Goal: Task Accomplishment & Management: Manage account settings

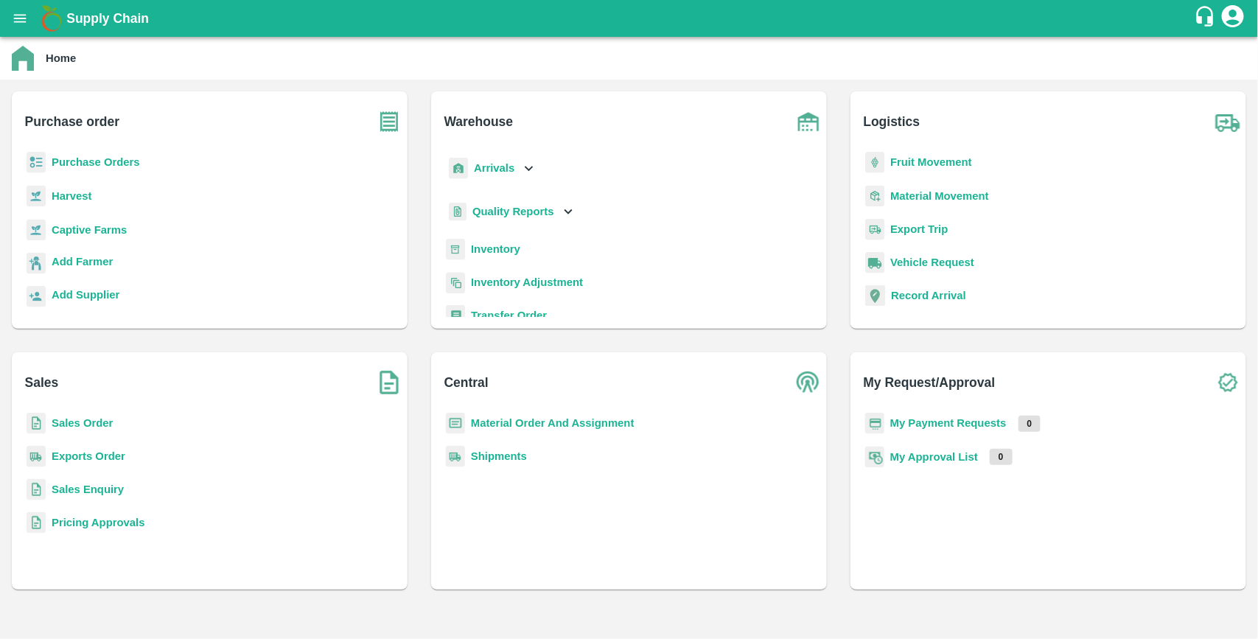
click at [576, 425] on b "Material Order And Assignment" at bounding box center [553, 423] width 164 height 12
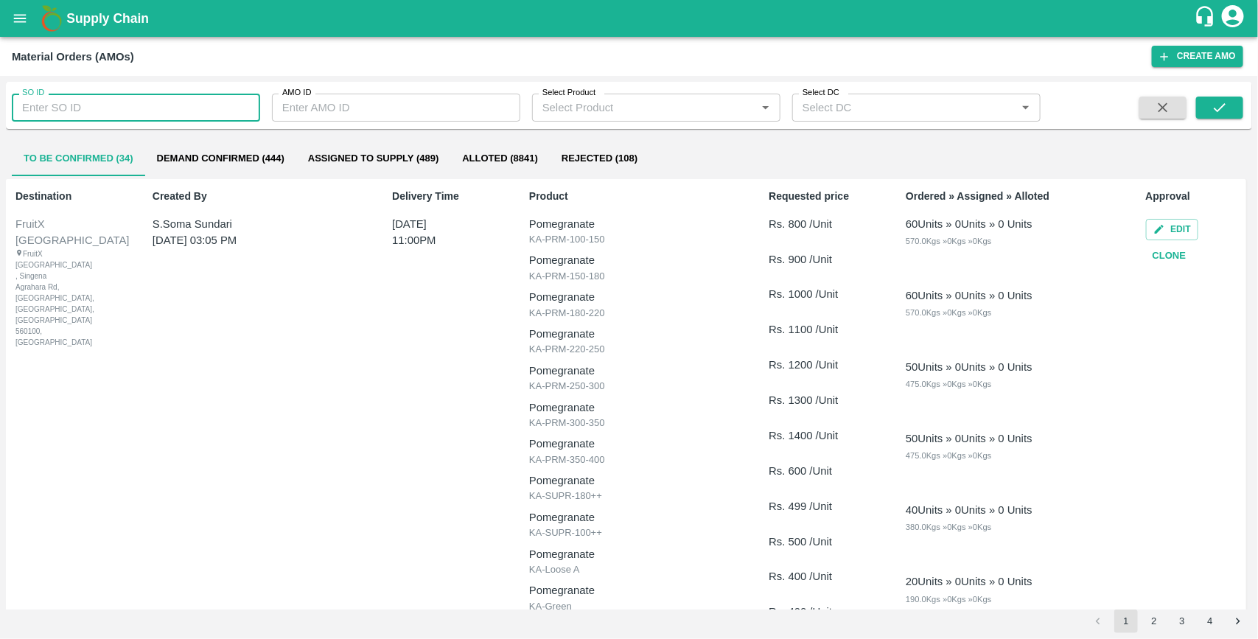
click at [102, 111] on input "SO ID" at bounding box center [136, 108] width 248 height 28
type input "602579"
click at [1212, 107] on icon "submit" at bounding box center [1219, 107] width 16 height 16
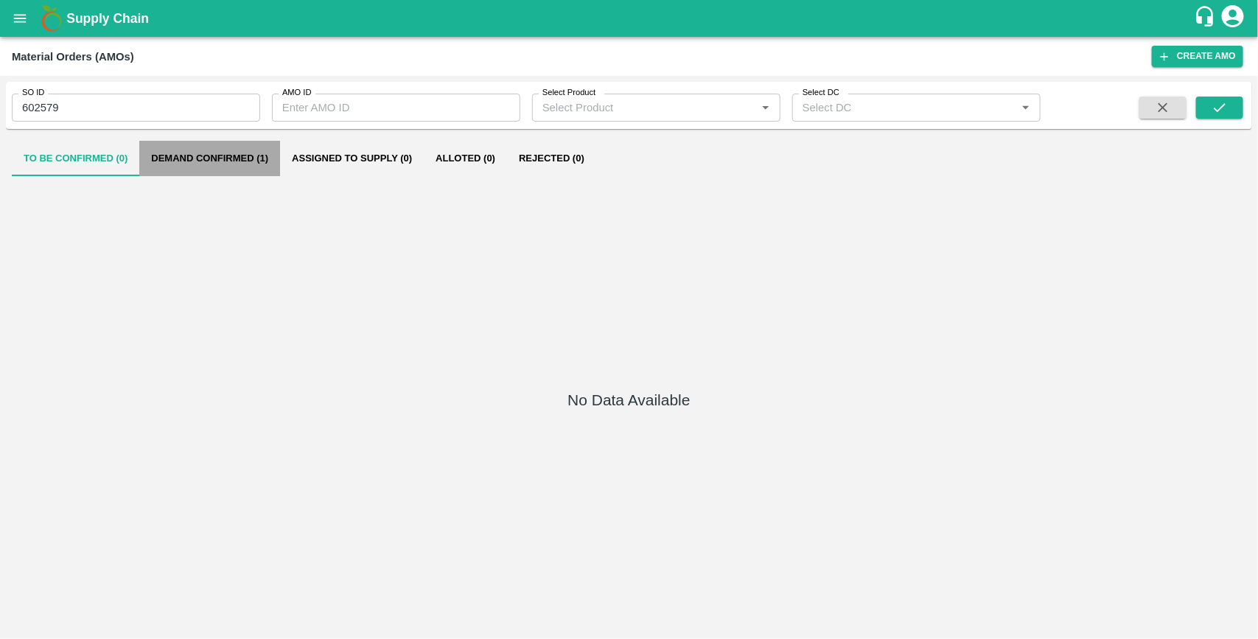
click at [245, 164] on button "Demand Confirmed (1)" at bounding box center [209, 158] width 141 height 35
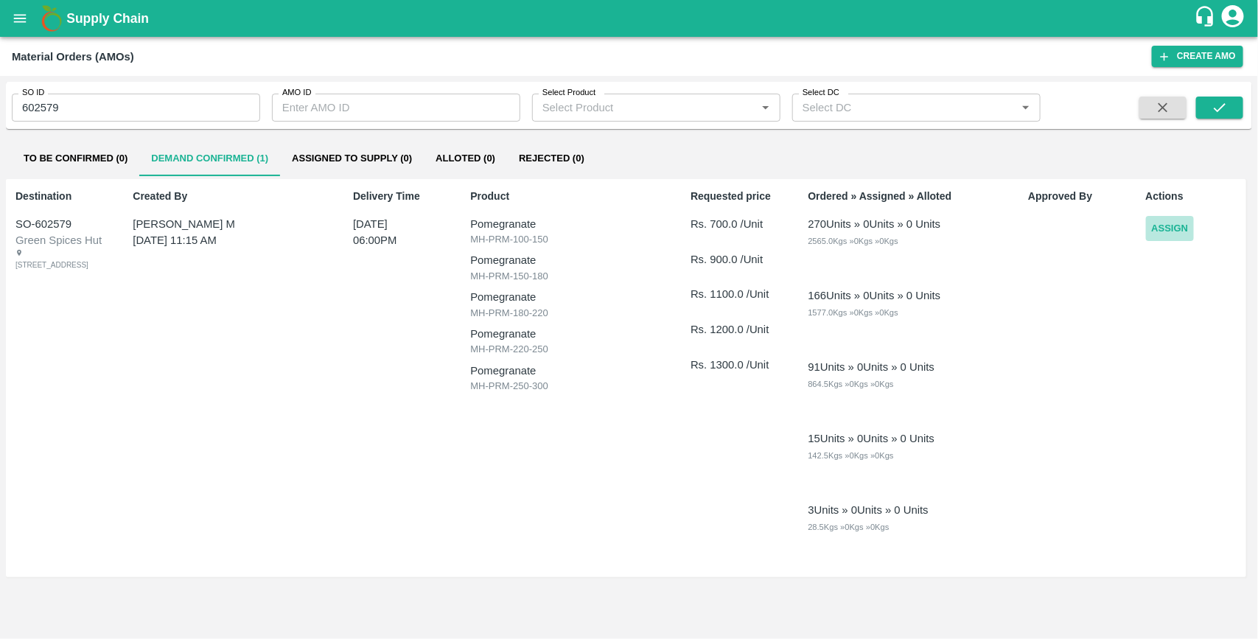
click at [1150, 225] on button "Assign" at bounding box center [1170, 229] width 49 height 26
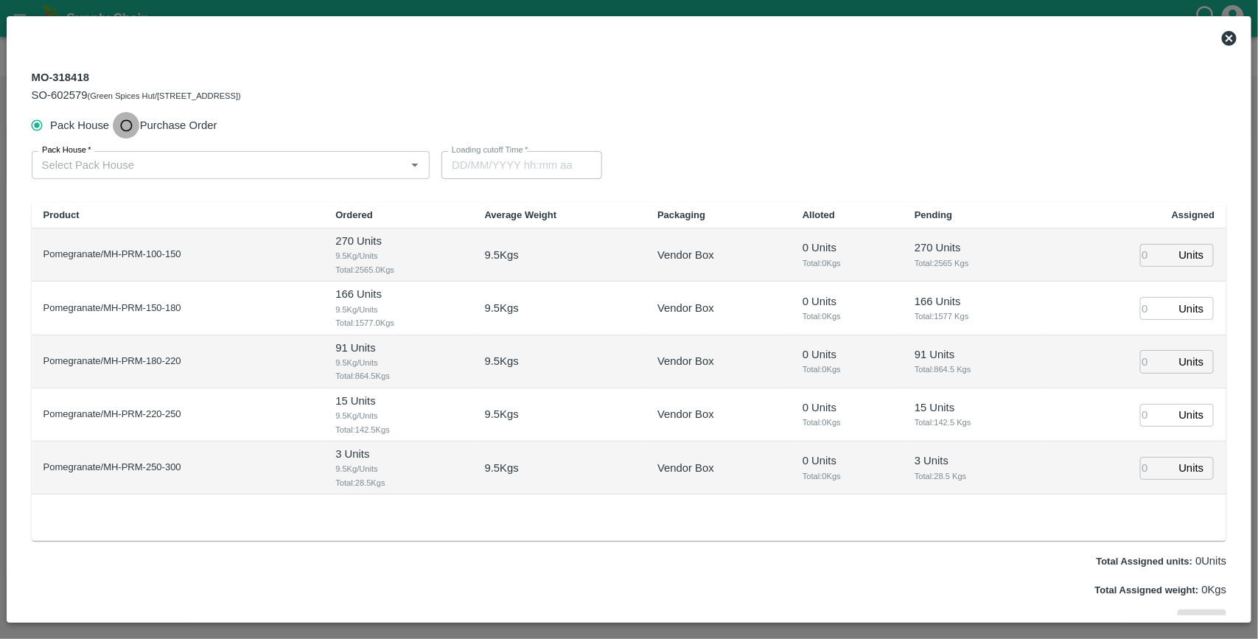
click at [125, 123] on input "Purchase Order" at bounding box center [126, 125] width 27 height 27
radio input "true"
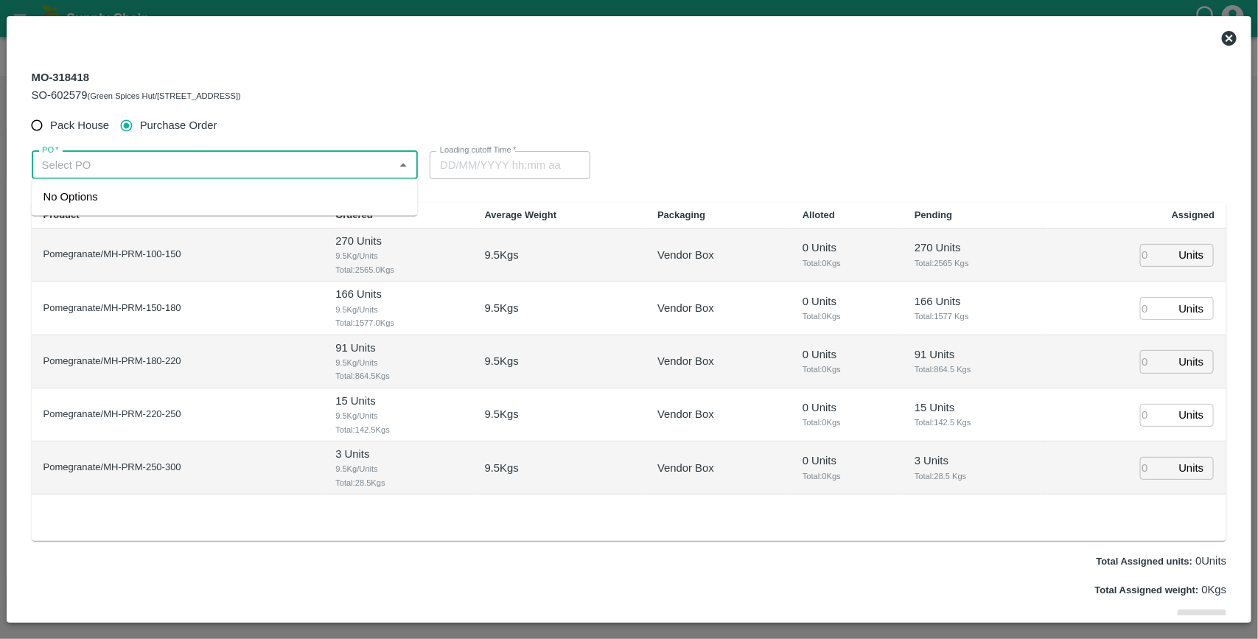
click at [126, 167] on input "PO   *" at bounding box center [213, 164] width 354 height 19
click at [127, 195] on div "PO-169575([PERSON_NAME]-9730729349)" at bounding box center [151, 197] width 217 height 16
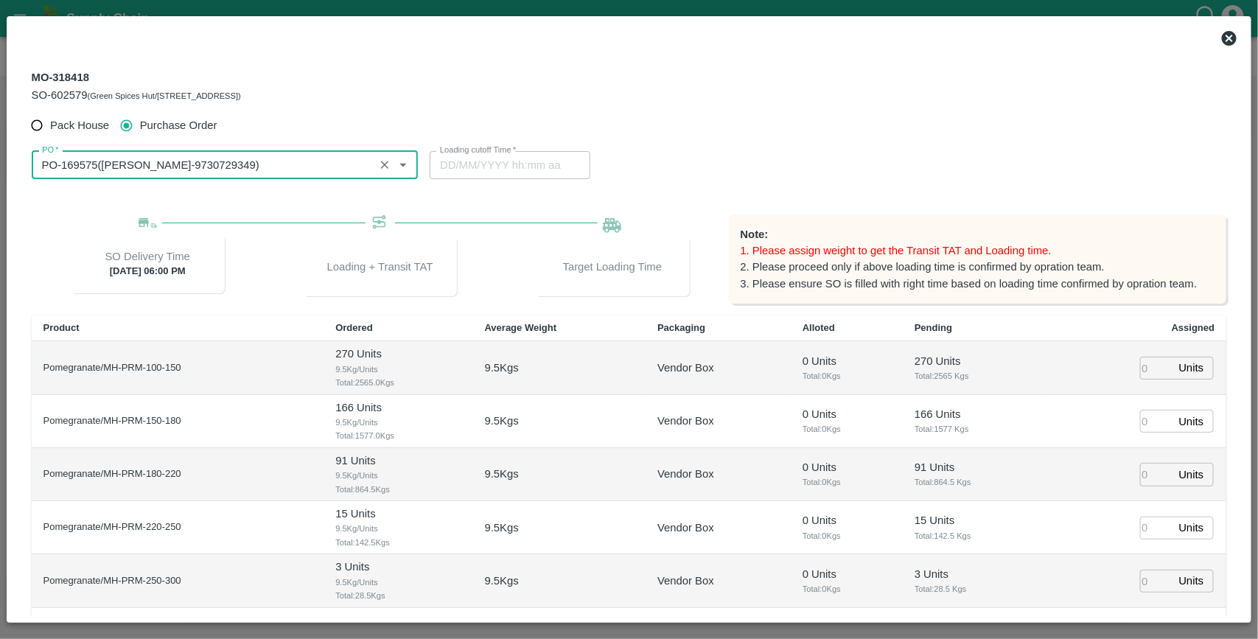
scroll to position [131, 0]
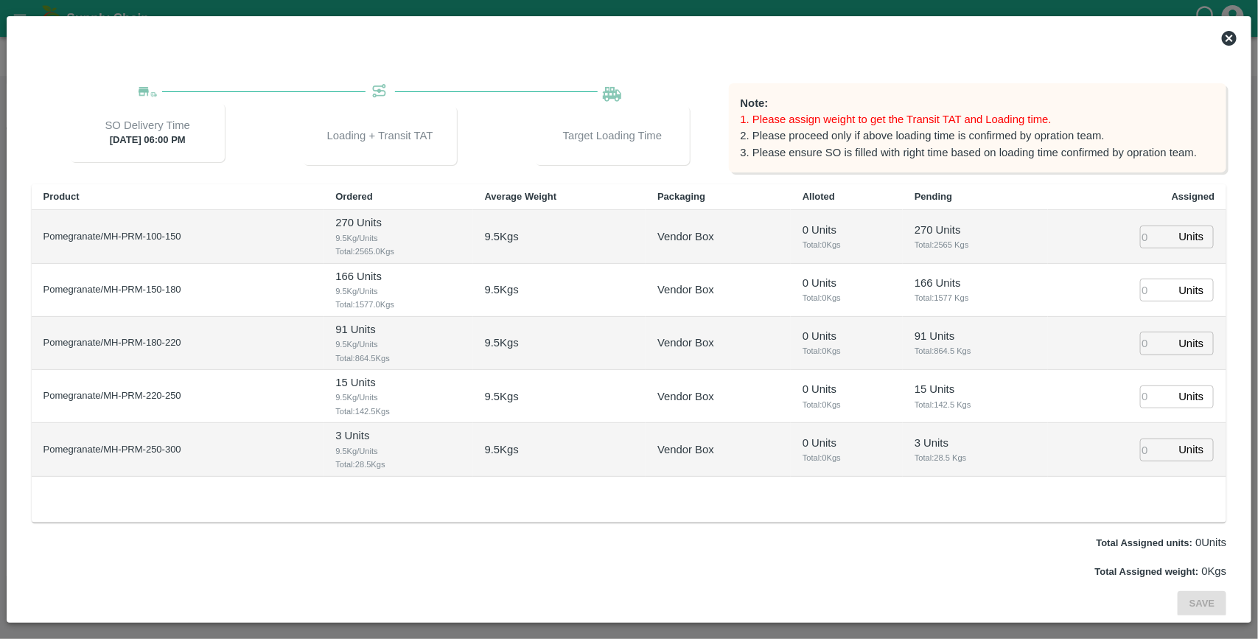
type input "PO-169575(Ganesh Dattatray shinde-9730729349)"
click at [1147, 237] on input "number" at bounding box center [1156, 236] width 32 height 23
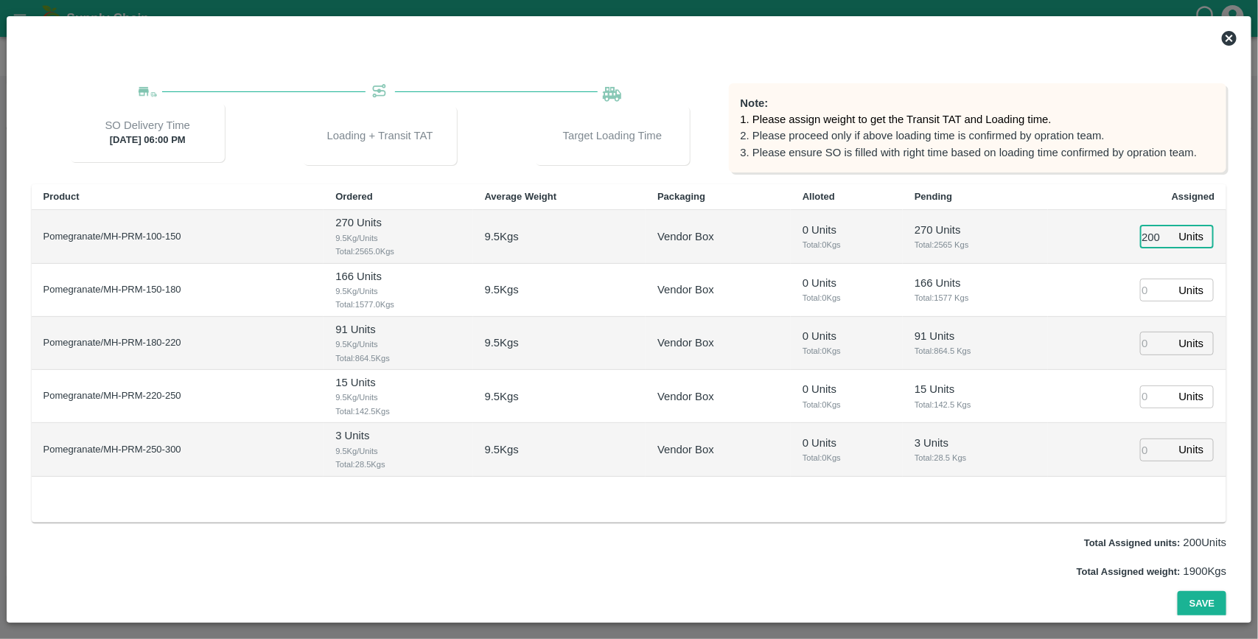
type input "200"
type input "1"
type input "25/08/2025 02:08 AM"
type input "100"
type input "90"
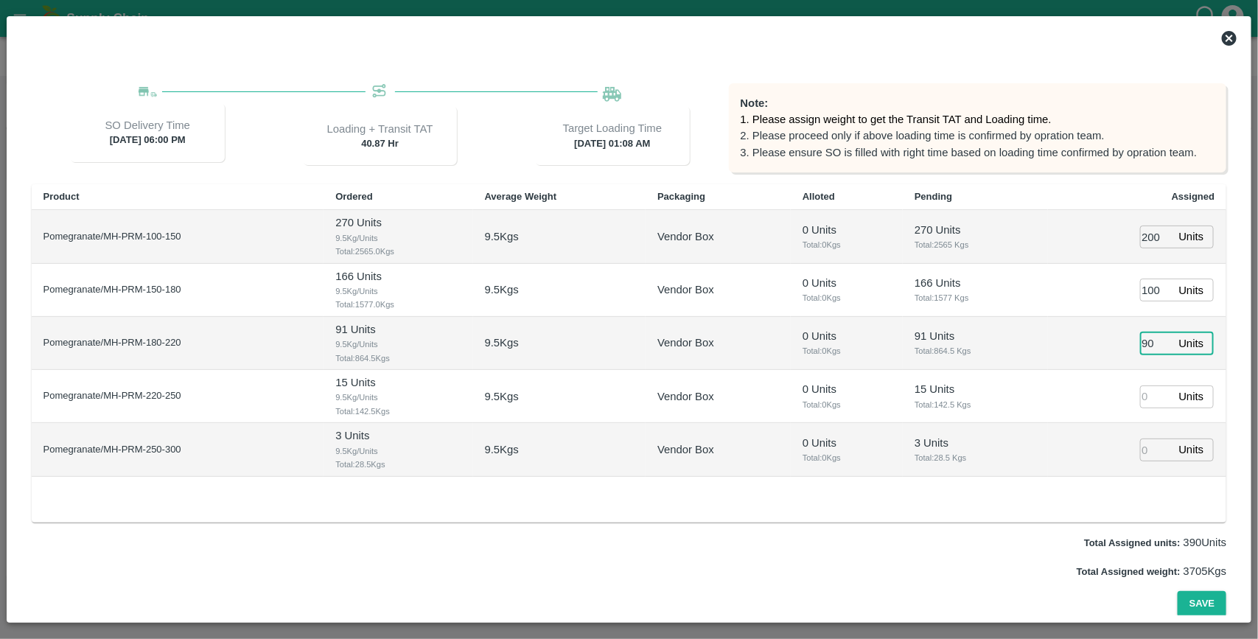
type input "[DATE] 01:08 AM"
type input "90"
type input "10"
type input "2"
click at [1177, 591] on button "Save" at bounding box center [1201, 604] width 49 height 26
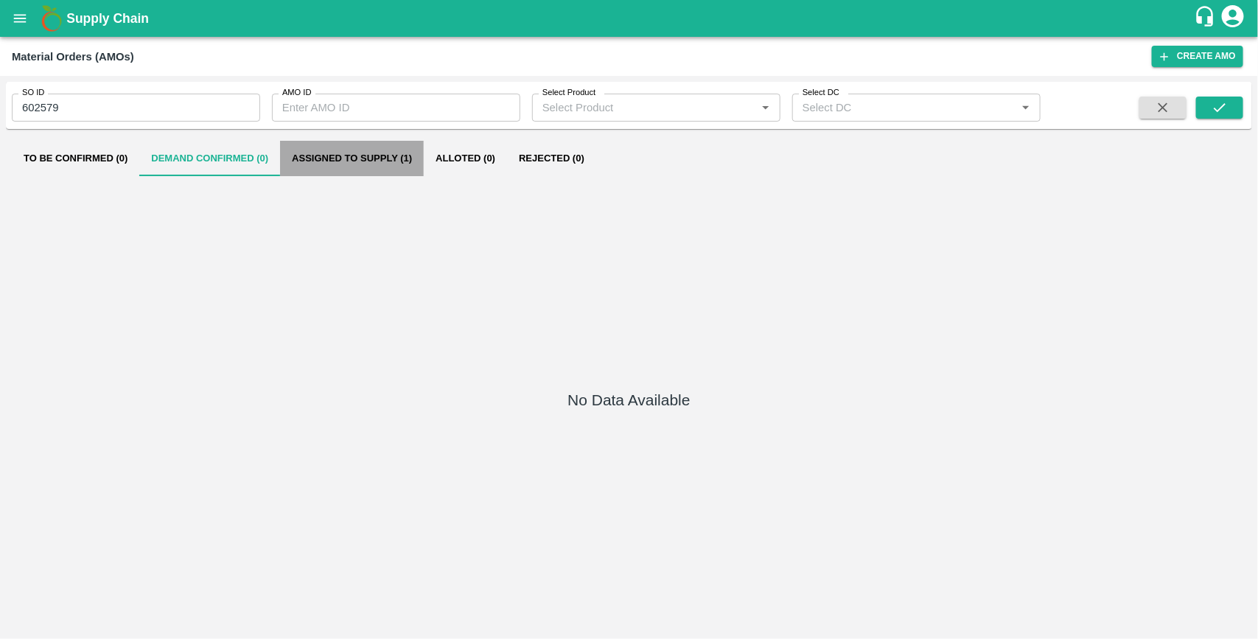
click at [343, 166] on button "Assigned to Supply (1)" at bounding box center [352, 158] width 144 height 35
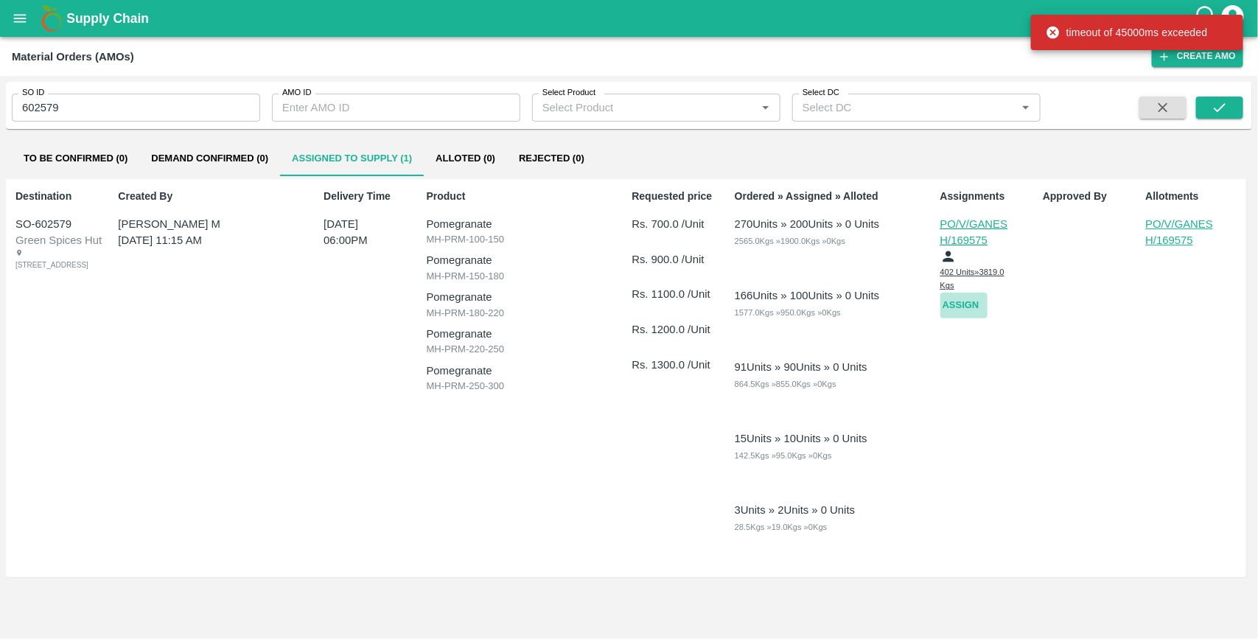
click at [959, 306] on button "Assign" at bounding box center [963, 305] width 47 height 26
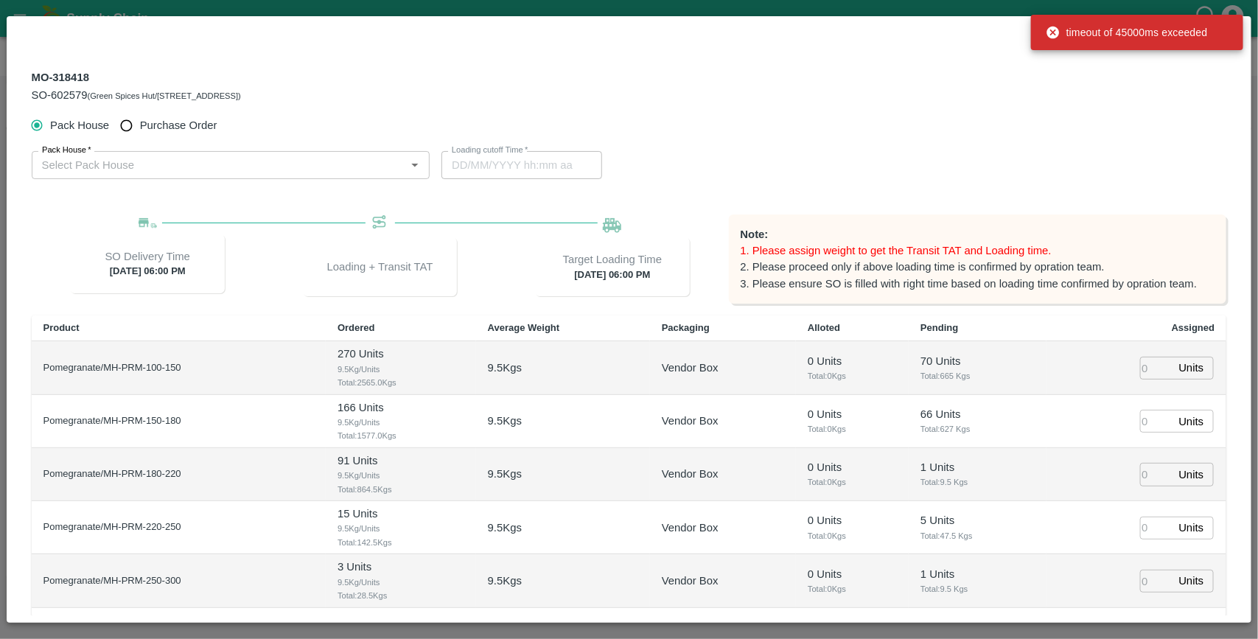
type input "26/08/2025 06:00 PM"
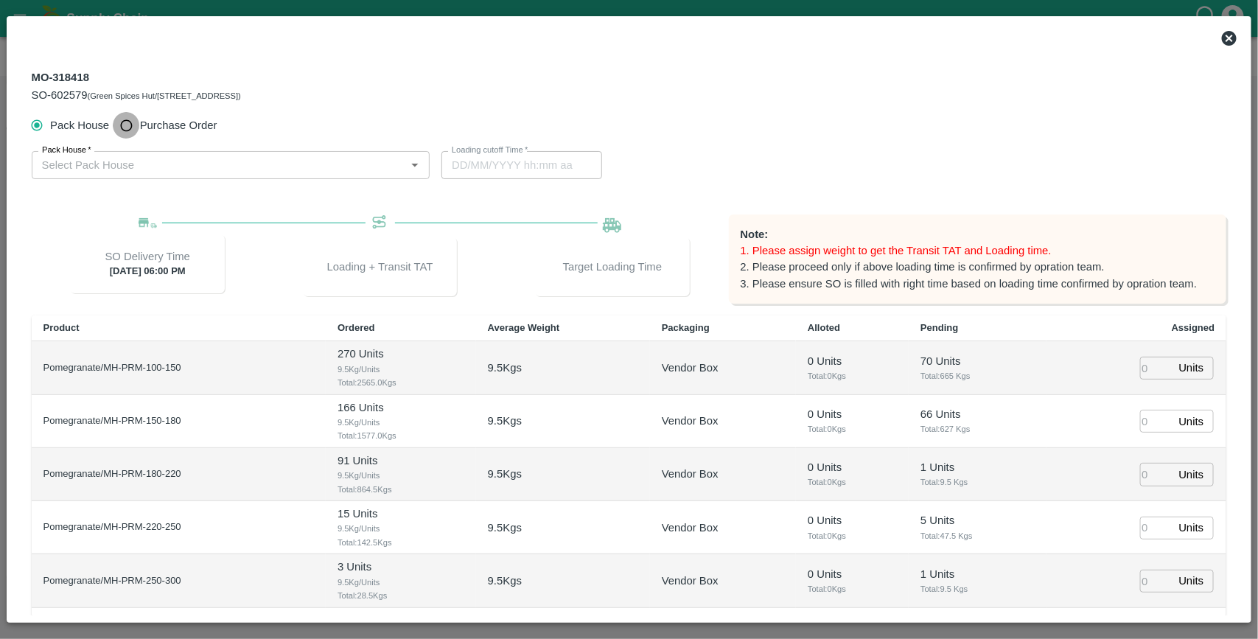
click at [135, 130] on input "Purchase Order" at bounding box center [126, 125] width 27 height 27
radio input "true"
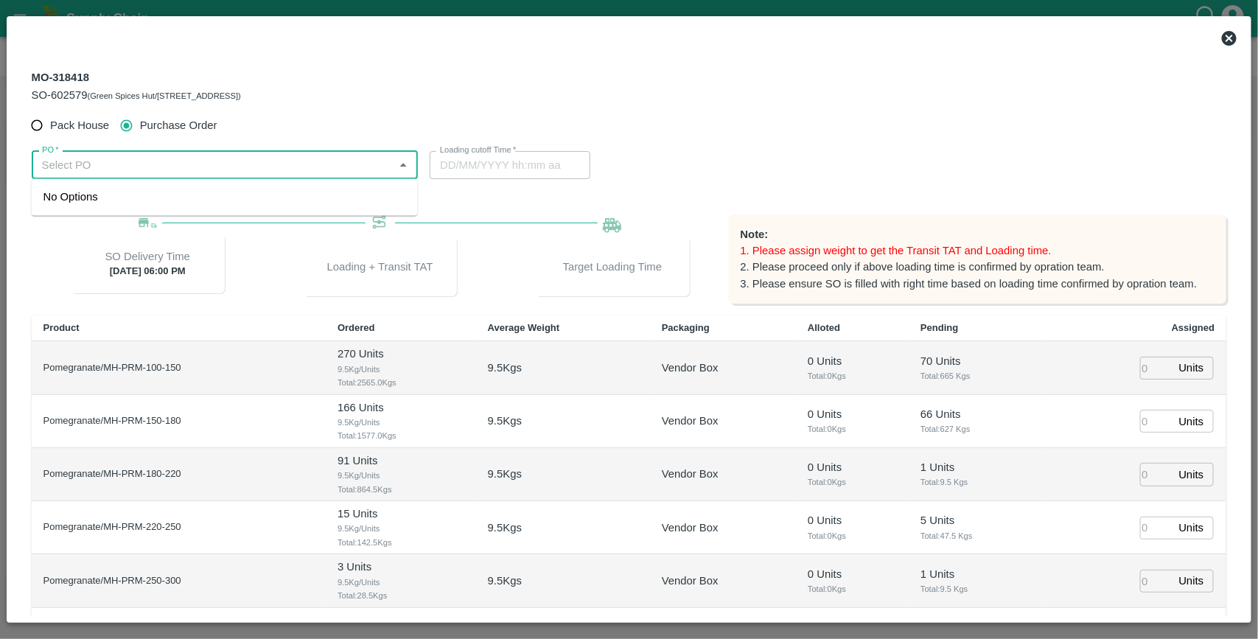
click at [127, 173] on input "PO   *" at bounding box center [213, 164] width 354 height 19
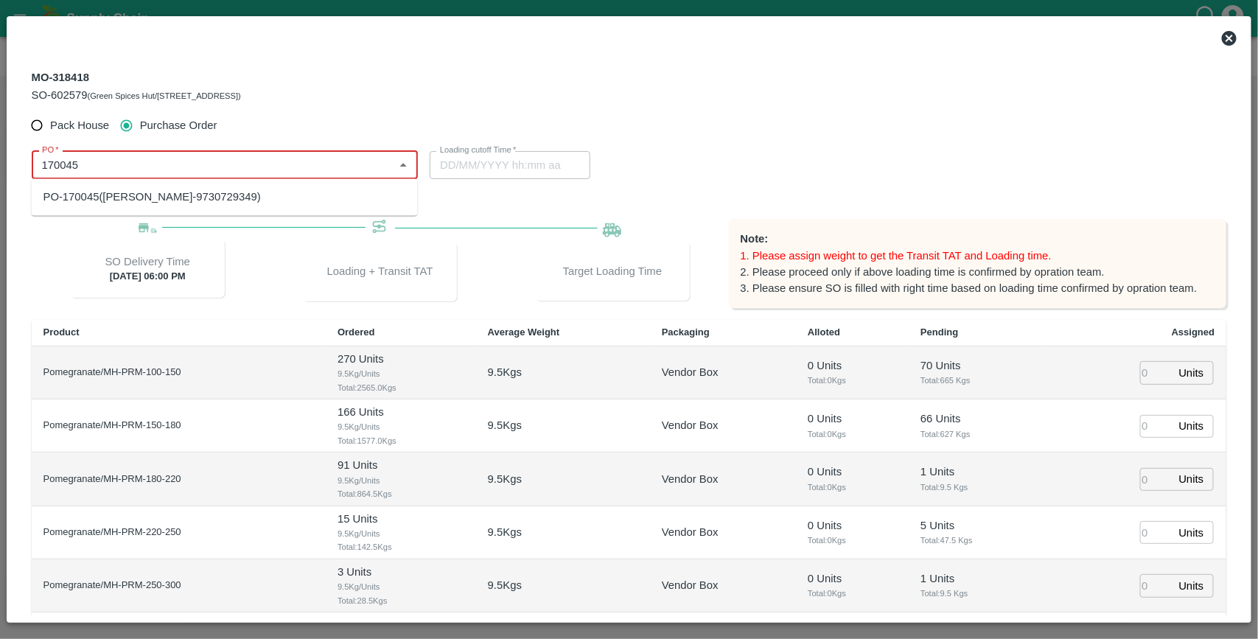
click at [177, 195] on div "PO-170045(Ganesh Dattatray shinde-9730729349)" at bounding box center [151, 197] width 217 height 16
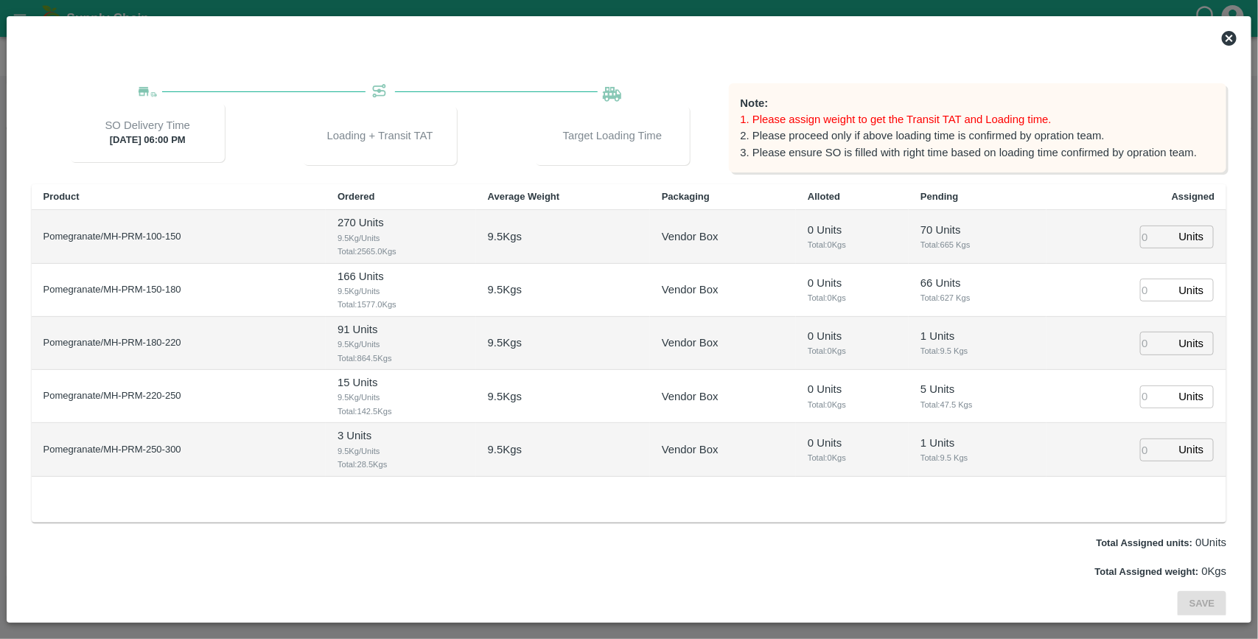
type input "PO-170045(Ganesh Dattatray shinde-9730729349)"
click at [1147, 234] on input "number" at bounding box center [1156, 236] width 32 height 23
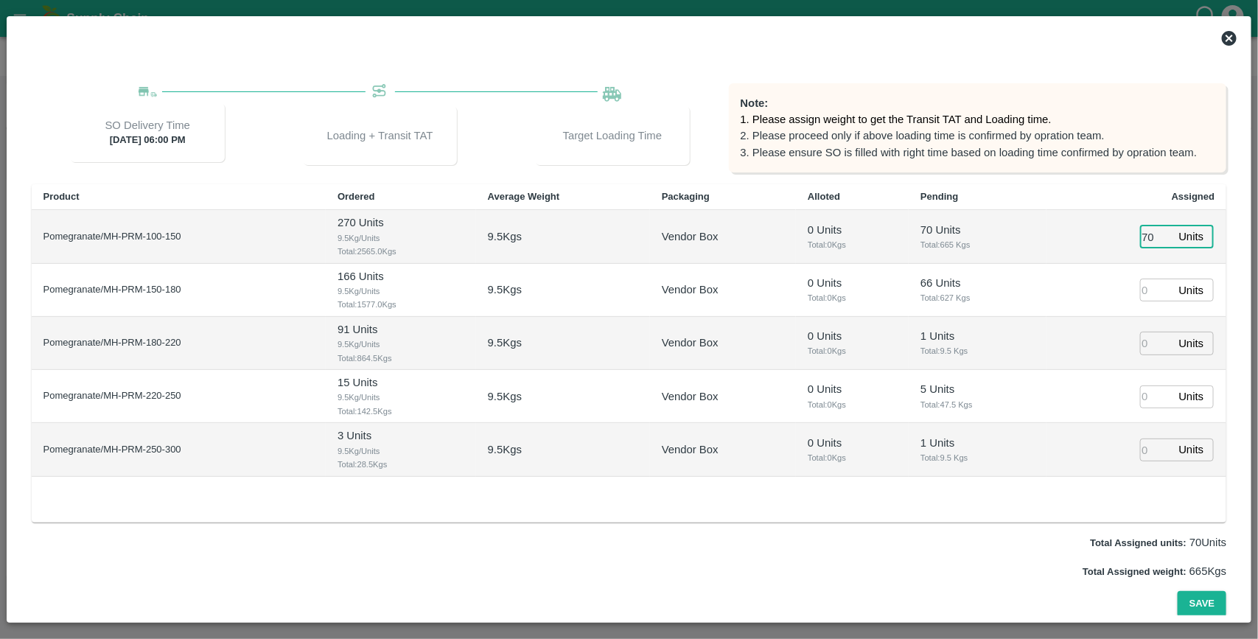
type input "70"
type input "6"
type input "25/08/2025 02:08 AM"
type input "66"
type input "1"
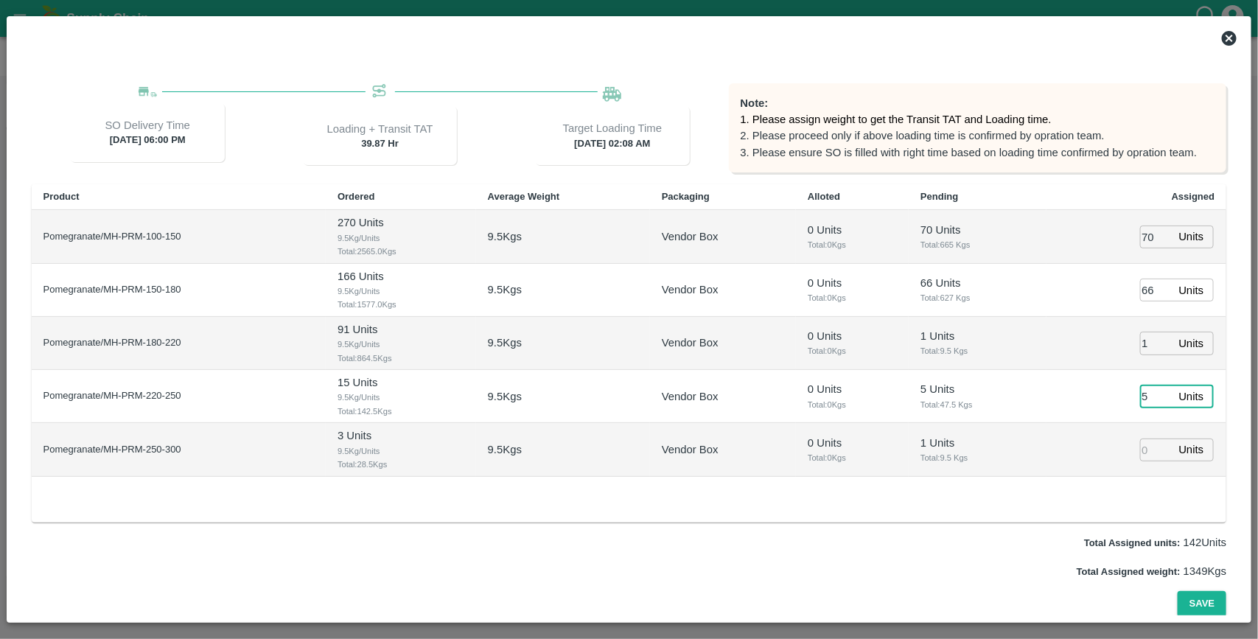
type input "5"
type input "1"
click at [1177, 591] on button "Save" at bounding box center [1201, 604] width 49 height 26
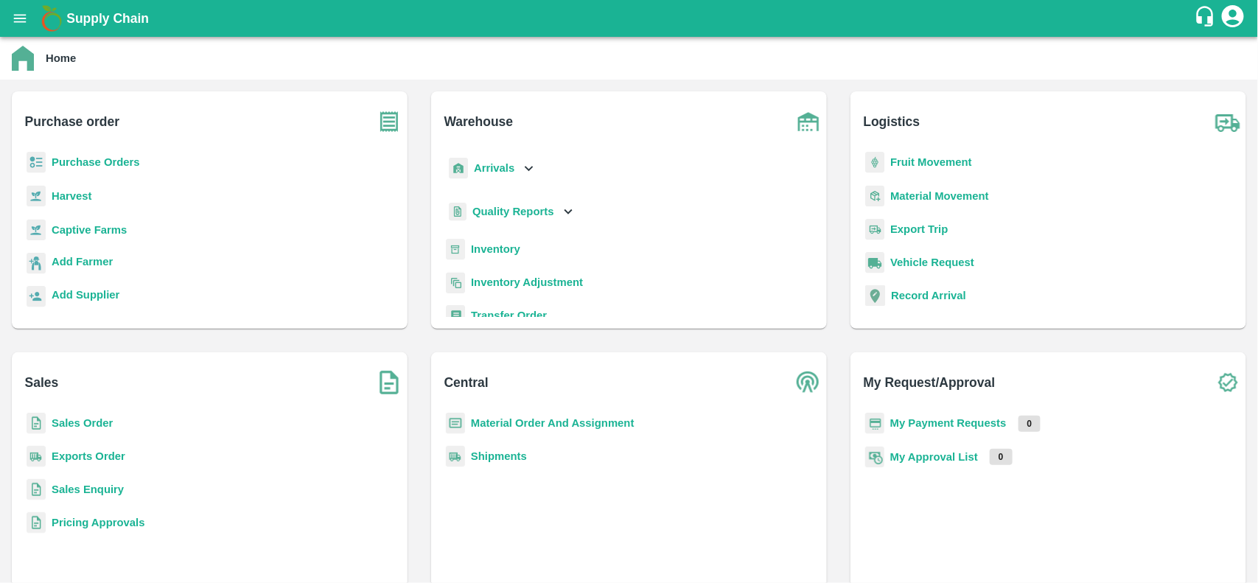
click at [89, 160] on b "Purchase Orders" at bounding box center [96, 162] width 88 height 12
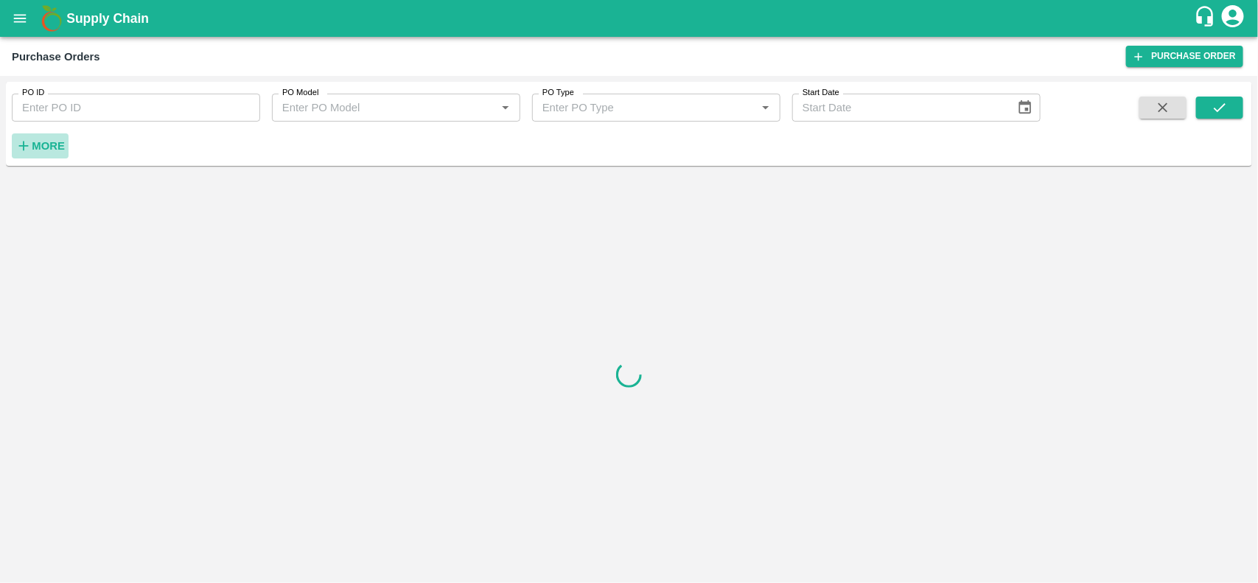
click at [52, 142] on strong "More" at bounding box center [48, 146] width 33 height 12
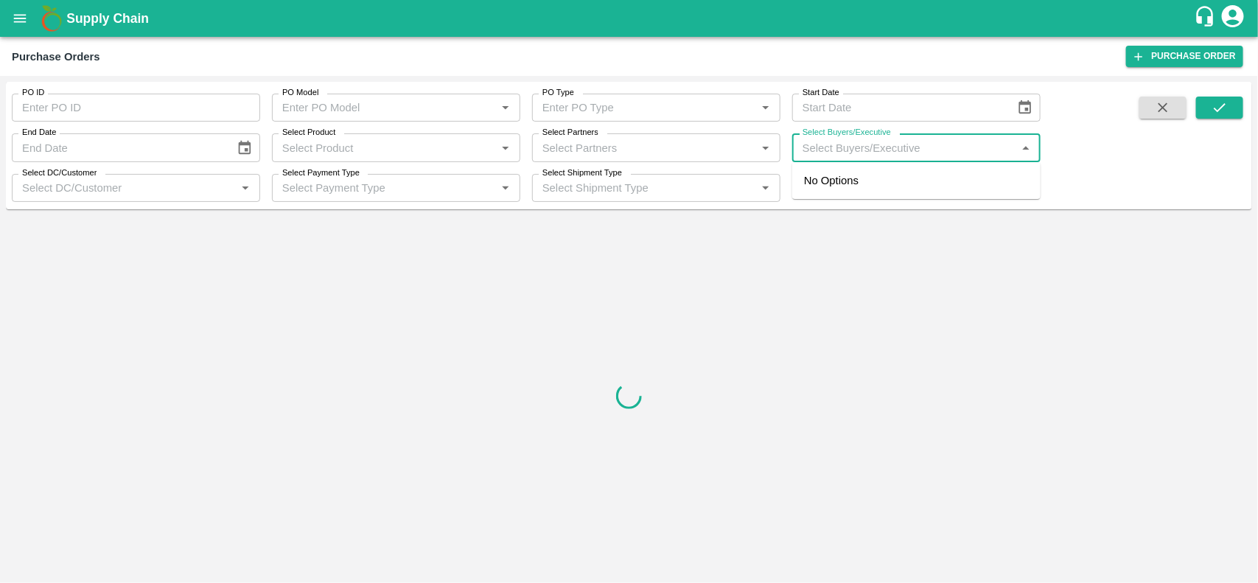
click at [816, 152] on input "Select Buyers/Executive" at bounding box center [903, 147] width 215 height 19
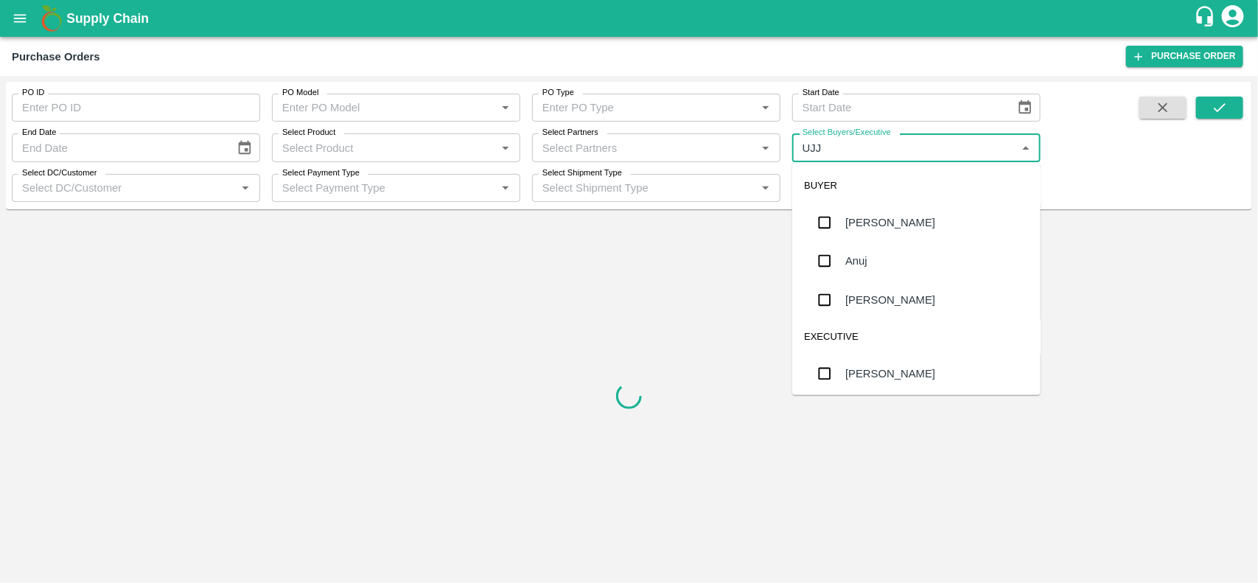
type input "UJJ"
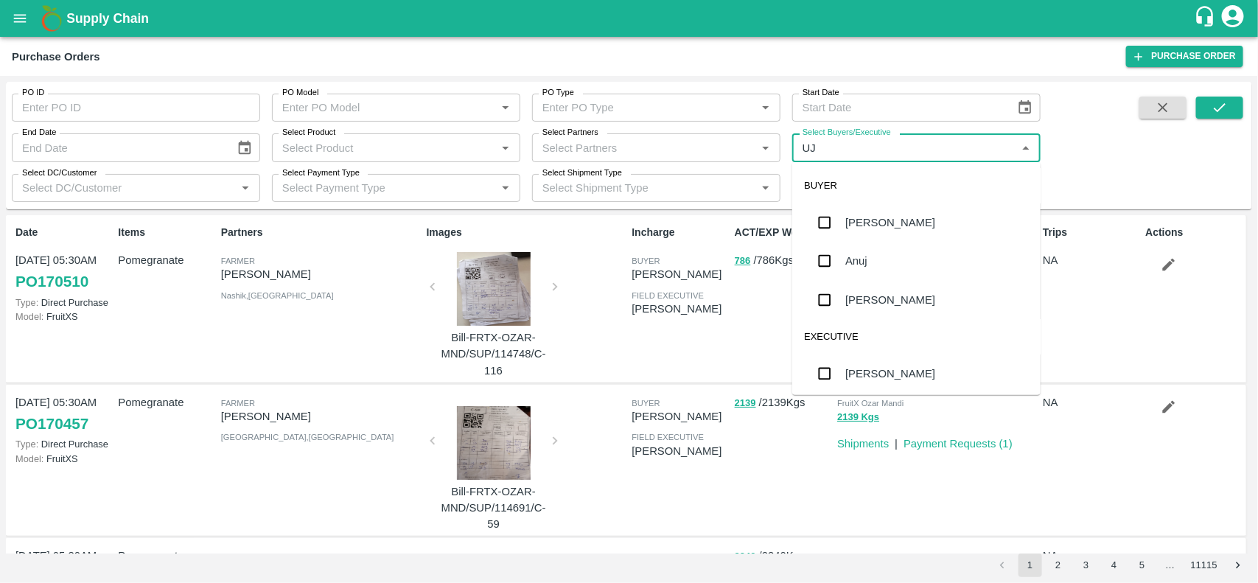
type input "UJJ"
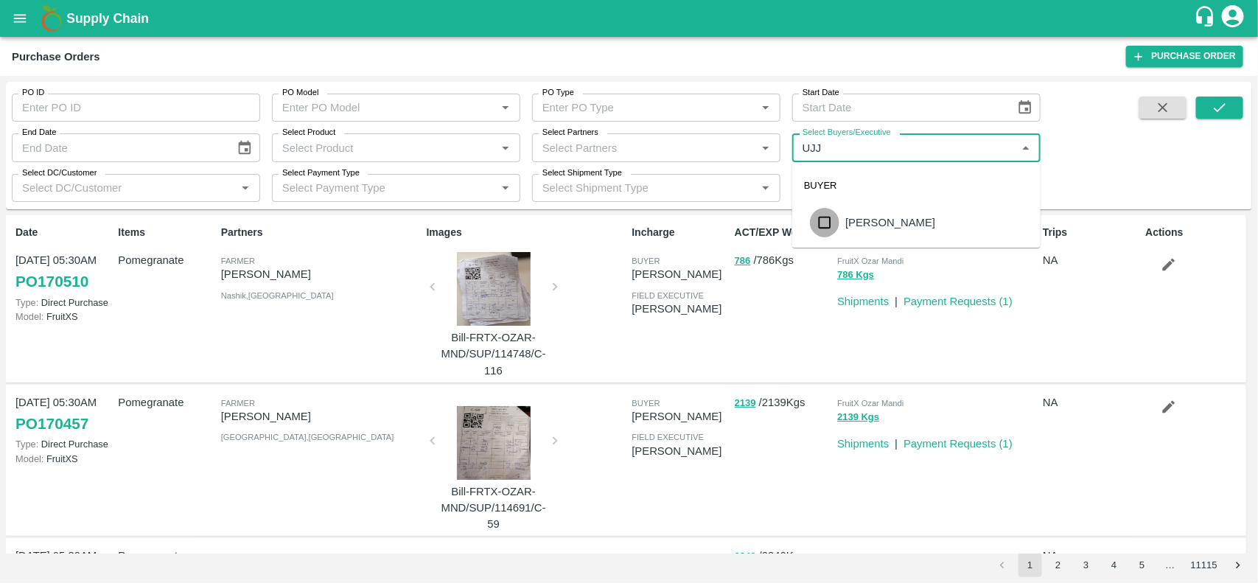
click at [827, 223] on input "checkbox" at bounding box center [824, 222] width 29 height 29
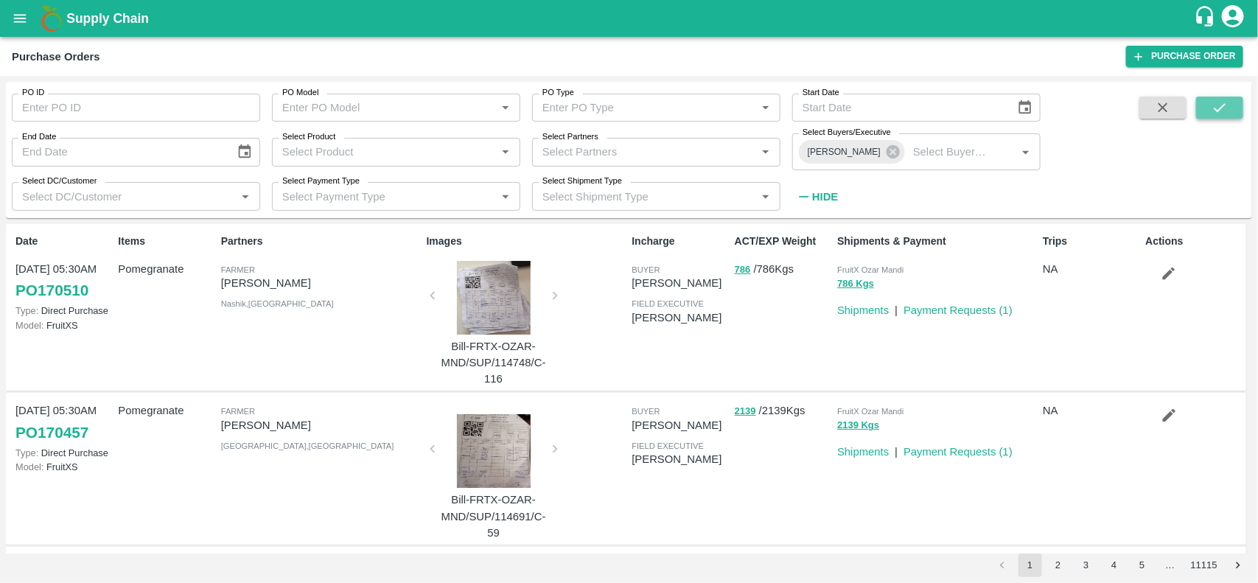
click at [1224, 108] on icon "submit" at bounding box center [1219, 107] width 16 height 16
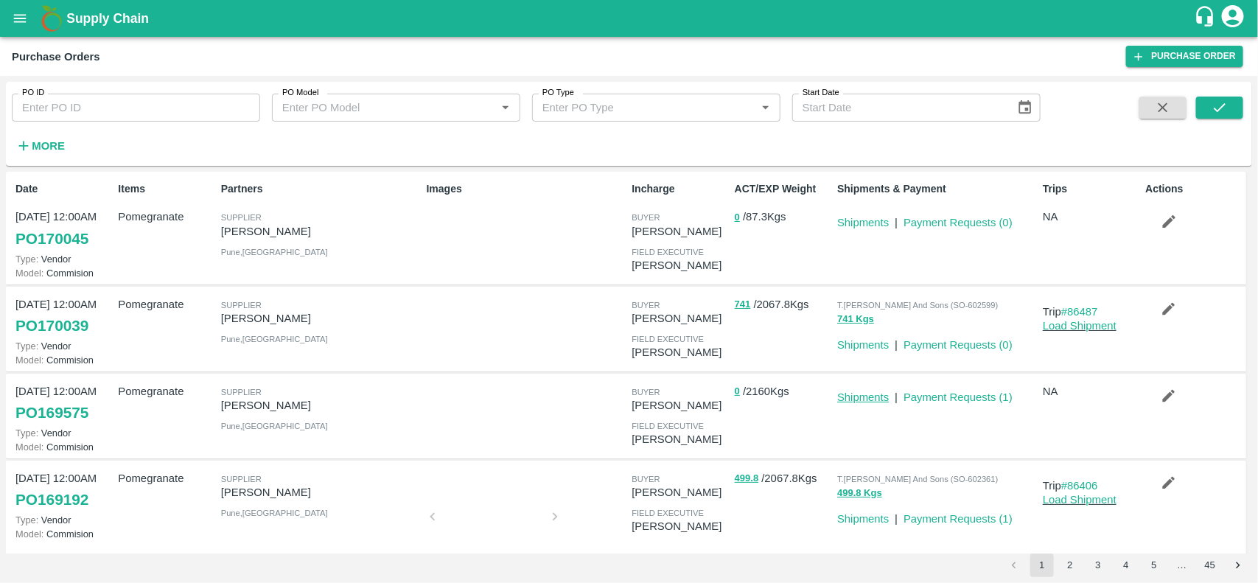
click at [851, 396] on link "Shipments" at bounding box center [863, 397] width 52 height 12
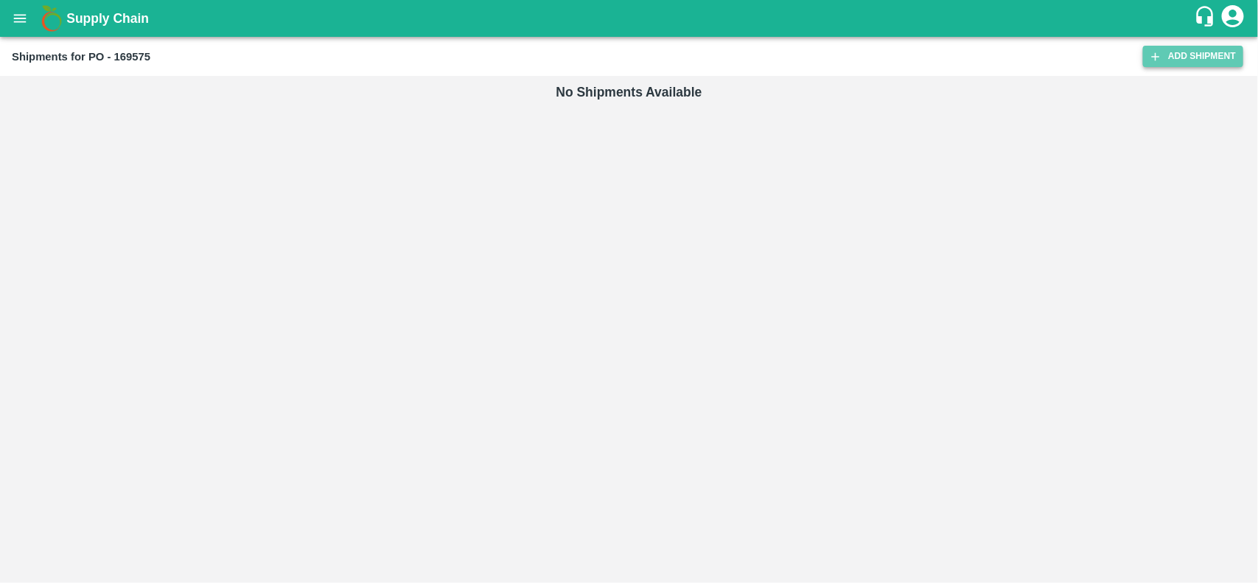
click at [1169, 56] on link "Add Shipment" at bounding box center [1193, 56] width 100 height 21
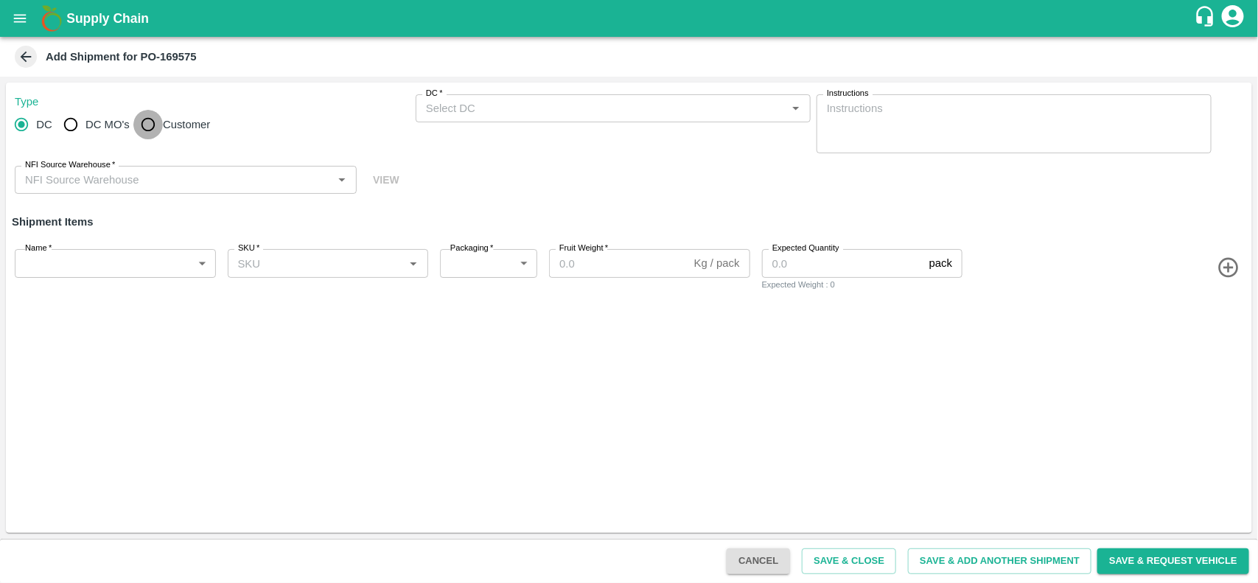
click at [148, 122] on input "Customer" at bounding box center [147, 124] width 29 height 29
radio input "true"
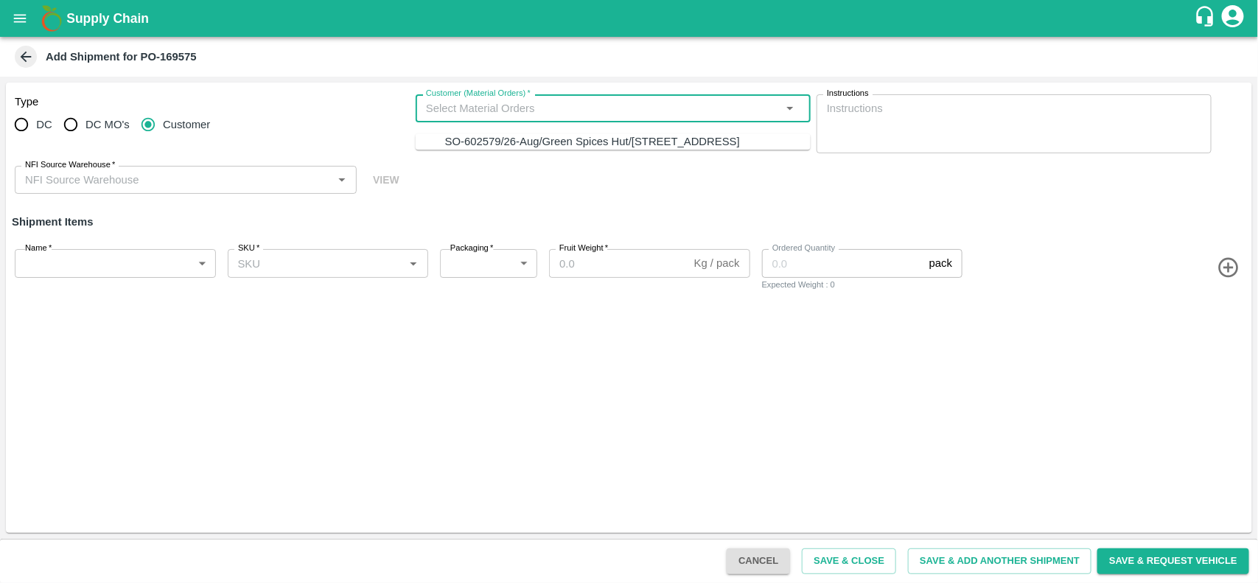
click at [449, 113] on input "Customer (Material Orders)   *" at bounding box center [601, 108] width 362 height 19
click at [457, 141] on div "SO-602579/26-Aug/Green Spices Hut/Shop no 74, MADURAI MATTUTHAVANI FRUIT MARKET…" at bounding box center [592, 141] width 295 height 16
type input "SO-602579/26-Aug/Green Spices Hut/Shop no 74, MADURAI MATTUTHAVANI FRUIT MARKET…"
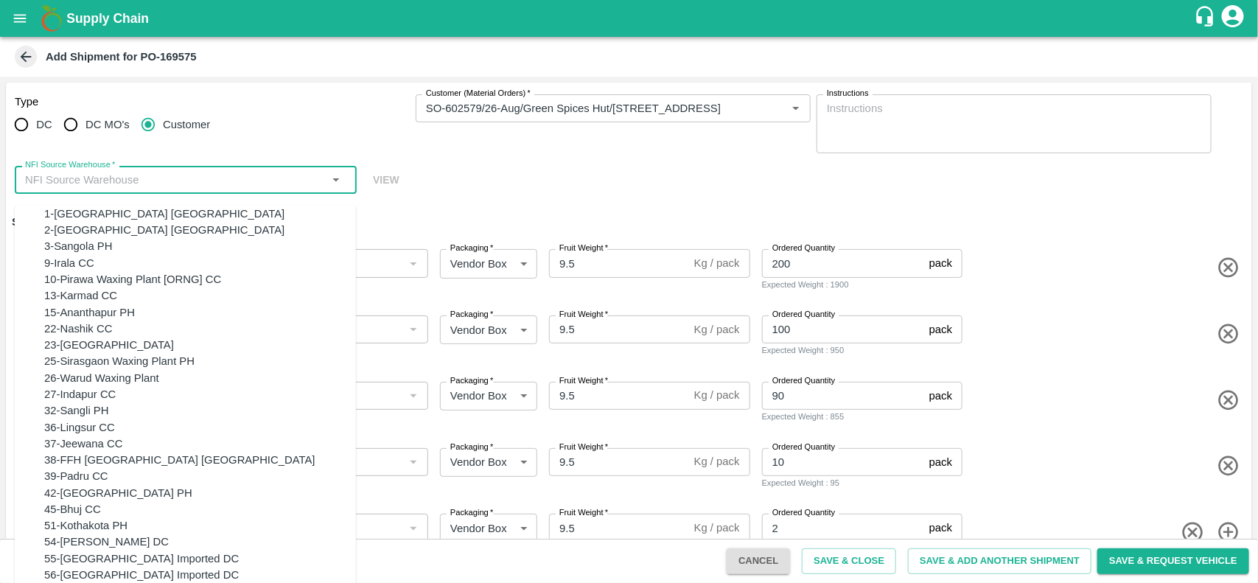
click at [153, 179] on input "NFI Source Warehouse   *" at bounding box center [173, 179] width 309 height 19
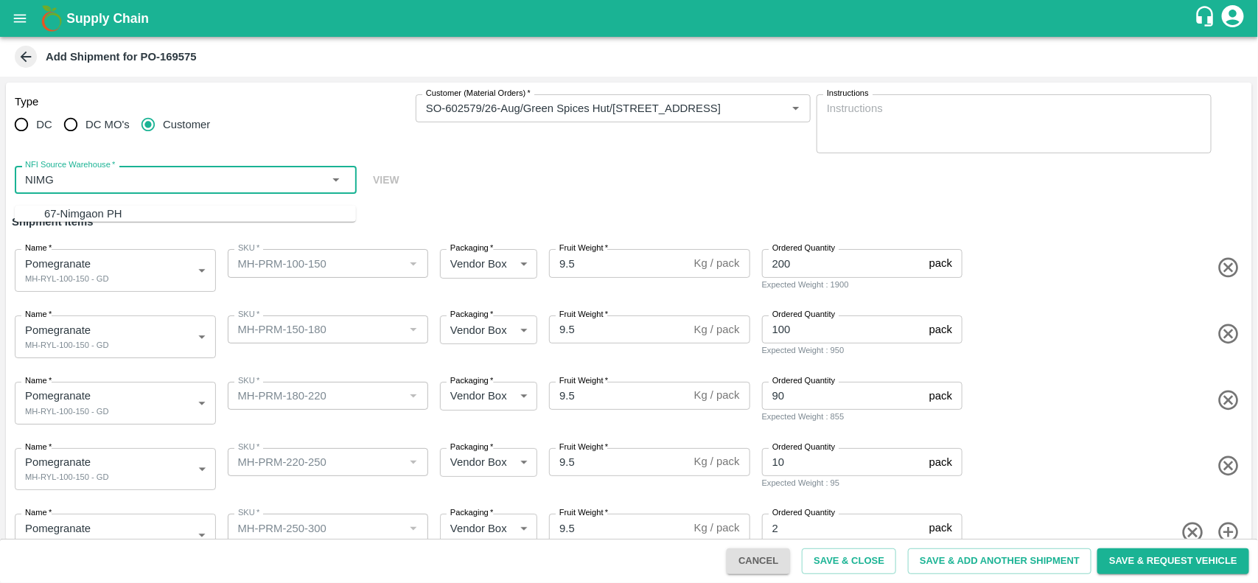
click at [50, 211] on div "67-Nimgaon PH" at bounding box center [83, 214] width 78 height 16
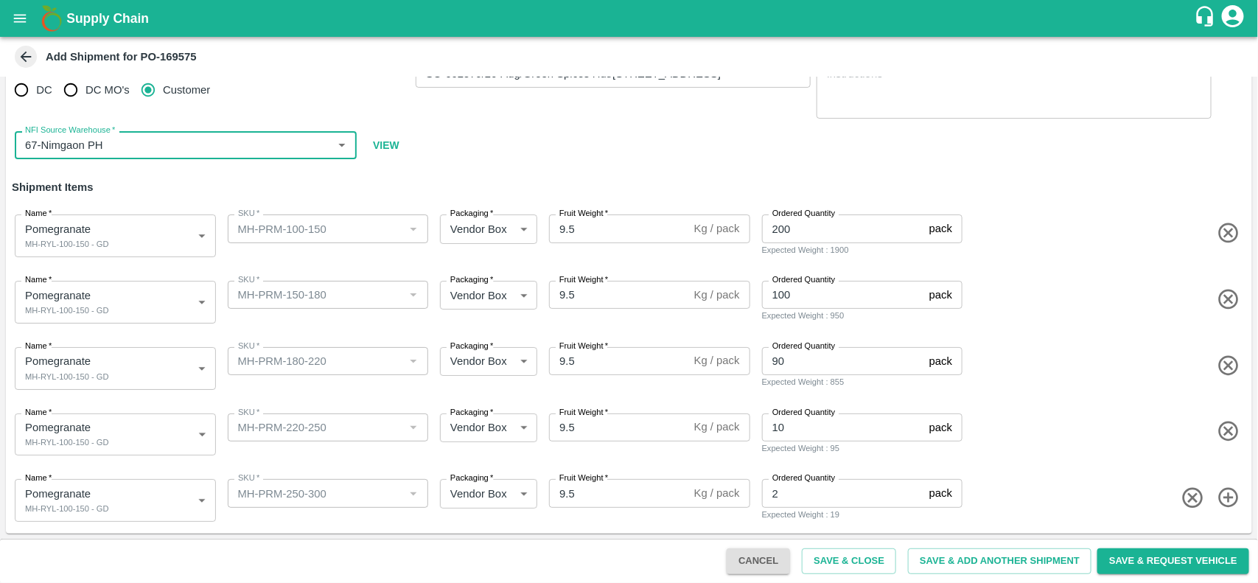
type input "67-Nimgaon PH"
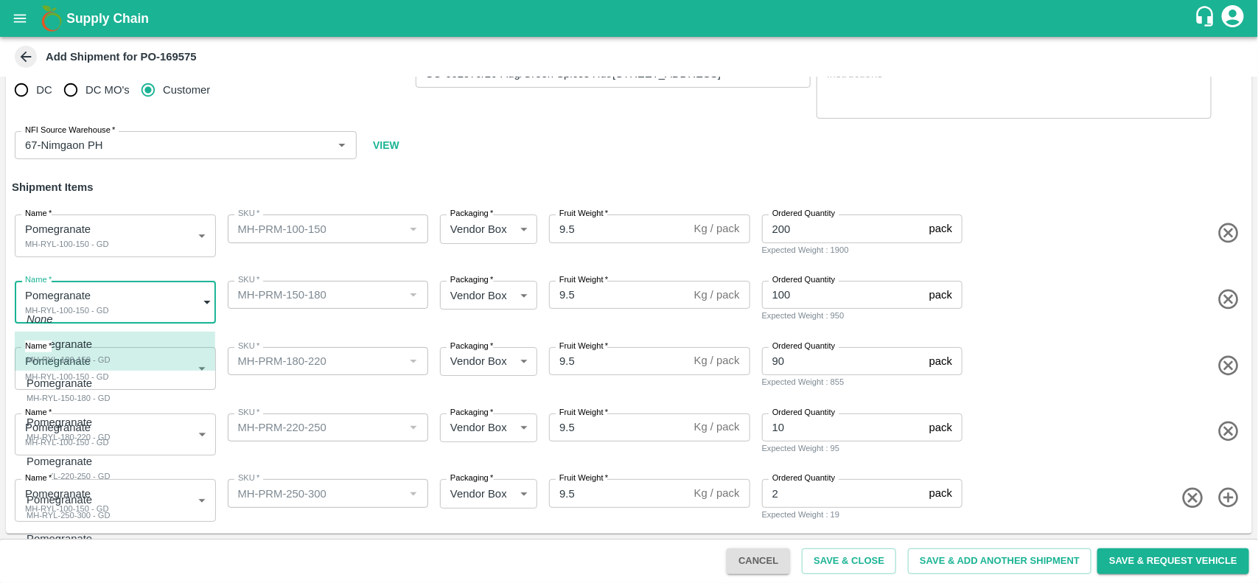
click at [155, 297] on body "Supply Chain Add Shipment for PO-169575 Type DC DC MO's Customer Customer (Mate…" at bounding box center [629, 291] width 1258 height 583
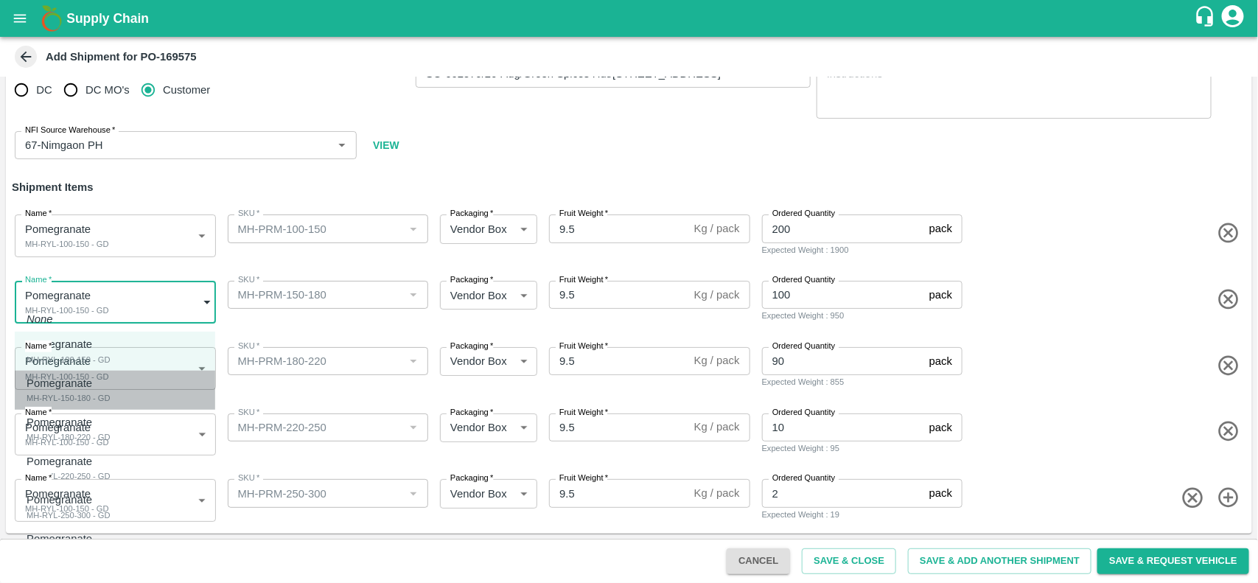
click at [111, 398] on div "Pomegranate MH-RYL-150-180 - GD" at bounding box center [69, 390] width 84 height 30
type input "1914682"
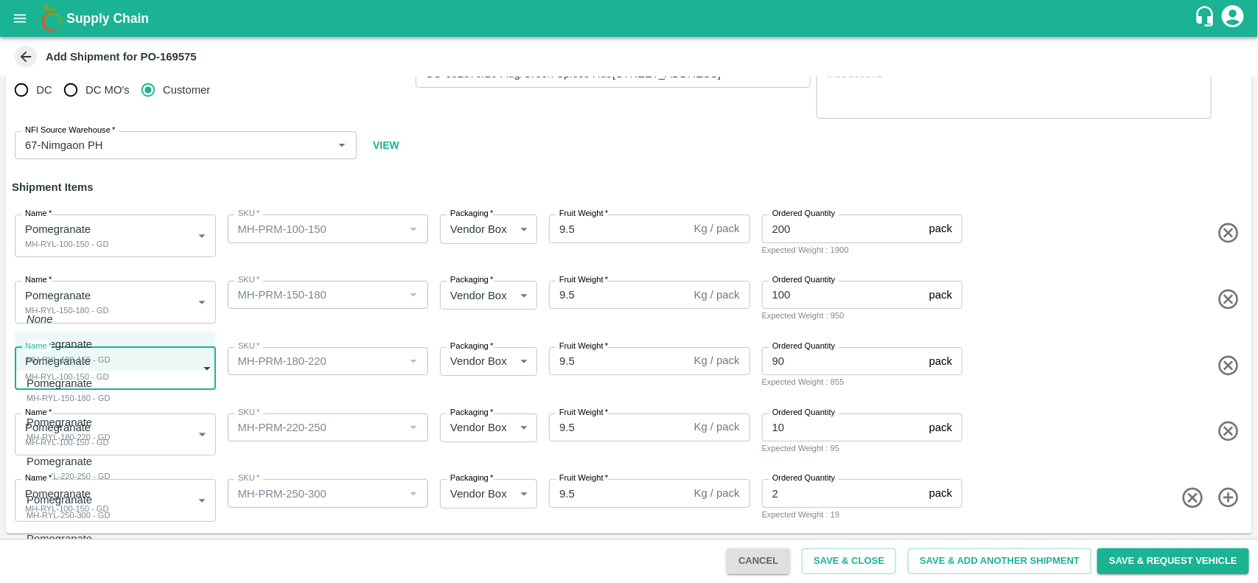
click at [122, 373] on body "Supply Chain Add Shipment for PO-169575 Type DC DC MO's Customer Customer (Mate…" at bounding box center [629, 291] width 1258 height 583
click at [103, 442] on div "MH-RYL-180-220 - GD" at bounding box center [69, 436] width 84 height 13
type input "1914683"
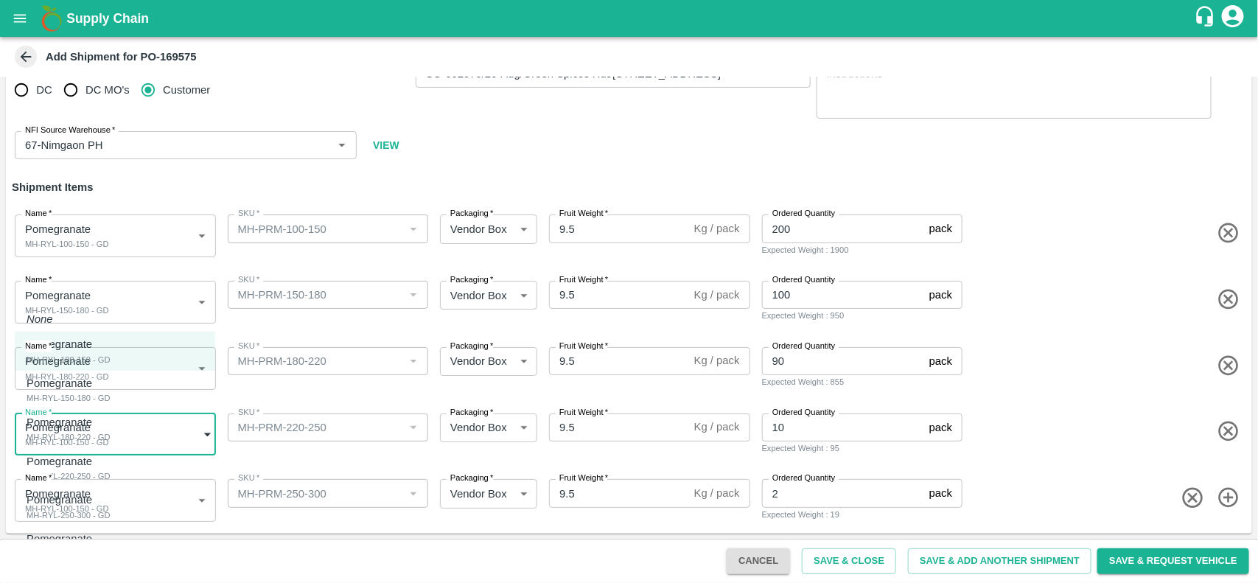
click at [134, 432] on body "Supply Chain Add Shipment for PO-169575 Type DC DC MO's Customer Customer (Mate…" at bounding box center [629, 291] width 1258 height 583
click at [111, 477] on div "Pomegranate MH-RYL-220-250 - GD" at bounding box center [69, 468] width 84 height 30
type input "1914684"
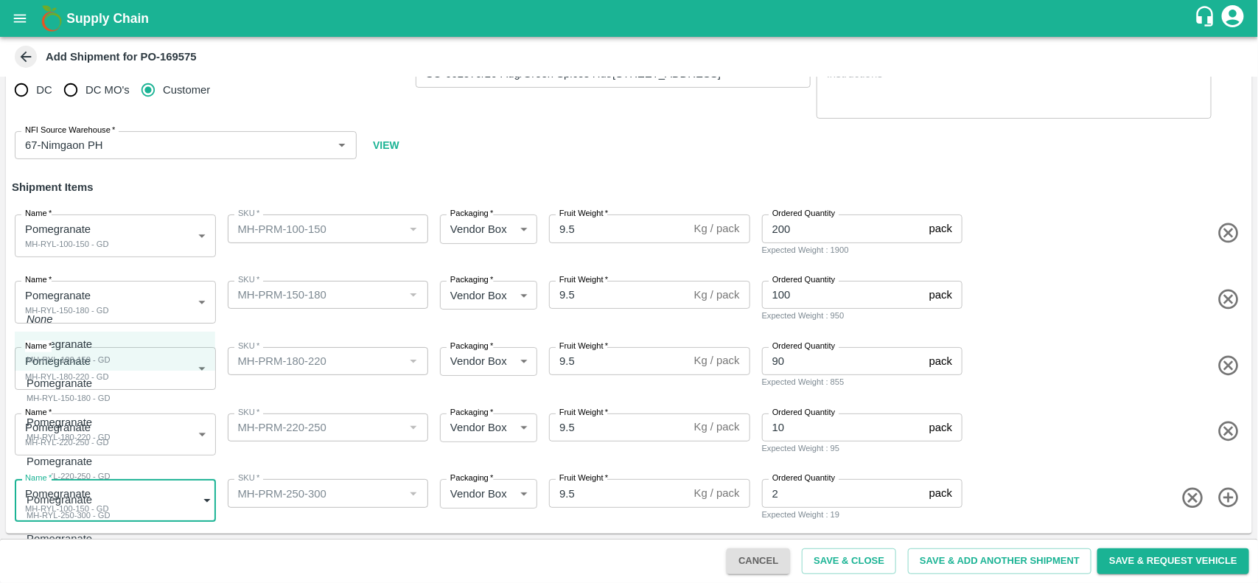
click at [144, 505] on body "Supply Chain Add Shipment for PO-169575 Type DC DC MO's Customer Customer (Mate…" at bounding box center [629, 291] width 1258 height 583
click at [111, 516] on div "Pomegranate MH-RYL-250-300 - GD" at bounding box center [69, 506] width 84 height 30
type input "1914685"
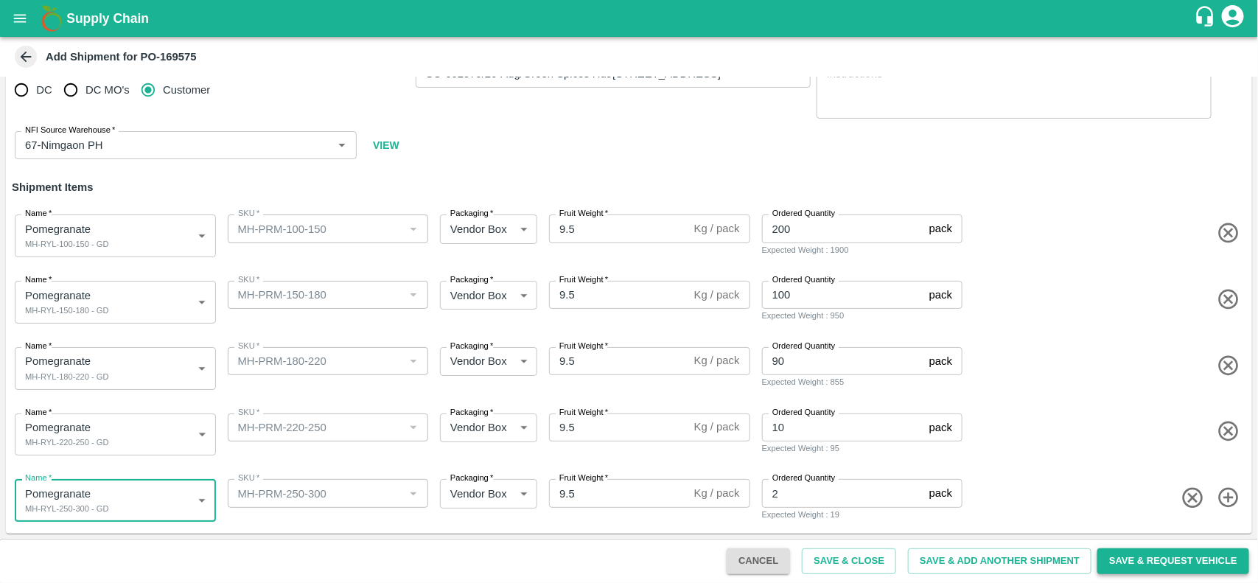
click at [1170, 555] on button "Save & Request Vehicle" at bounding box center [1173, 561] width 152 height 26
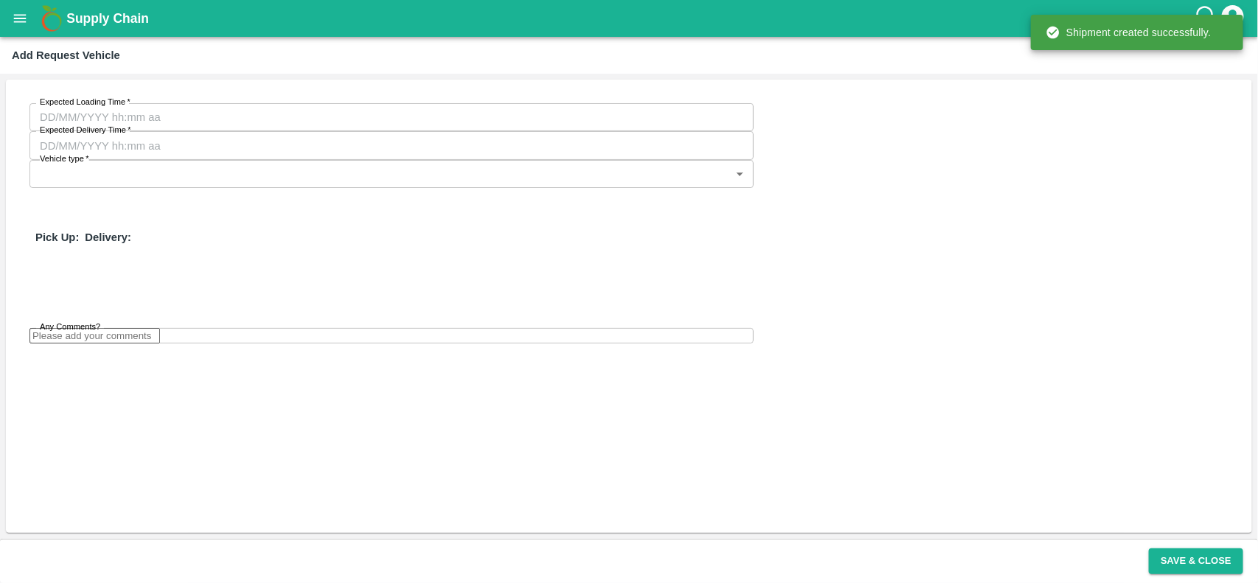
type input "25/08/2025 01:08 AM"
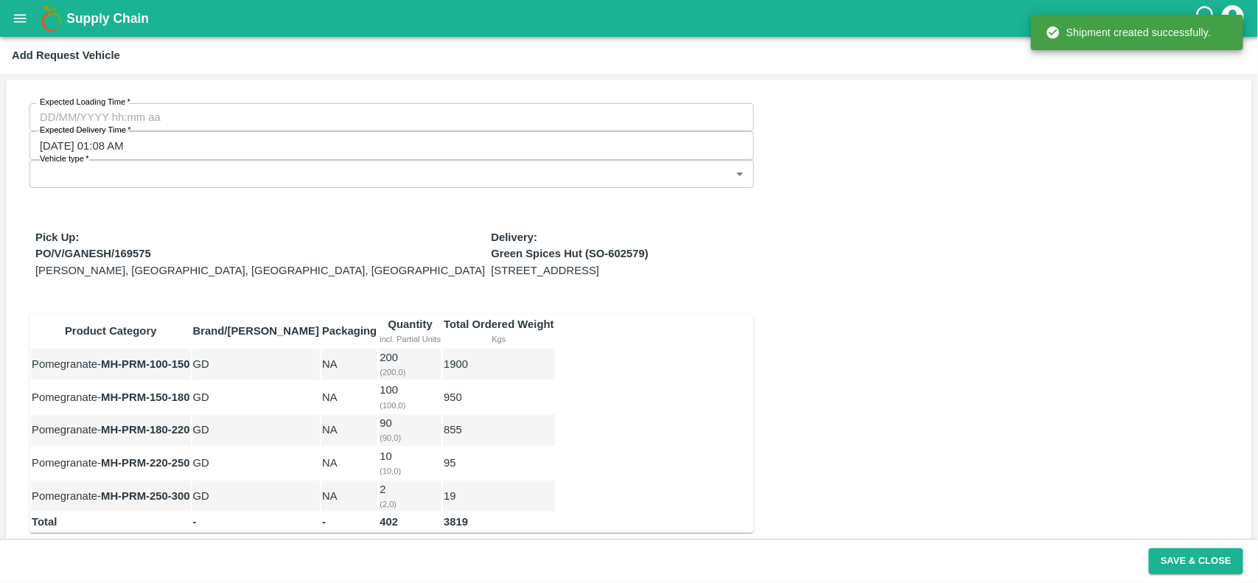
type input "DD/MM/YYYY hh:mm aa"
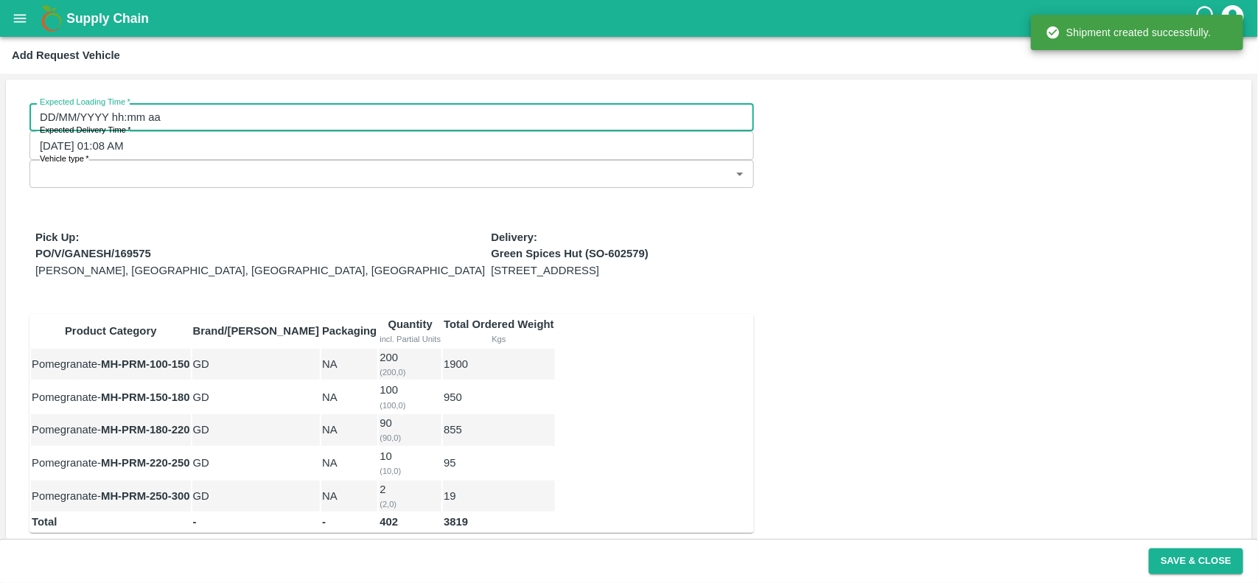
click at [142, 119] on input "DD/MM/YYYY hh:mm aa" at bounding box center [386, 117] width 714 height 28
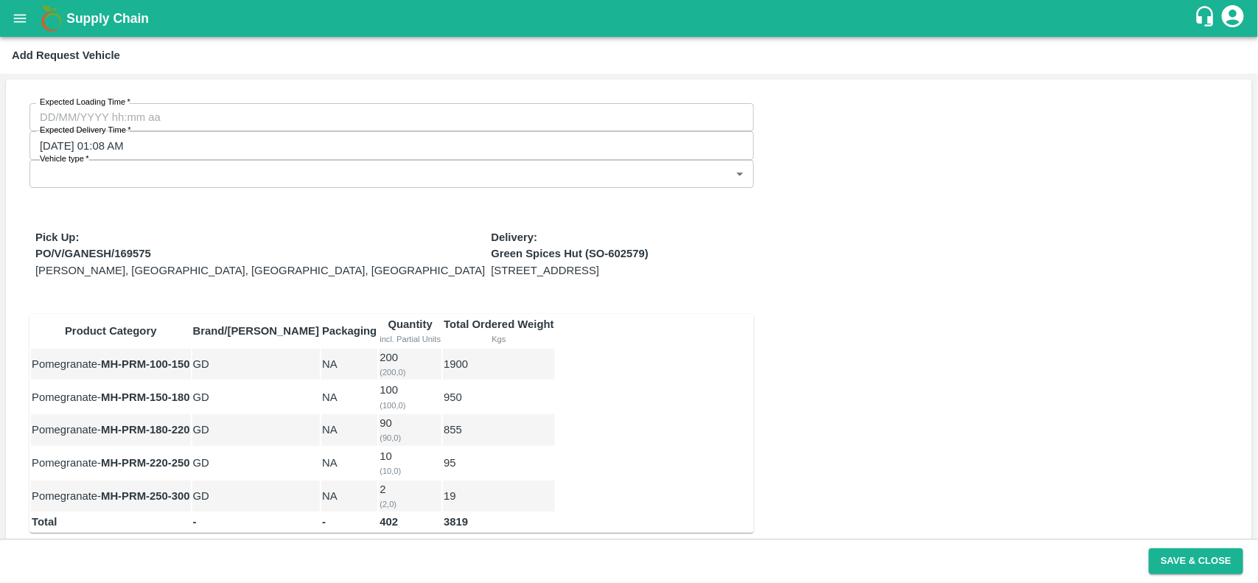
type input "[DATE] 12:00 AM"
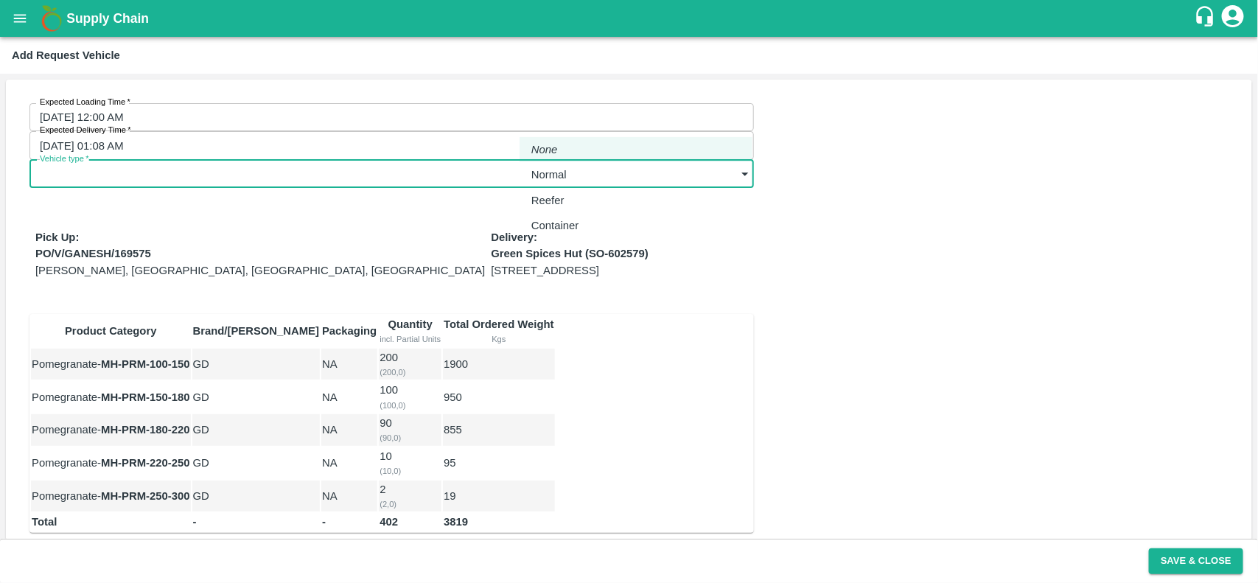
click at [555, 114] on body "Supply Chain Add Request Vehicle Expected Loading Time   * 16/08/2025 12:00 AM …" at bounding box center [629, 291] width 1258 height 583
click at [550, 175] on p "Normal" at bounding box center [548, 175] width 35 height 16
type input "1"
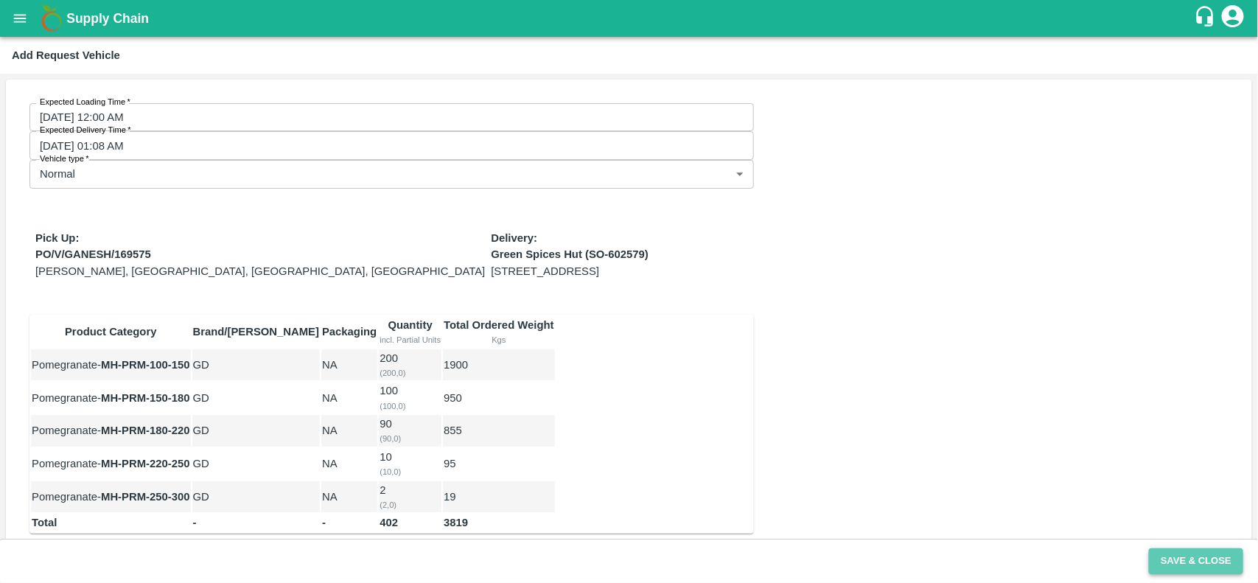
click at [1166, 561] on button "Save & Close" at bounding box center [1196, 561] width 94 height 26
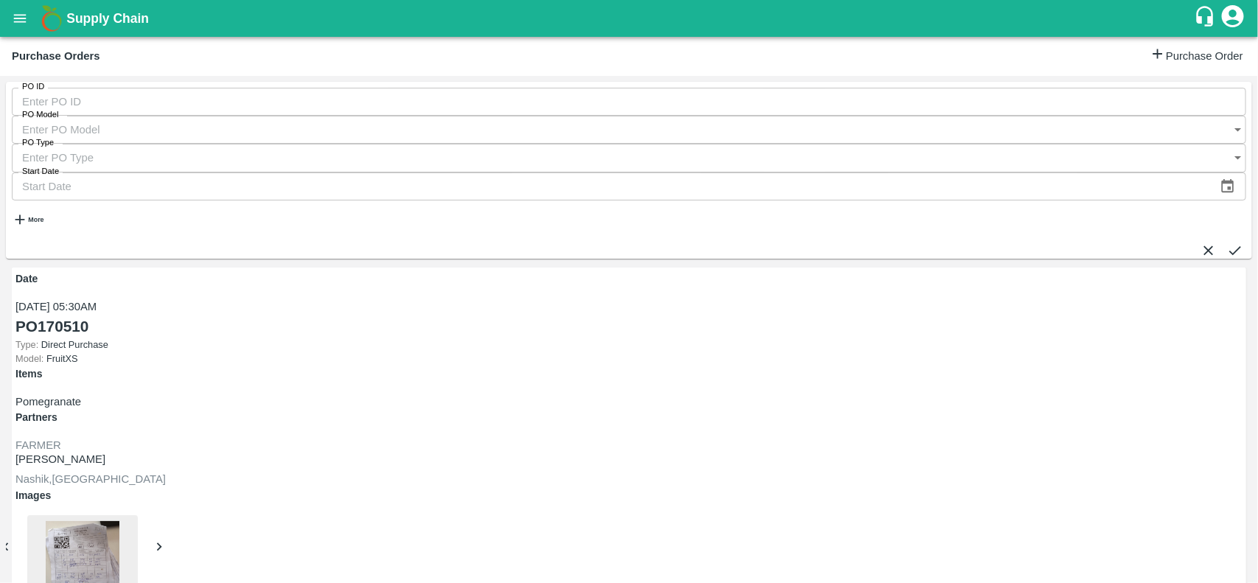
click at [38, 216] on strong "More" at bounding box center [35, 219] width 15 height 7
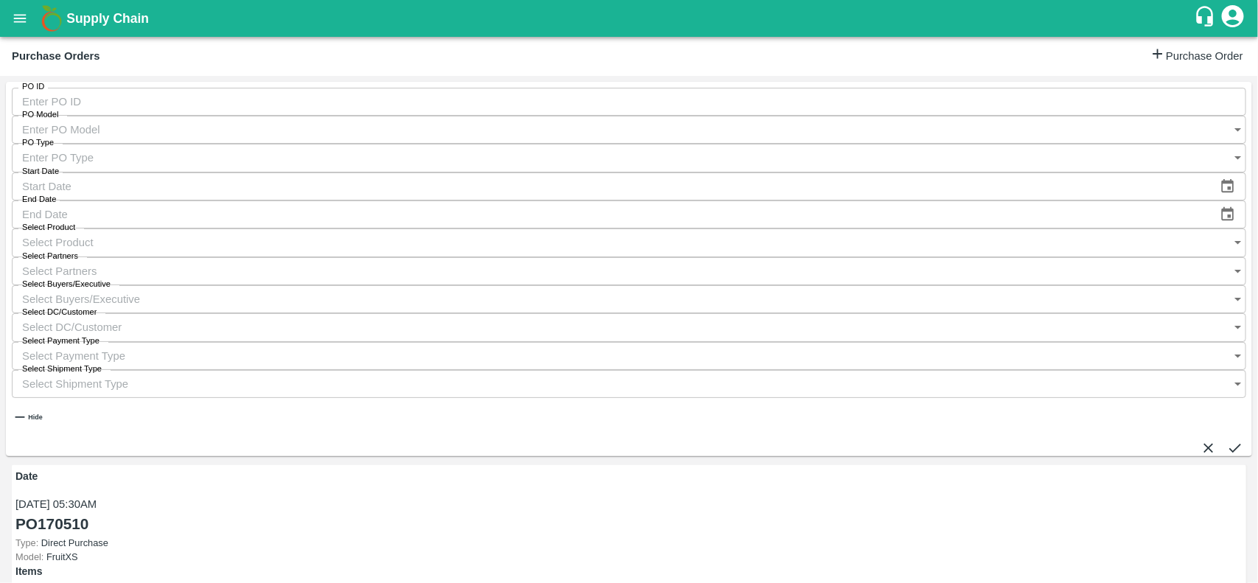
click at [819, 285] on input "Select Buyers/Executive" at bounding box center [614, 299] width 1205 height 28
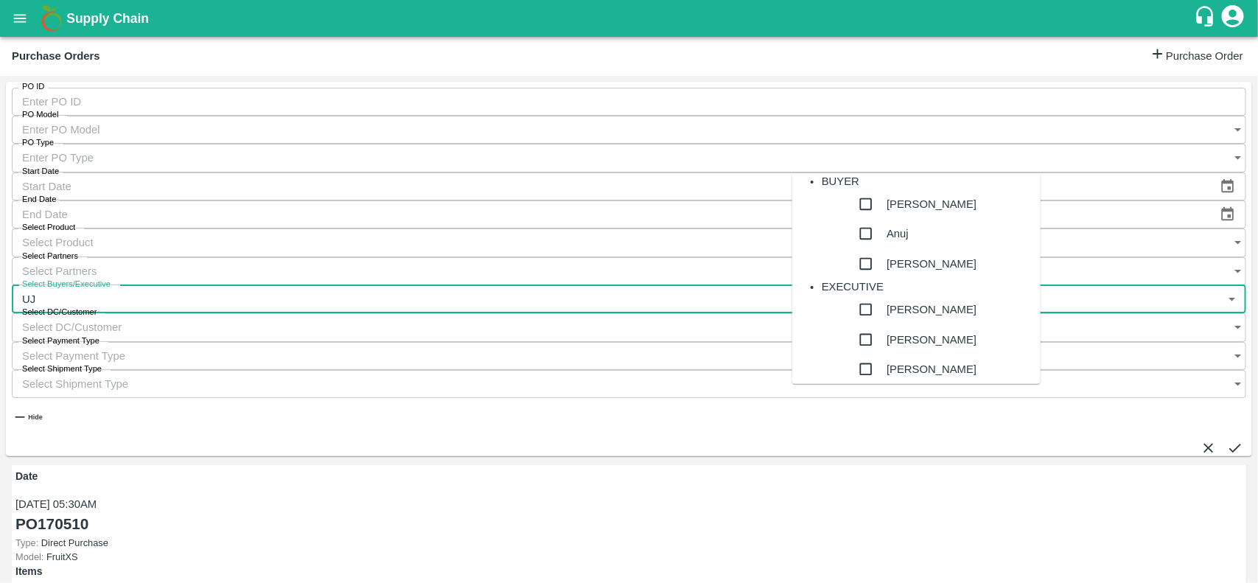
type input "UJJ"
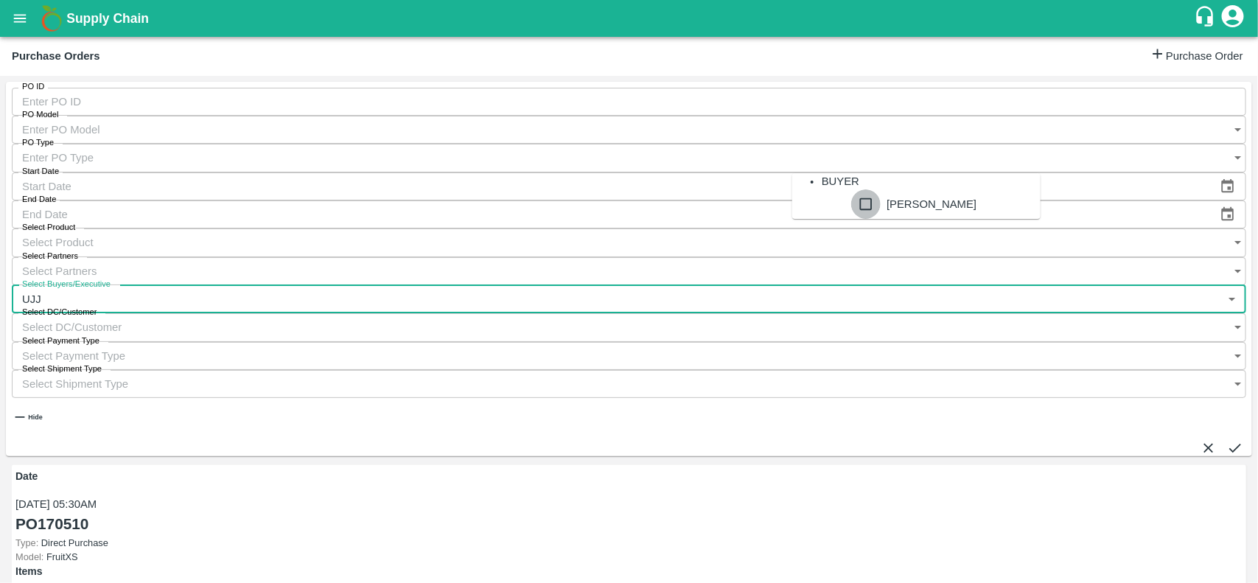
click at [851, 219] on input "checkbox" at bounding box center [865, 203] width 29 height 29
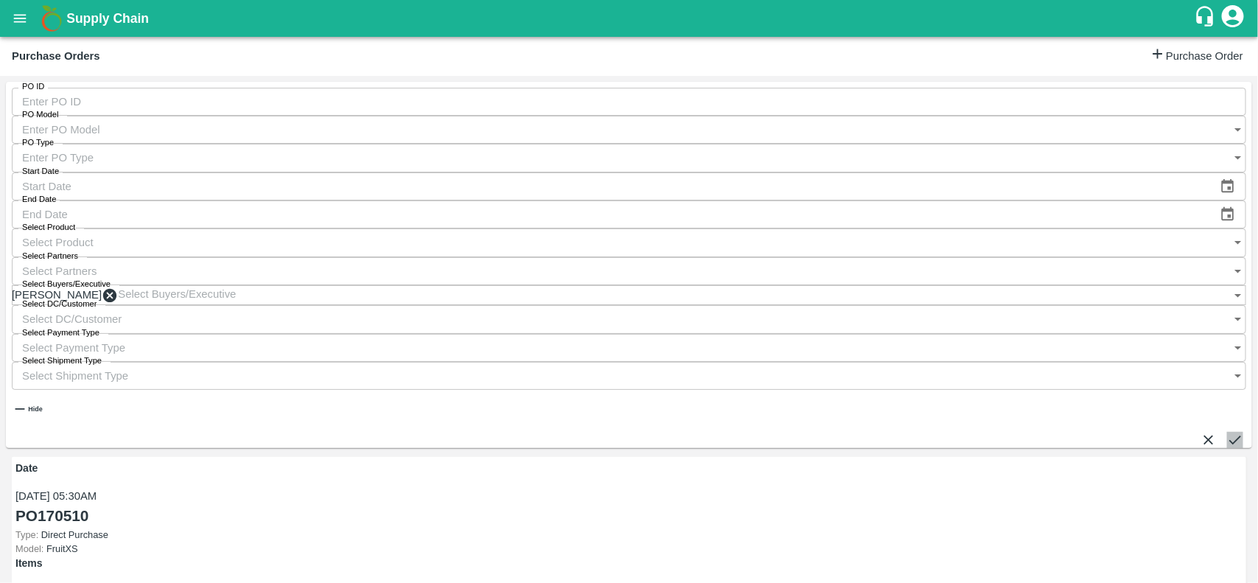
click at [1227, 432] on button "submit" at bounding box center [1235, 440] width 16 height 16
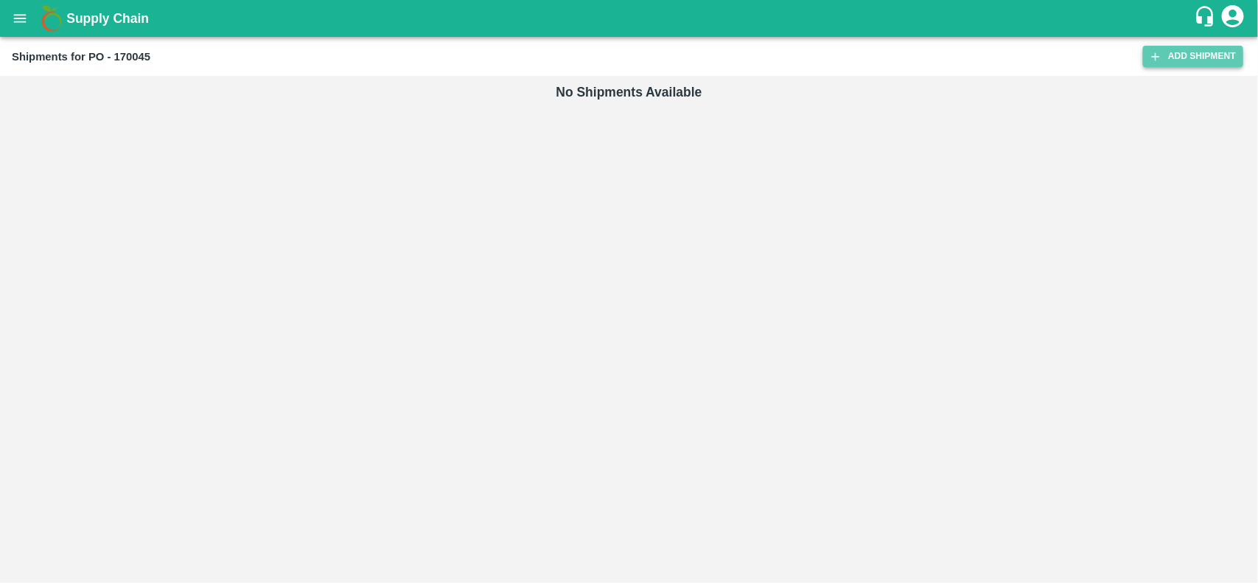
click at [1168, 55] on link "Add Shipment" at bounding box center [1193, 56] width 100 height 21
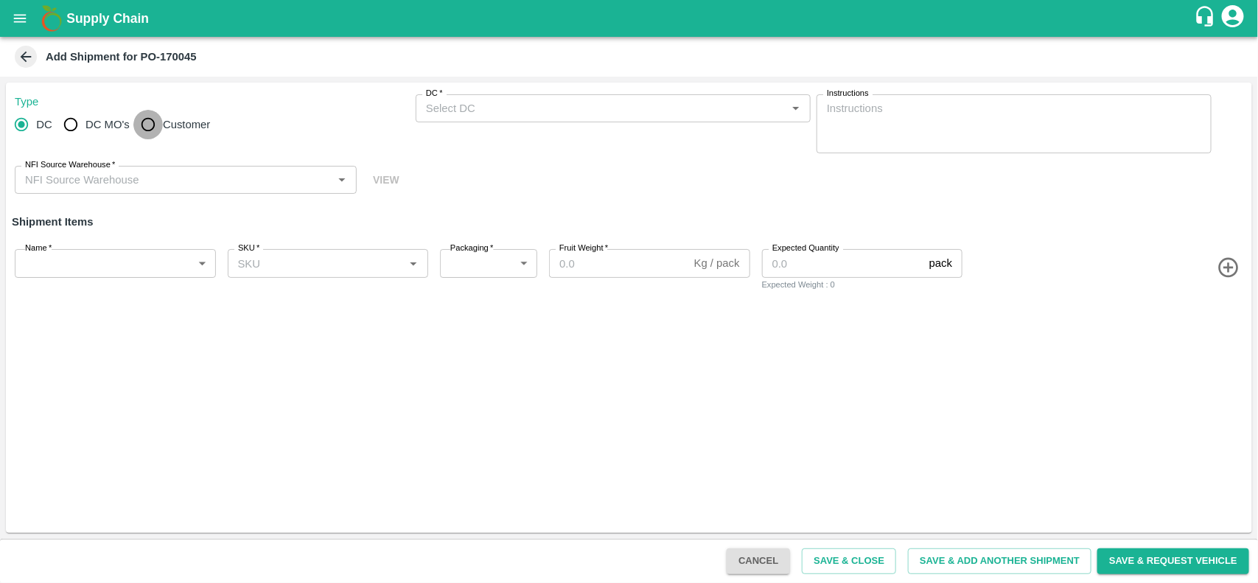
click at [147, 130] on input "Customer" at bounding box center [147, 124] width 29 height 29
radio input "true"
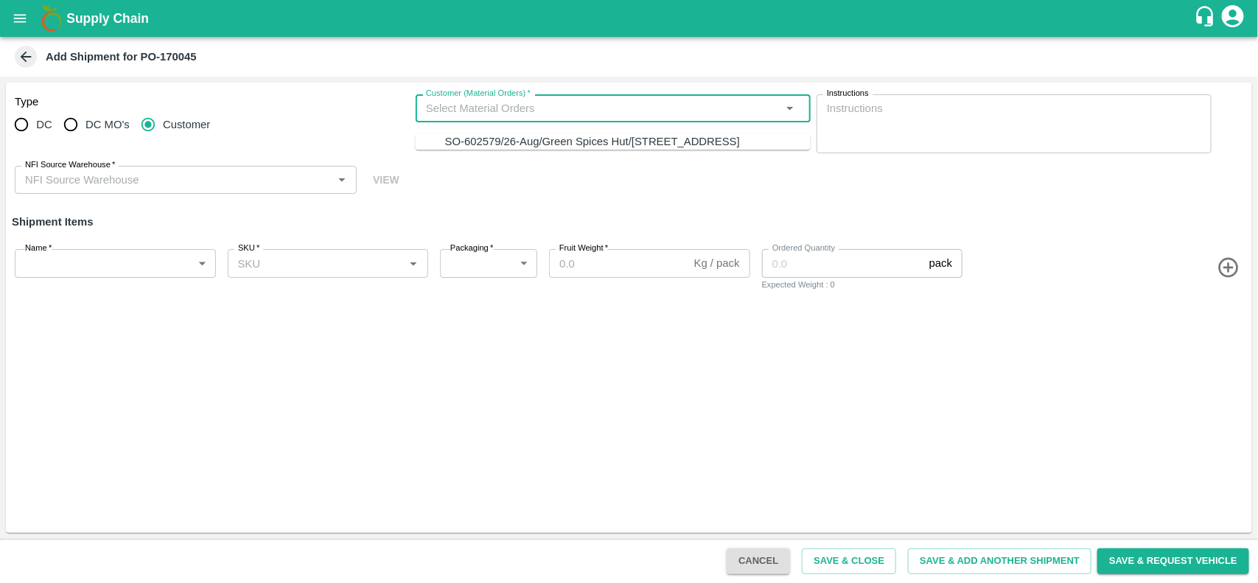
click at [460, 113] on input "Customer (Material Orders)   *" at bounding box center [601, 108] width 362 height 19
click at [458, 150] on div "SO-602579/26-Aug/Green Spices Hut/Shop no 74, MADURAI MATTUTHAVANI FRUIT MARKET…" at bounding box center [592, 141] width 295 height 16
type input "SO-602579/26-Aug/Green Spices Hut/Shop no 74, MADURAI MATTUTHAVANI FRUIT MARKET…"
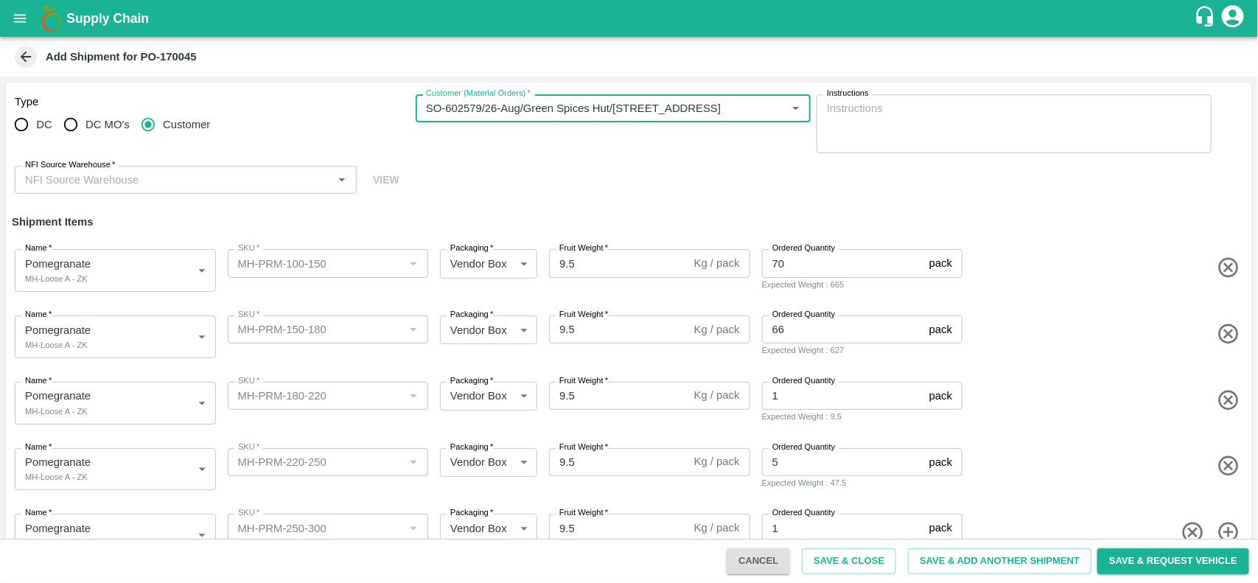
click at [239, 180] on input "NFI Source Warehouse   *" at bounding box center [173, 179] width 309 height 19
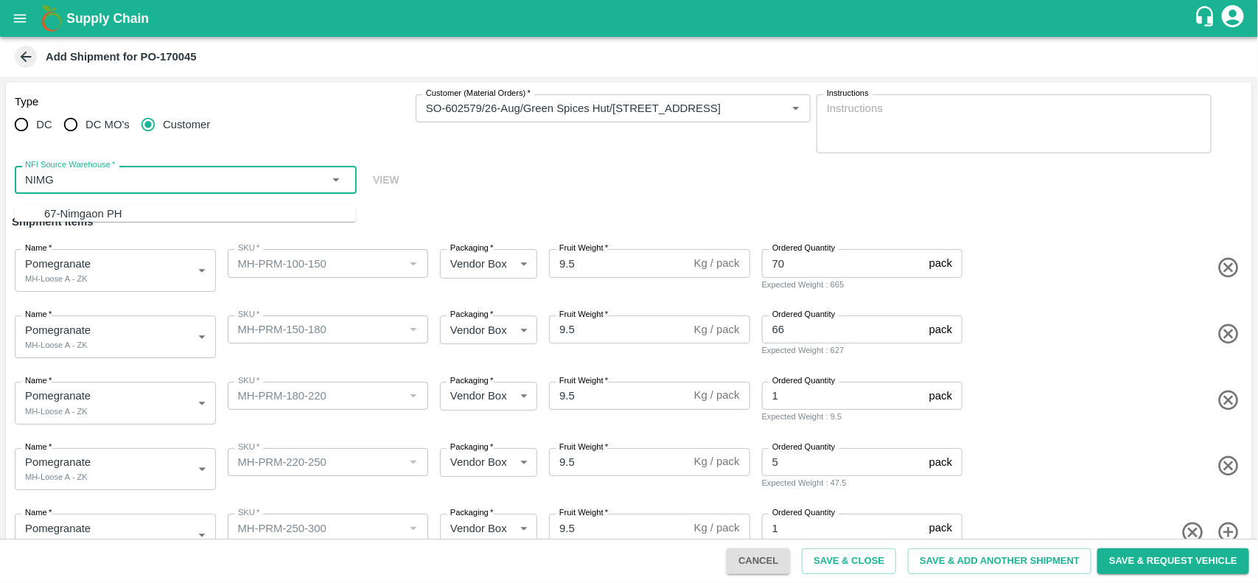
click at [147, 206] on div "67-Nimgaon PH" at bounding box center [200, 214] width 312 height 16
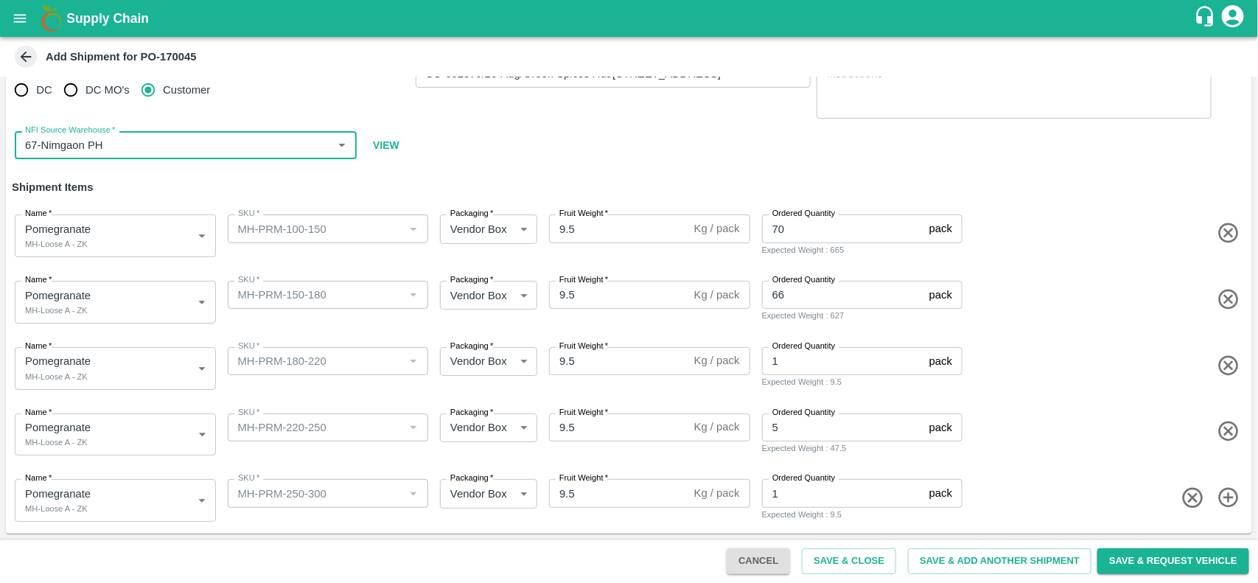
type input "67-Nimgaon PH"
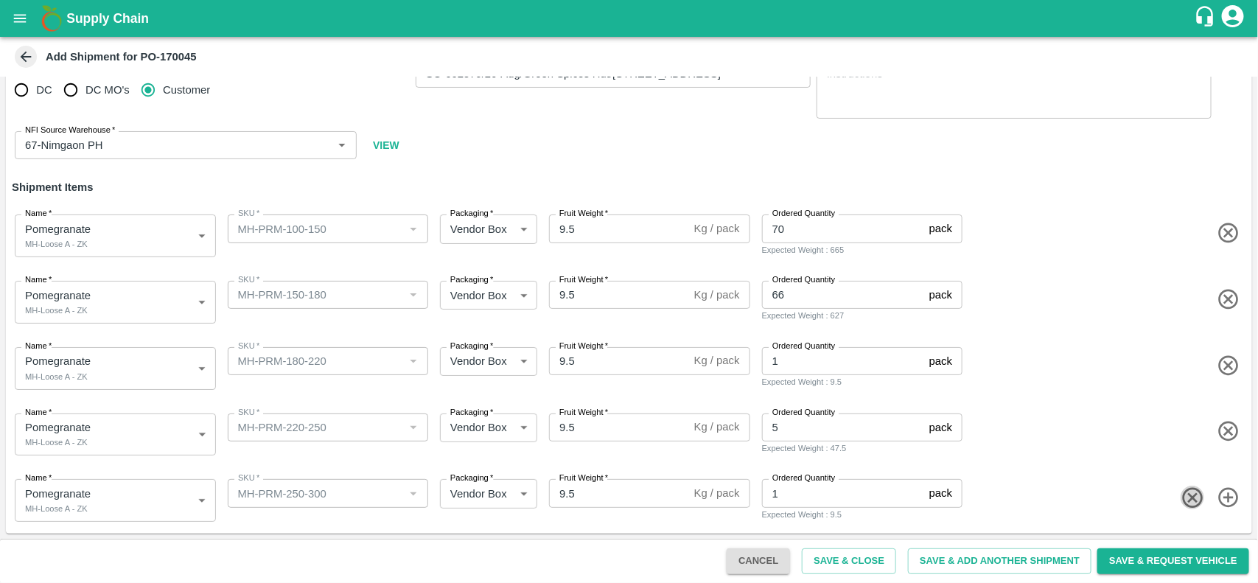
click at [1195, 502] on icon "button" at bounding box center [1192, 498] width 24 height 24
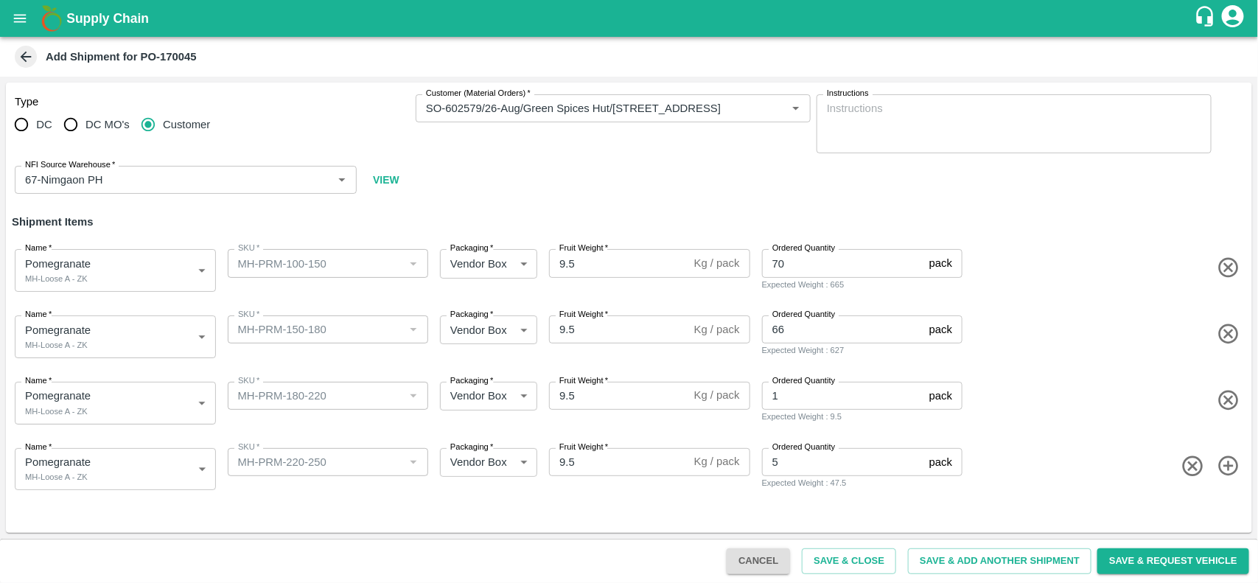
scroll to position [0, 0]
click at [1191, 468] on icon "button" at bounding box center [1192, 466] width 20 height 20
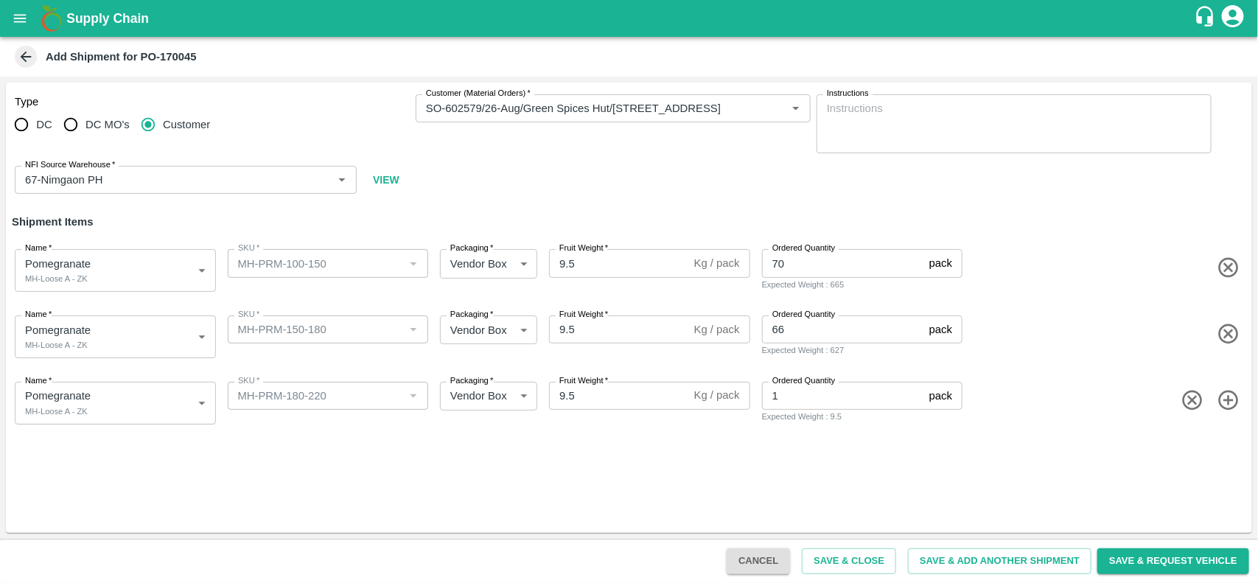
click at [1184, 393] on icon "button" at bounding box center [1192, 400] width 24 height 24
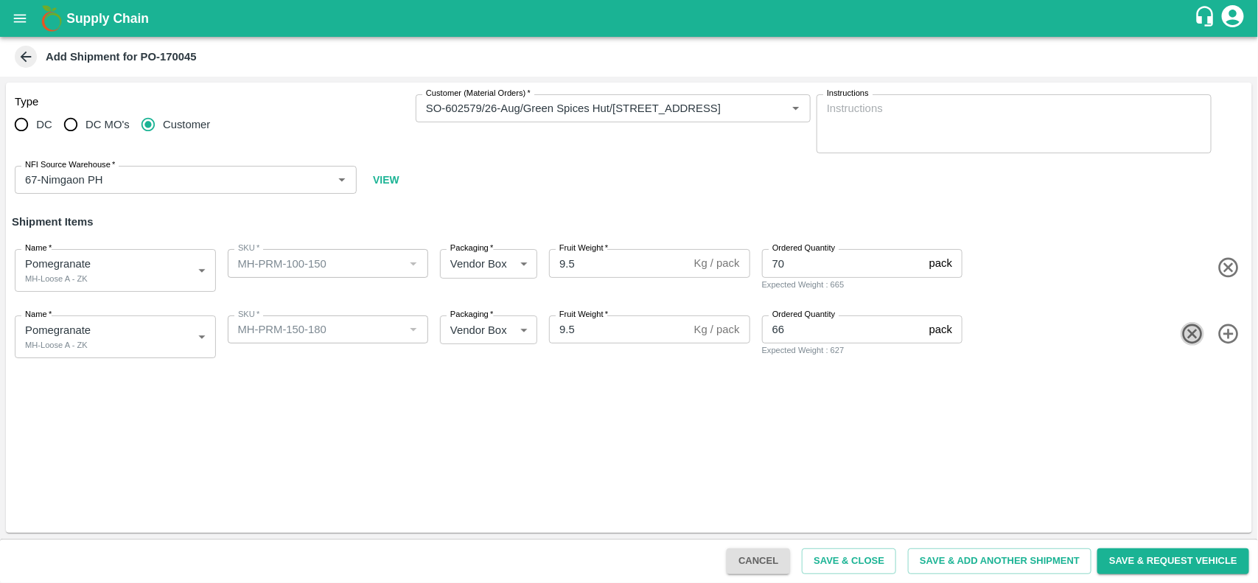
click at [1188, 330] on icon "button" at bounding box center [1192, 334] width 24 height 24
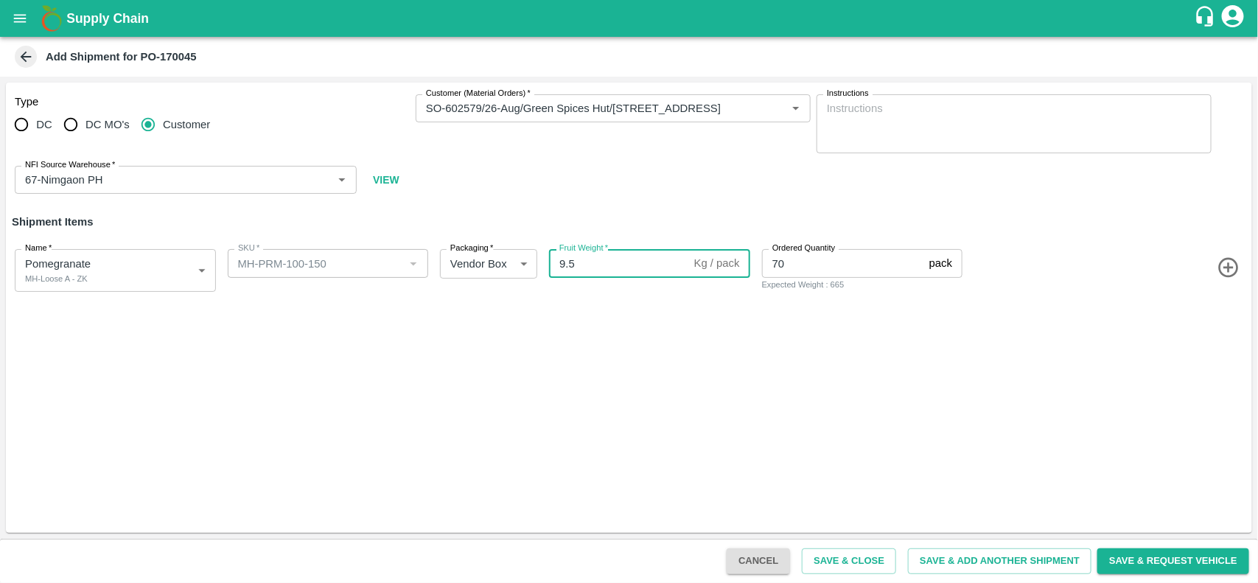
click at [627, 269] on input "9.5" at bounding box center [618, 263] width 139 height 28
type input "9"
type input "10"
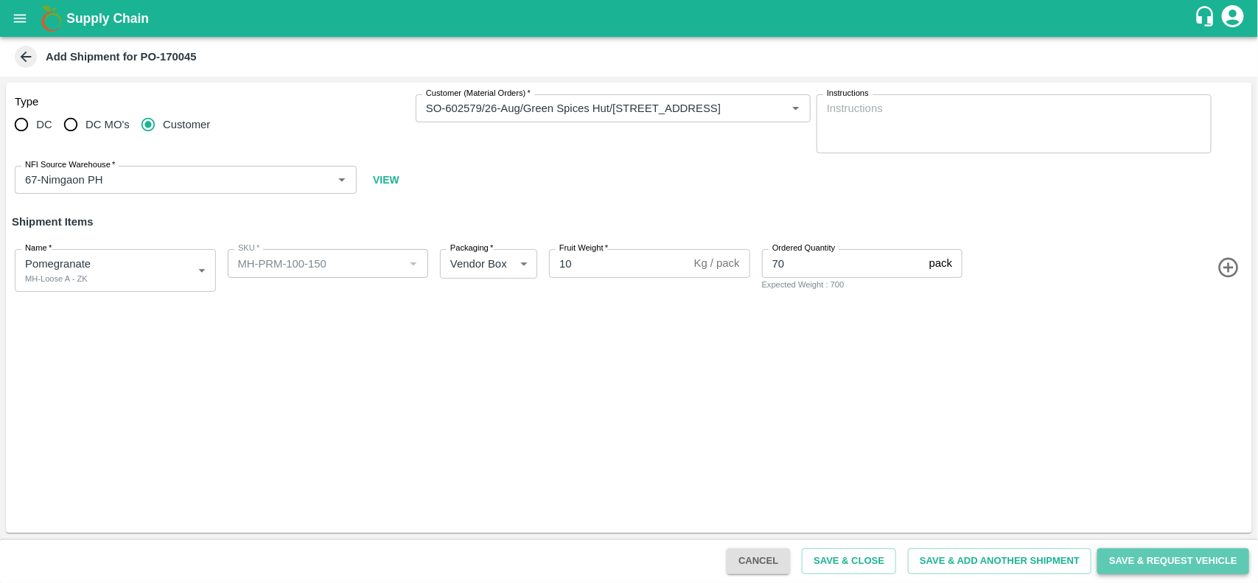
click at [1179, 561] on button "Save & Request Vehicle" at bounding box center [1173, 561] width 152 height 26
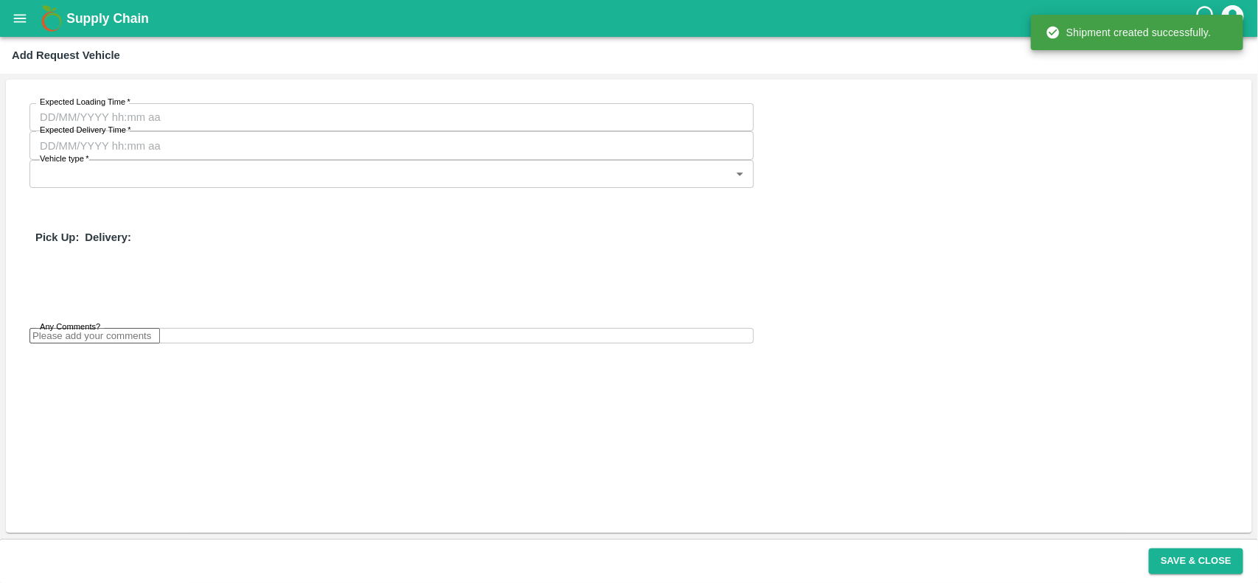
type input "25/08/2025 02:08 AM"
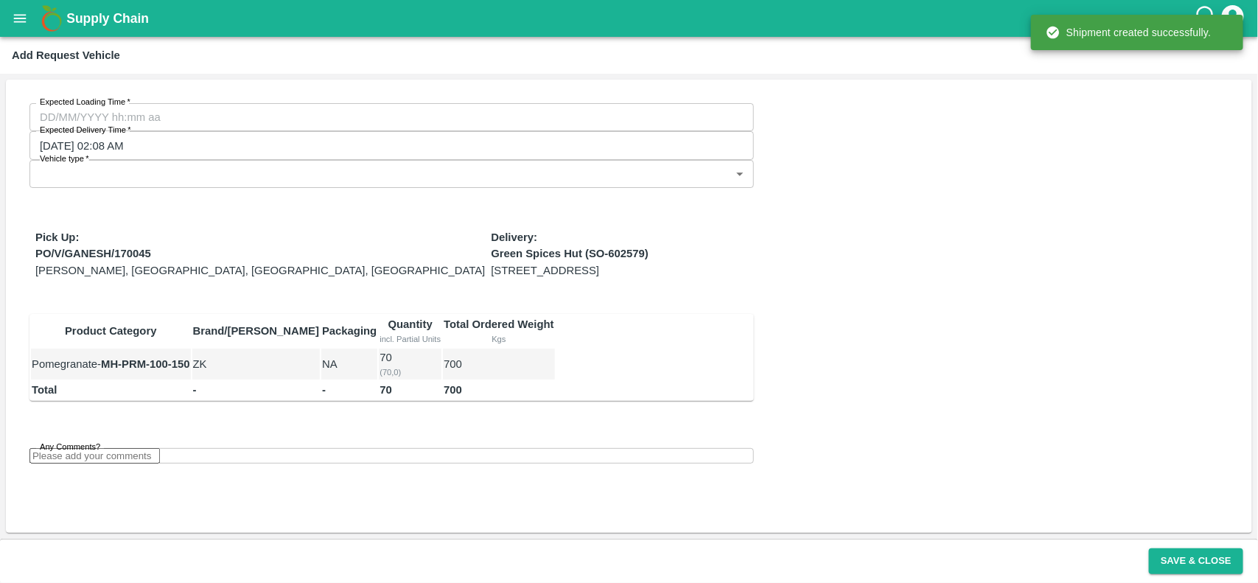
type input "DD/MM/YYYY hh:mm aa"
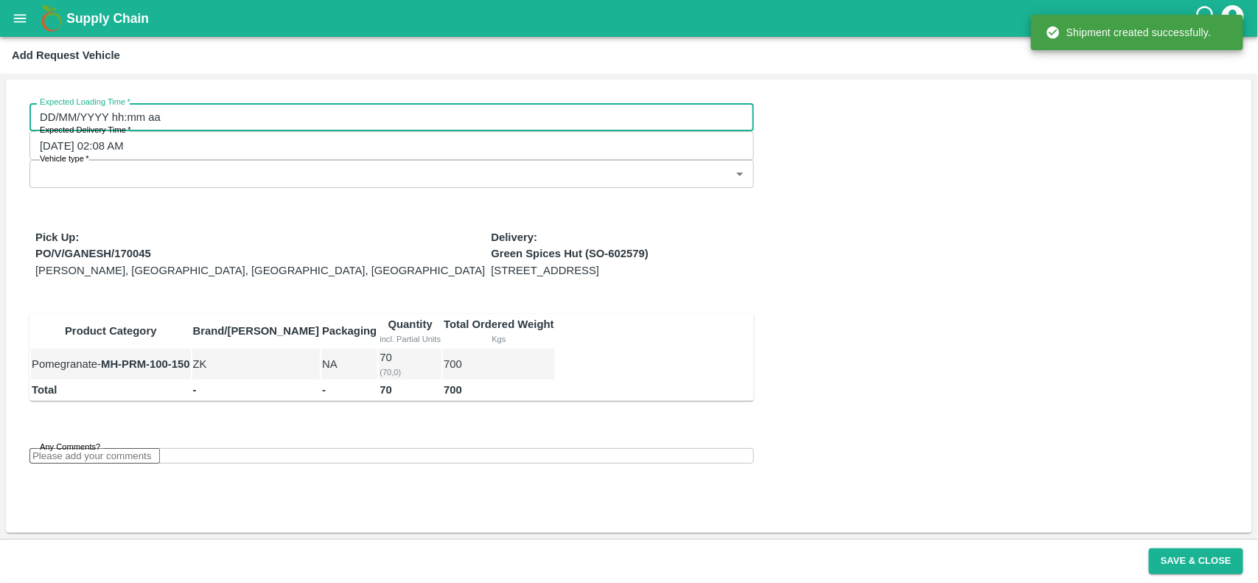
click at [206, 118] on input "DD/MM/YYYY hh:mm aa" at bounding box center [386, 117] width 714 height 28
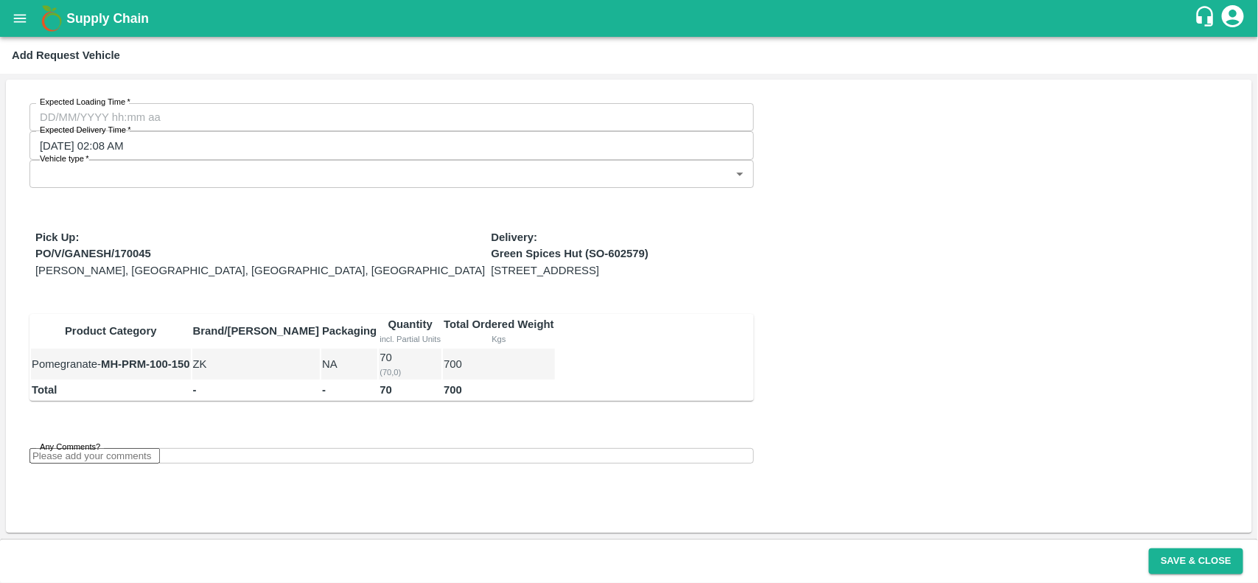
type input "[DATE] 12:00 AM"
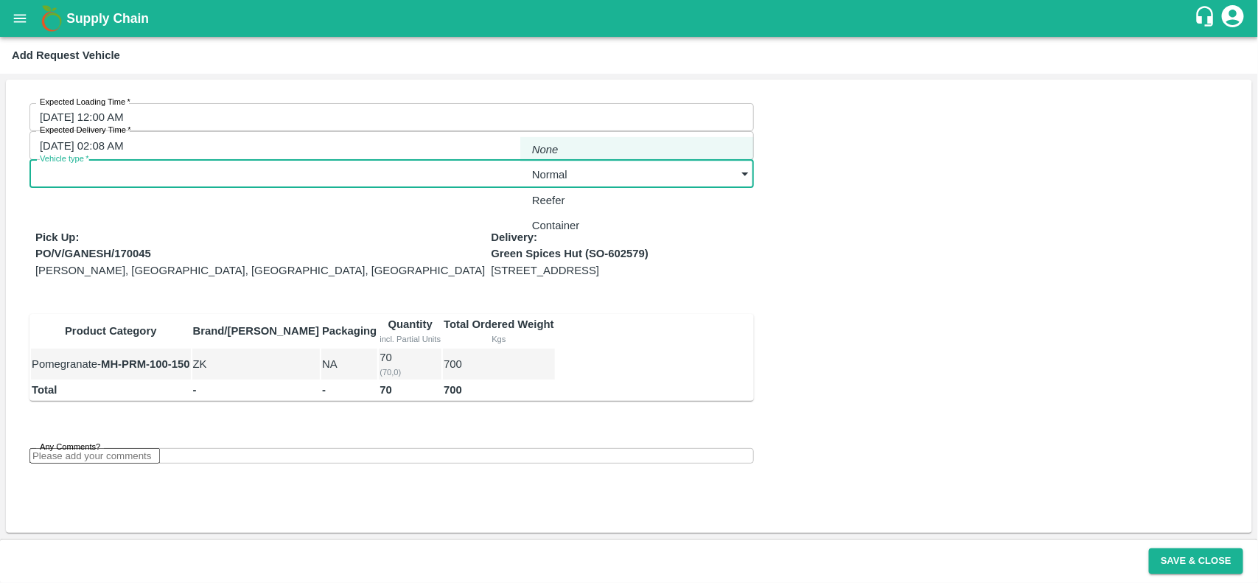
click at [564, 118] on body "Supply Chain Add Request Vehicle Expected Loading Time   * 16/08/2025 12:00 AM …" at bounding box center [629, 291] width 1258 height 583
click at [554, 164] on li "Normal" at bounding box center [637, 174] width 234 height 25
type input "1"
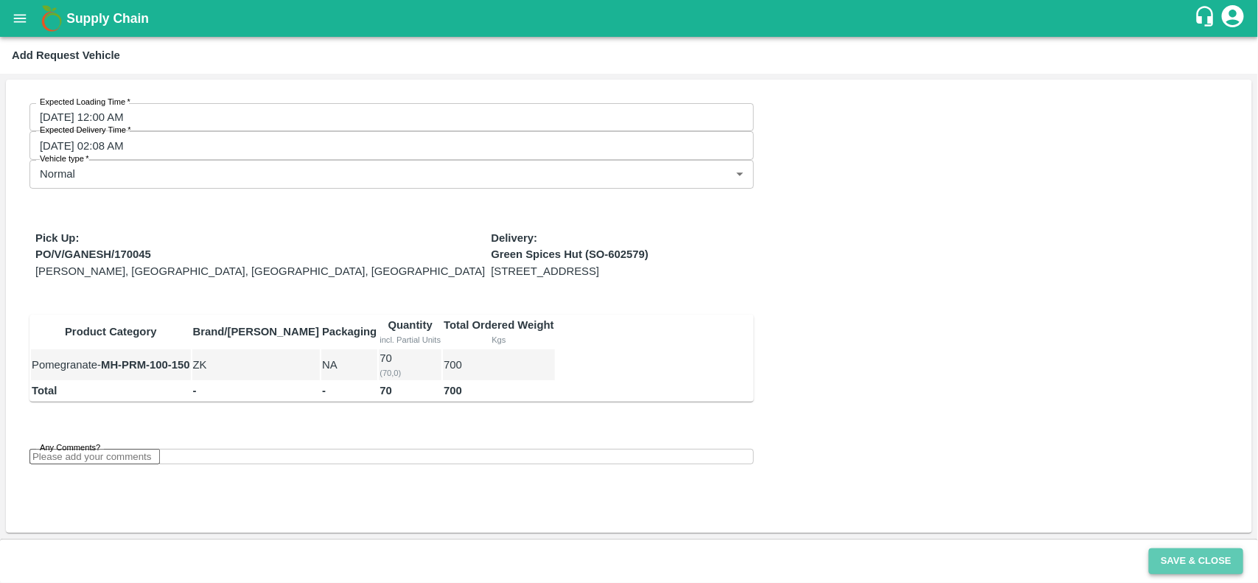
click at [1205, 558] on button "Save & Close" at bounding box center [1196, 561] width 94 height 26
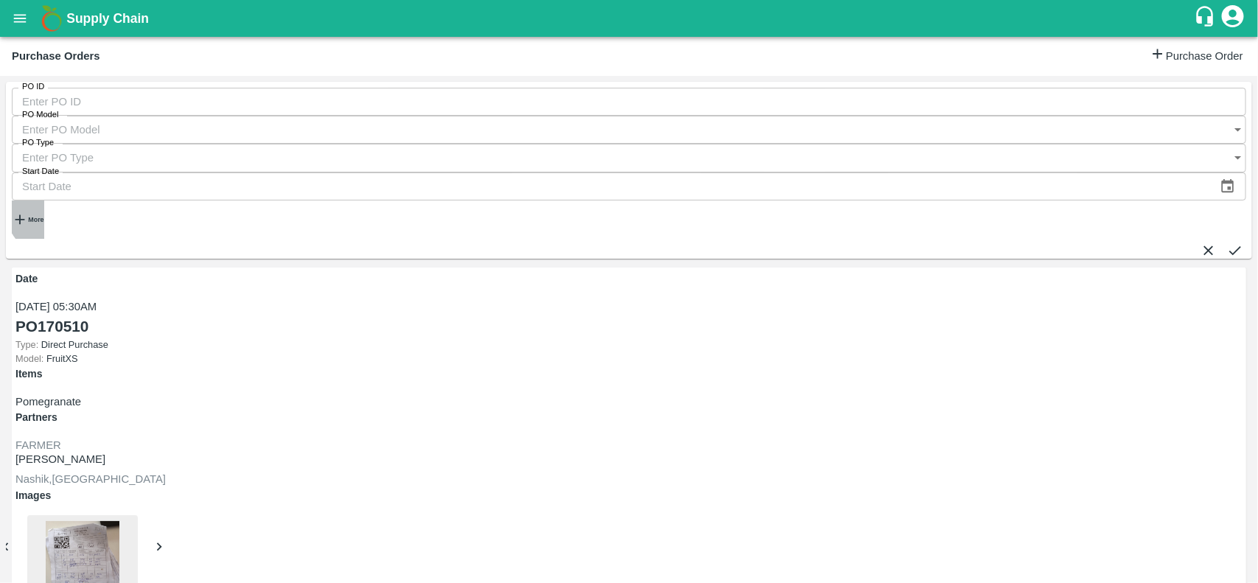
click at [43, 216] on strong "More" at bounding box center [35, 219] width 15 height 7
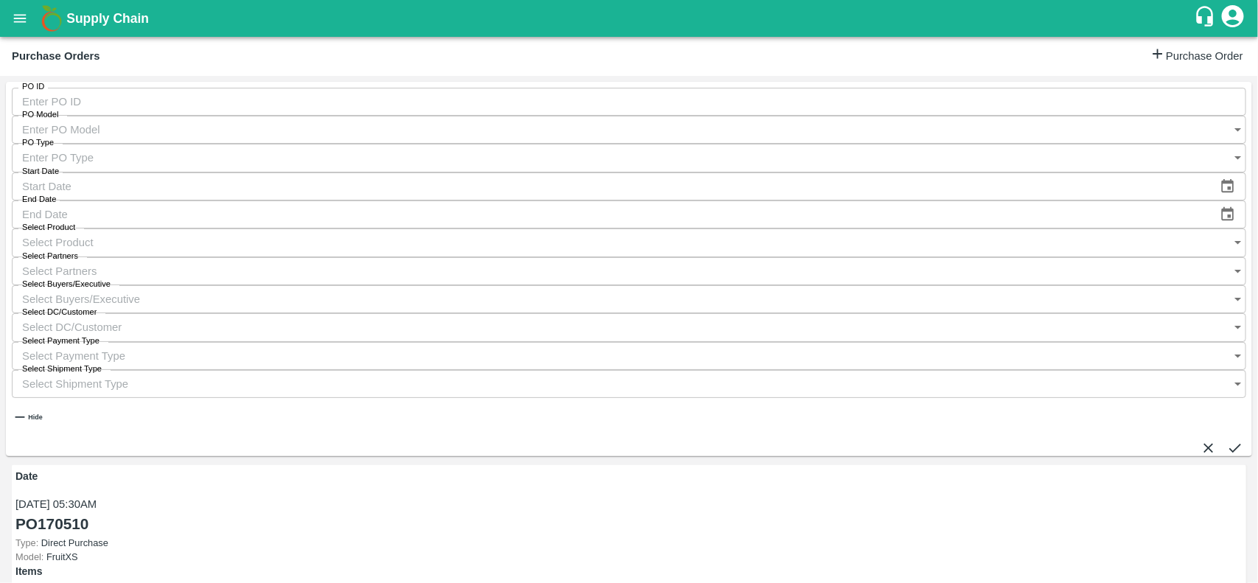
click at [860, 285] on input "Select Buyers/Executive" at bounding box center [614, 299] width 1205 height 28
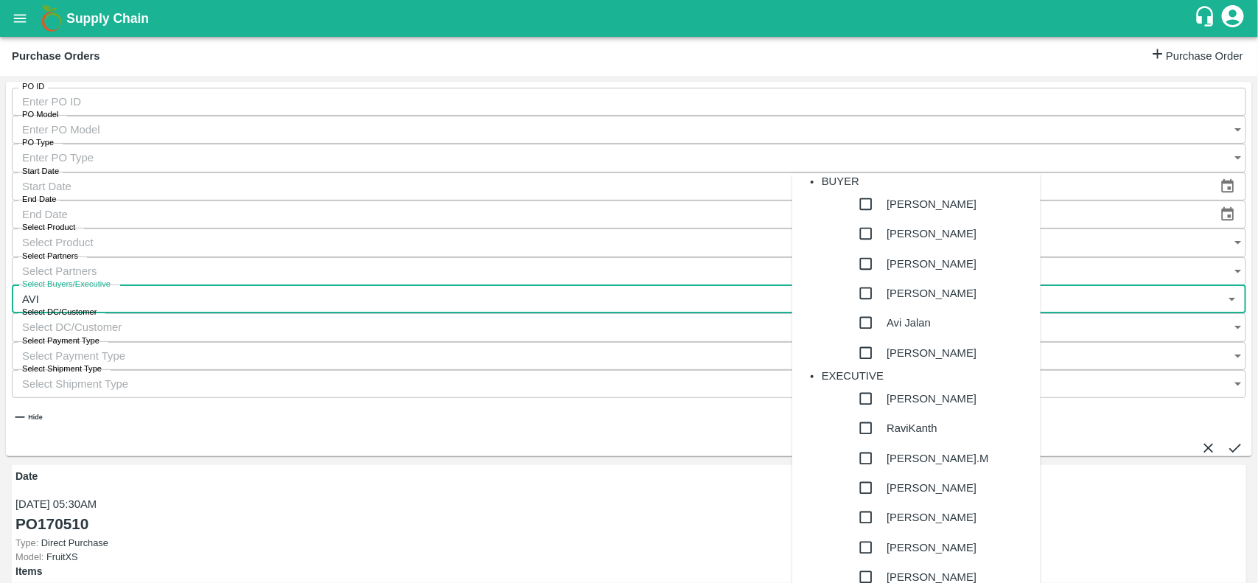
type input "AVIN"
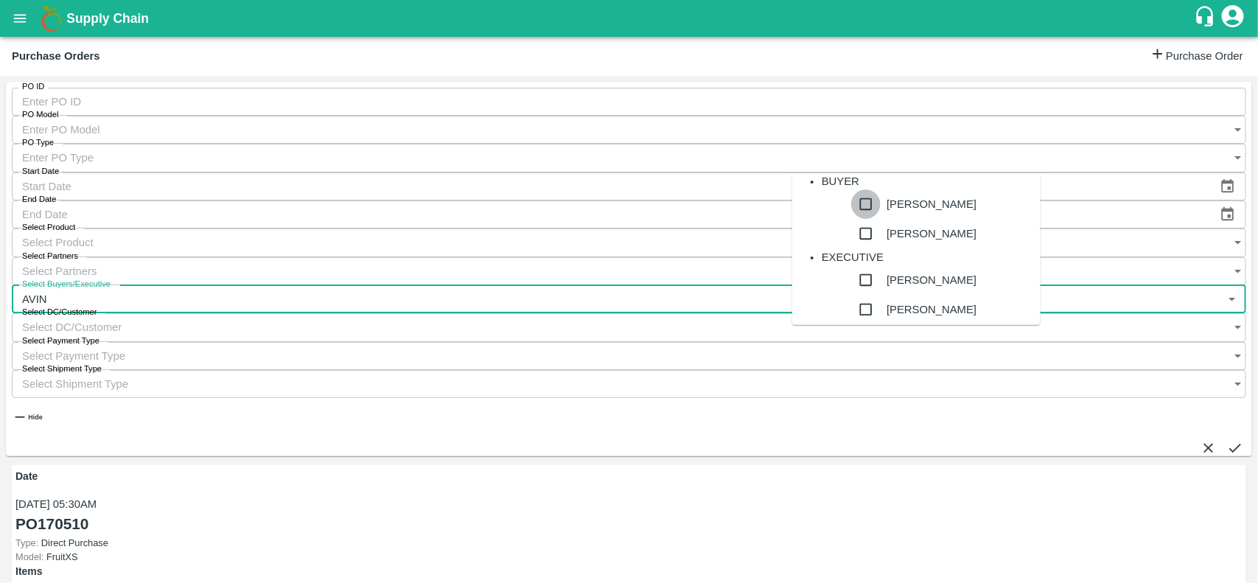
click at [851, 219] on input "checkbox" at bounding box center [865, 203] width 29 height 29
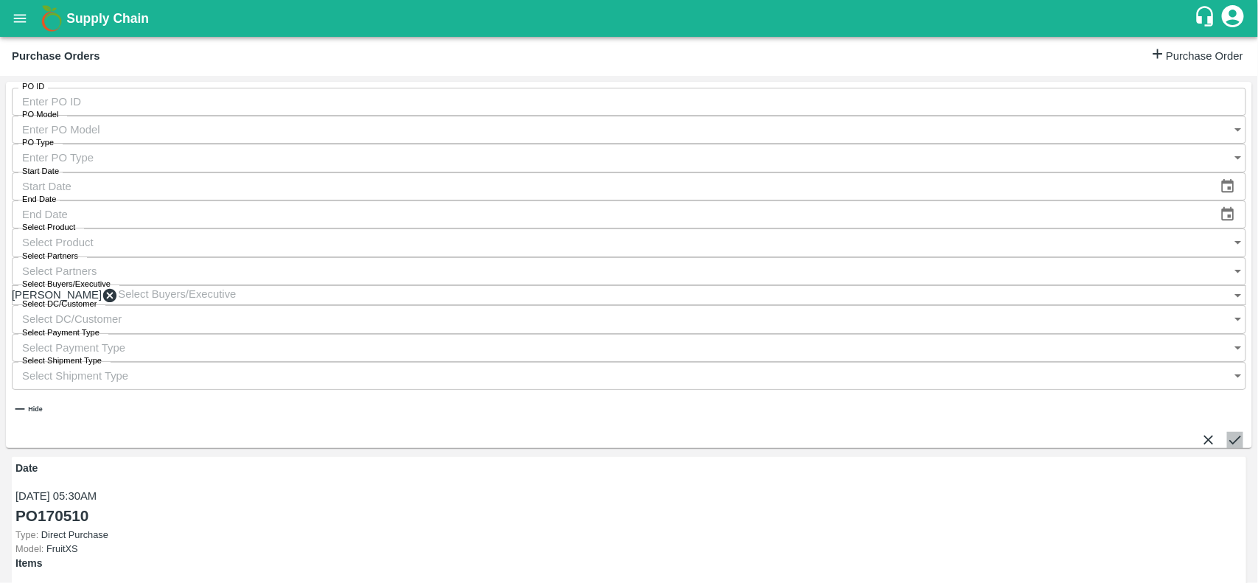
click at [1227, 432] on icon "submit" at bounding box center [1235, 440] width 16 height 16
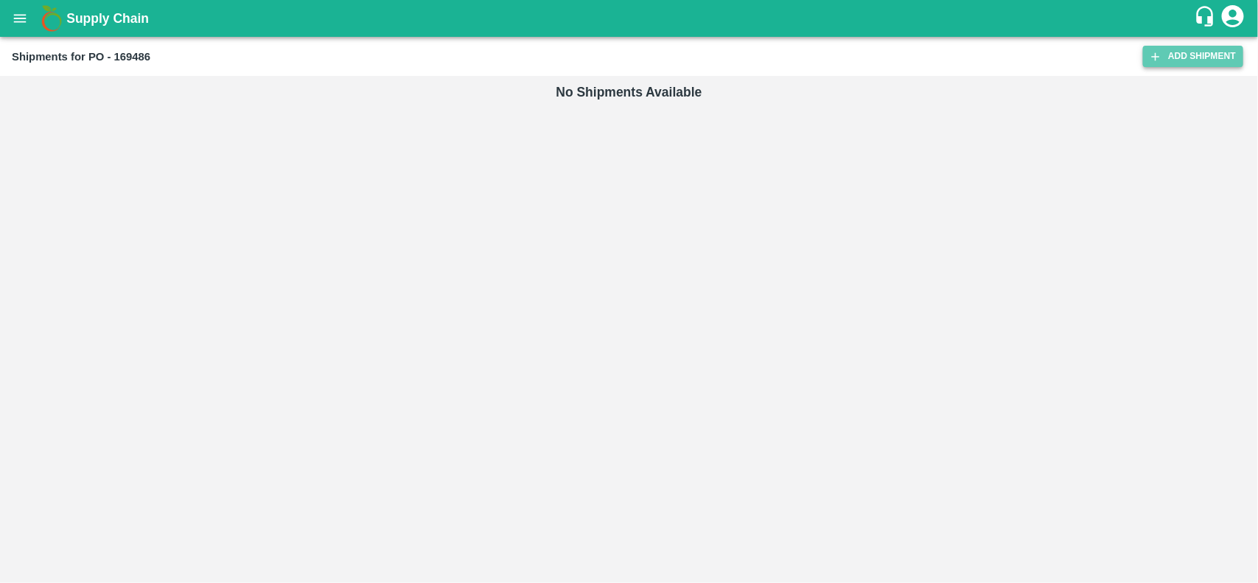
click at [1169, 57] on link "Add Shipment" at bounding box center [1193, 56] width 100 height 21
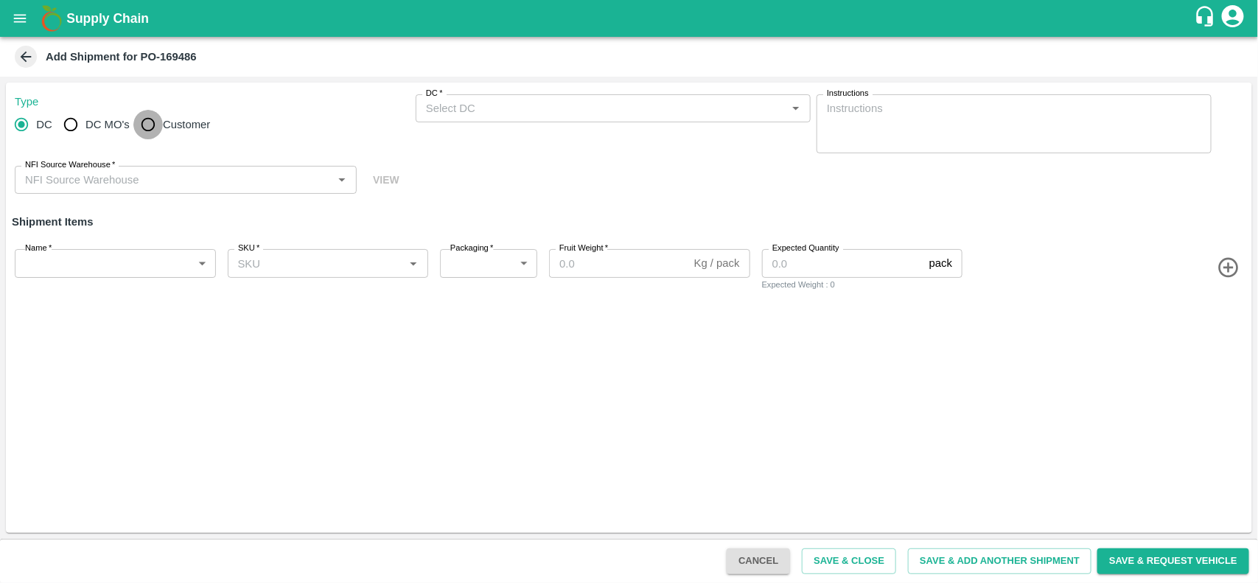
click at [141, 130] on input "Customer" at bounding box center [147, 124] width 29 height 29
radio input "true"
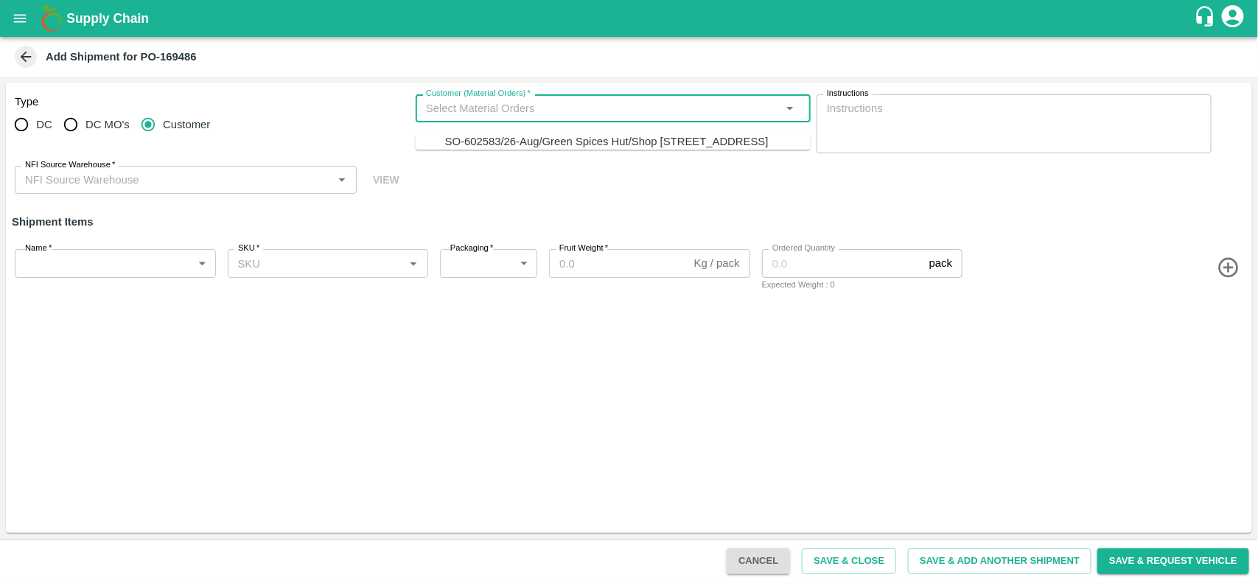
click at [484, 111] on input "Customer (Material Orders)   *" at bounding box center [601, 108] width 362 height 19
click at [484, 150] on div "SO-602583/26-Aug/Green Spices Hut/Shop [STREET_ADDRESS]" at bounding box center [606, 141] width 323 height 16
type input "SO-602583/26-Aug/Green Spices Hut/Shop [STREET_ADDRESS]"
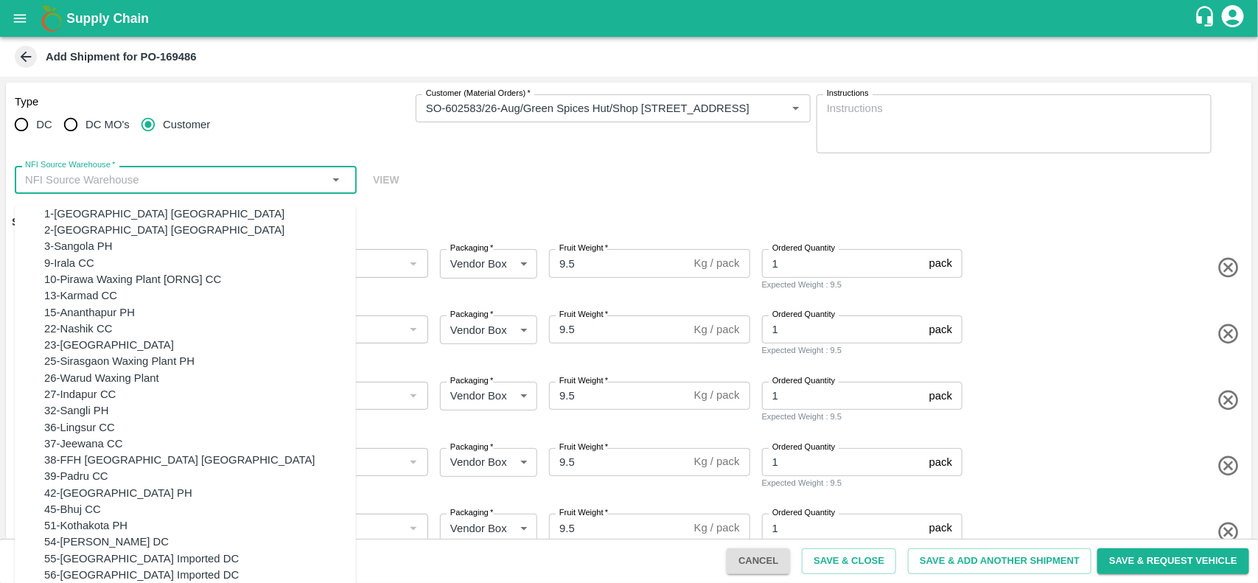
click at [265, 182] on input "NFI Source Warehouse   *" at bounding box center [173, 179] width 309 height 19
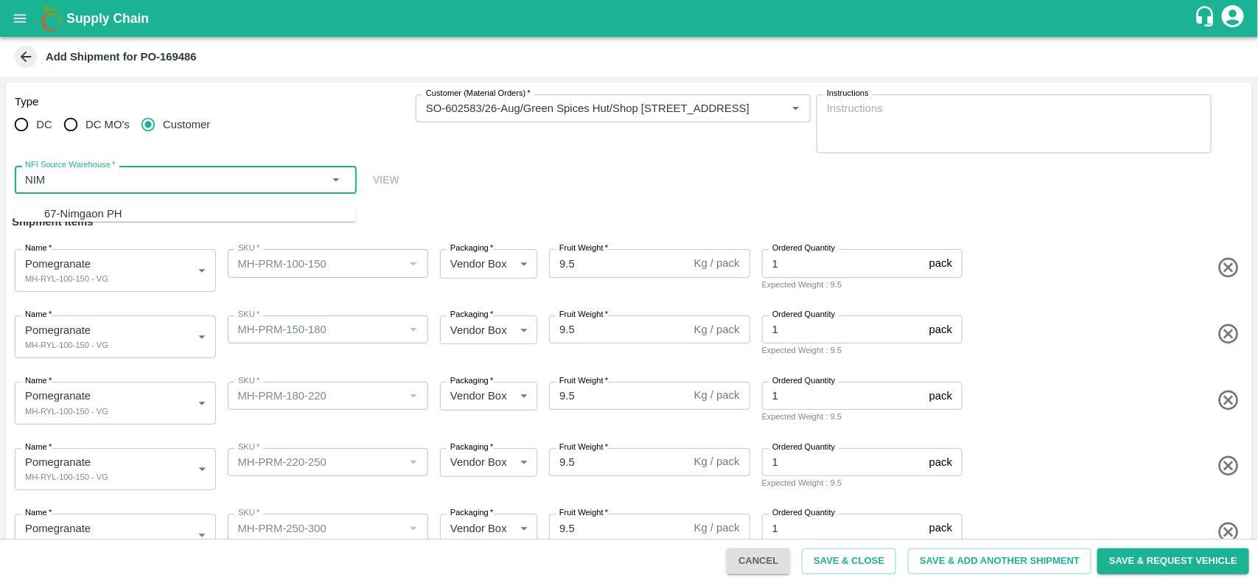
click at [178, 208] on div "67-Nimgaon PH" at bounding box center [200, 214] width 312 height 16
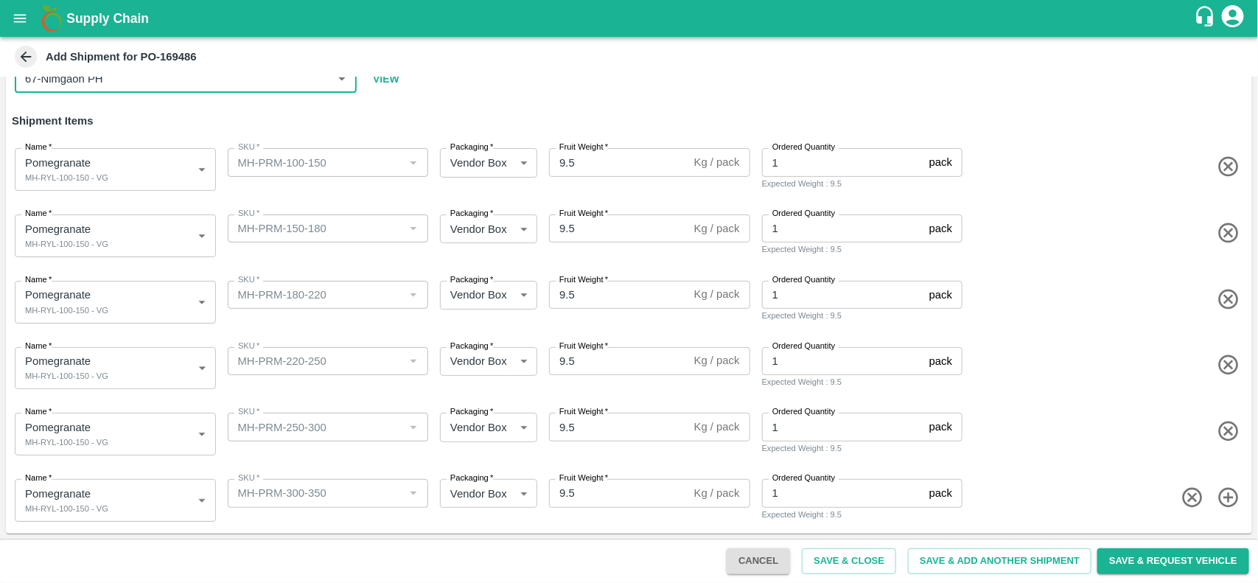
type input "67-Nimgaon PH"
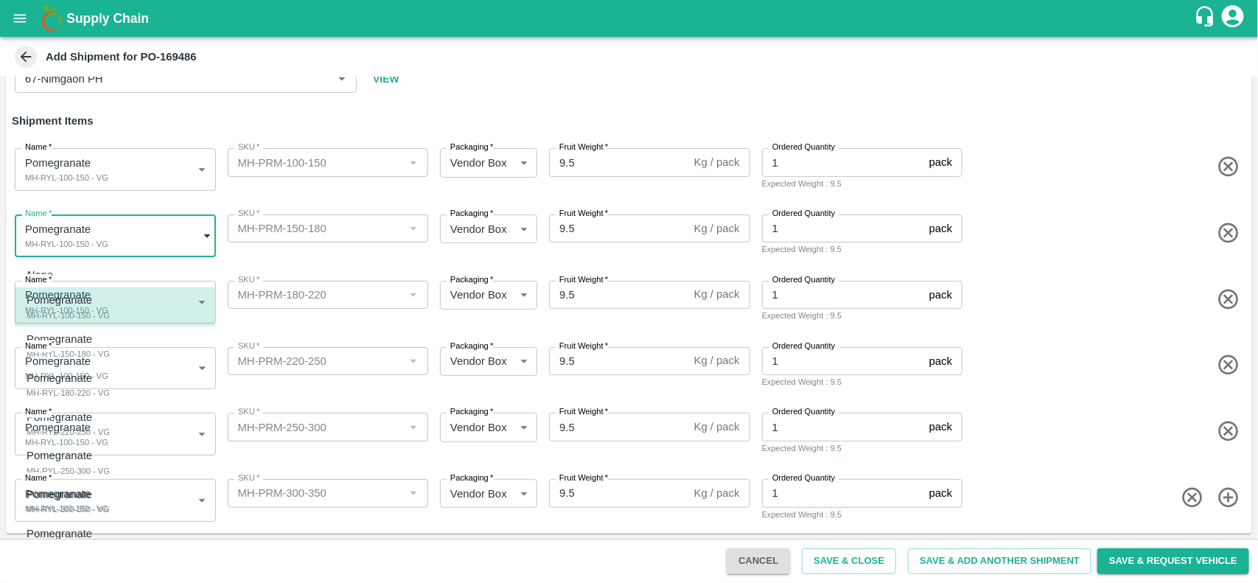
click at [136, 254] on body "Supply Chain Add Shipment for PO-169486 Type DC DC MO's Customer Customer (Mate…" at bounding box center [629, 291] width 1258 height 583
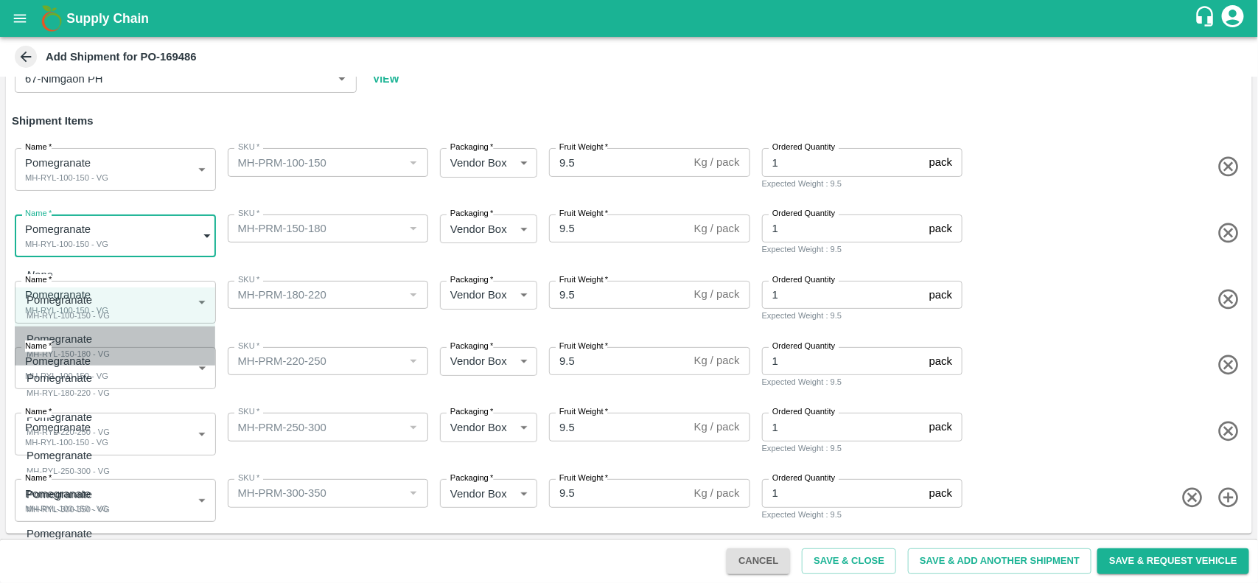
click at [83, 358] on div "MH-RYL-150-180 - VG" at bounding box center [68, 353] width 83 height 13
type input "1913737"
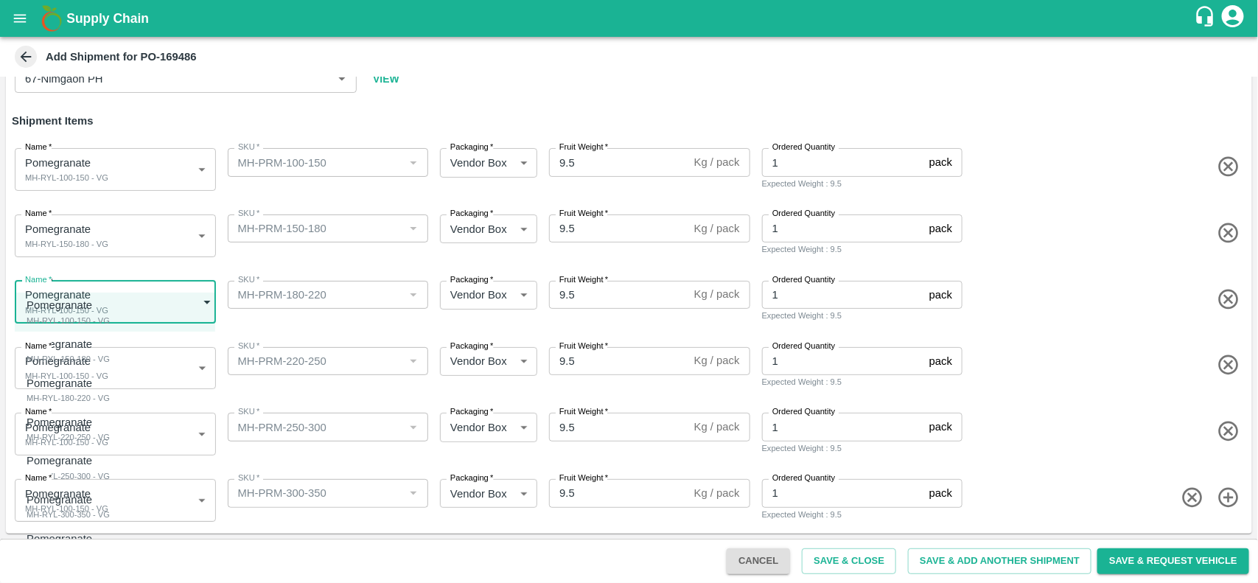
click at [115, 304] on body "Supply Chain Add Shipment for PO-169486 Type DC DC MO's Customer Customer (Mate…" at bounding box center [629, 291] width 1258 height 583
click at [110, 385] on div "Pomegranate MH-RYL-180-220 - VG" at bounding box center [68, 390] width 83 height 30
type input "1913738"
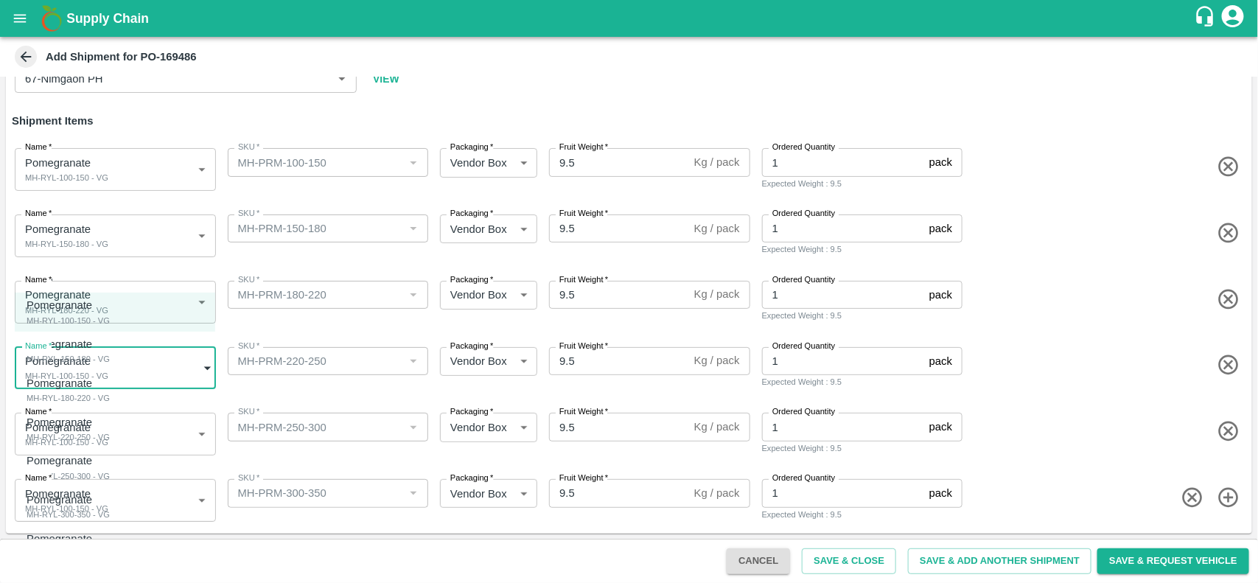
click at [129, 374] on body "Supply Chain Add Shipment for PO-169486 Type DC DC MO's Customer Customer (Mate…" at bounding box center [629, 291] width 1258 height 583
click at [110, 424] on div "Pomegranate MH-RYL-220-250 - VG" at bounding box center [68, 429] width 83 height 30
type input "1913739"
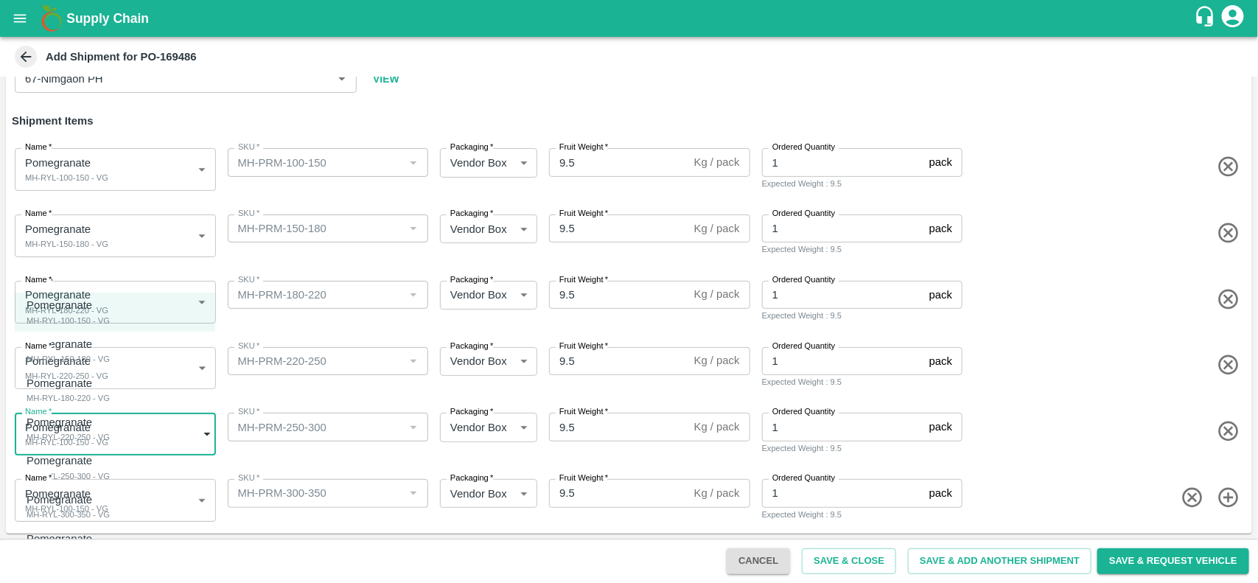
click at [119, 421] on body "Supply Chain Add Shipment for PO-169486 Type DC DC MO's Customer Customer (Mate…" at bounding box center [629, 291] width 1258 height 583
click at [98, 462] on div "Pomegranate" at bounding box center [68, 460] width 83 height 16
type input "1913740"
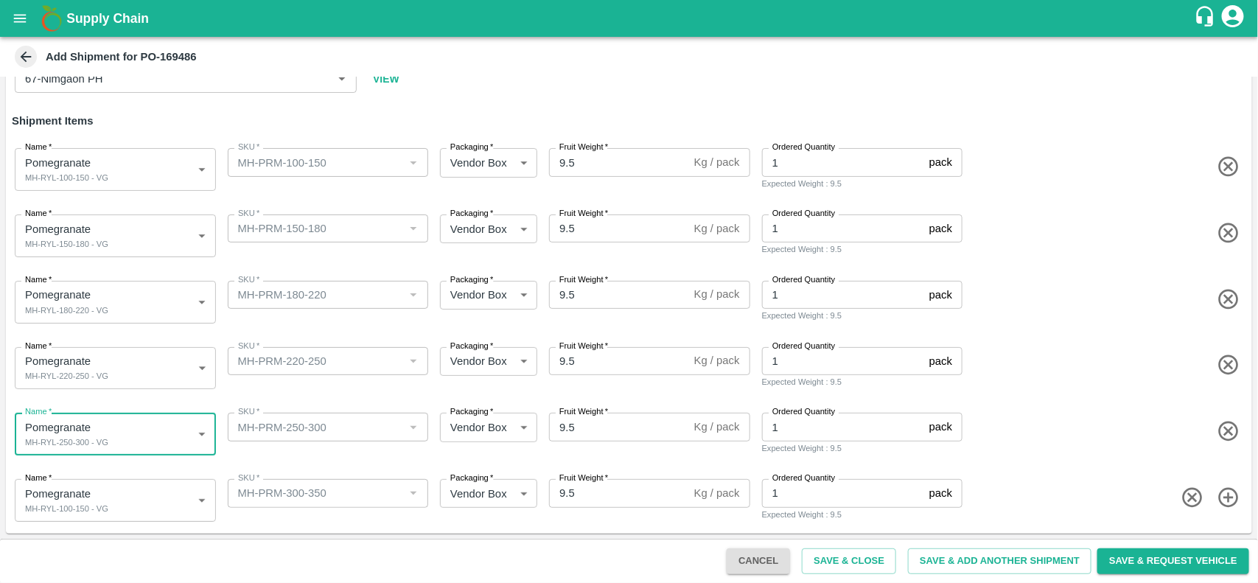
click at [113, 502] on body "Supply Chain Add Shipment for PO-169486 Type DC DC MO's Customer Customer (Mate…" at bounding box center [629, 291] width 1258 height 583
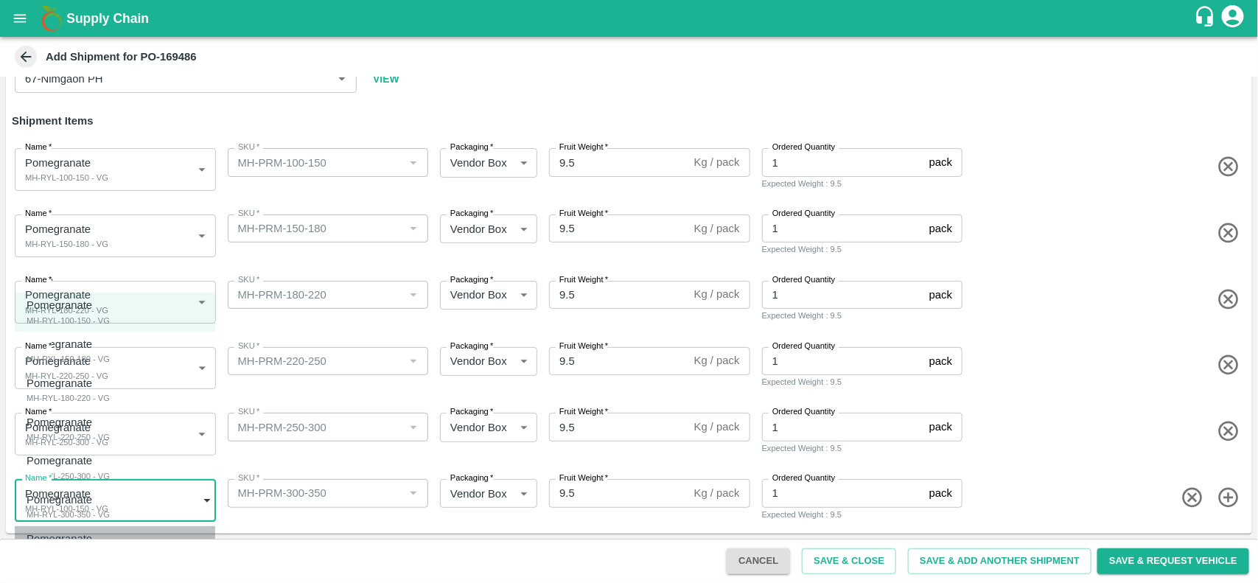
click at [108, 540] on div "Pomegranate MH-RYL-350-400 - VG" at bounding box center [68, 545] width 83 height 30
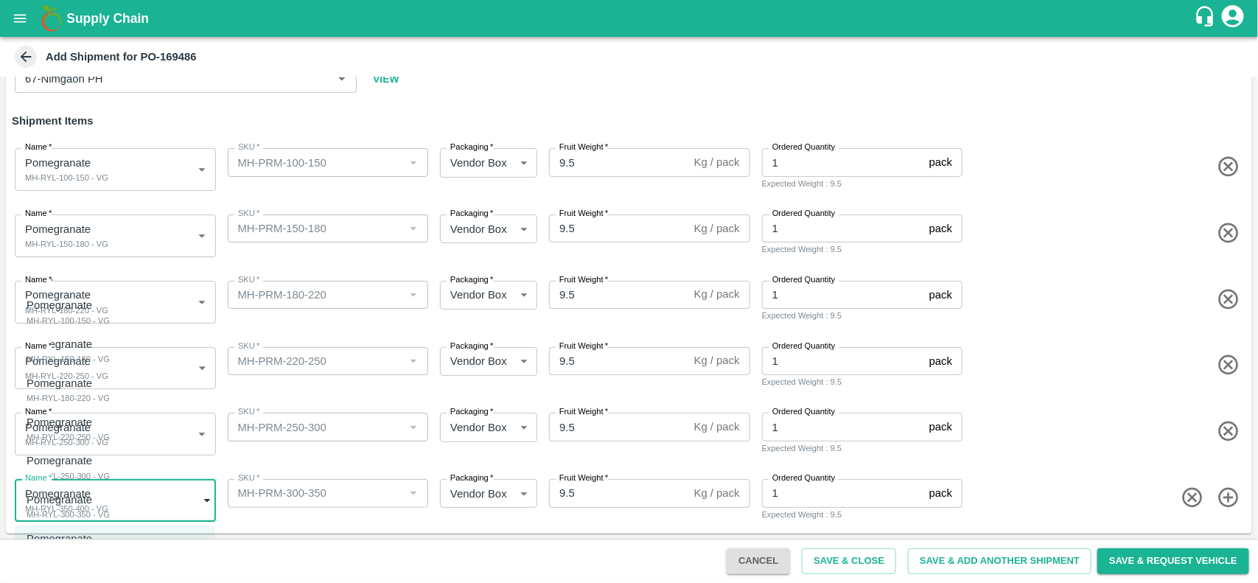
click at [142, 512] on body "Supply Chain Add Shipment for PO-169486 Type DC DC MO's Customer Customer (Mate…" at bounding box center [629, 291] width 1258 height 583
click at [110, 511] on div "Pomegranate MH-RYL-300-350 - VG" at bounding box center [68, 506] width 83 height 30
type input "1913741"
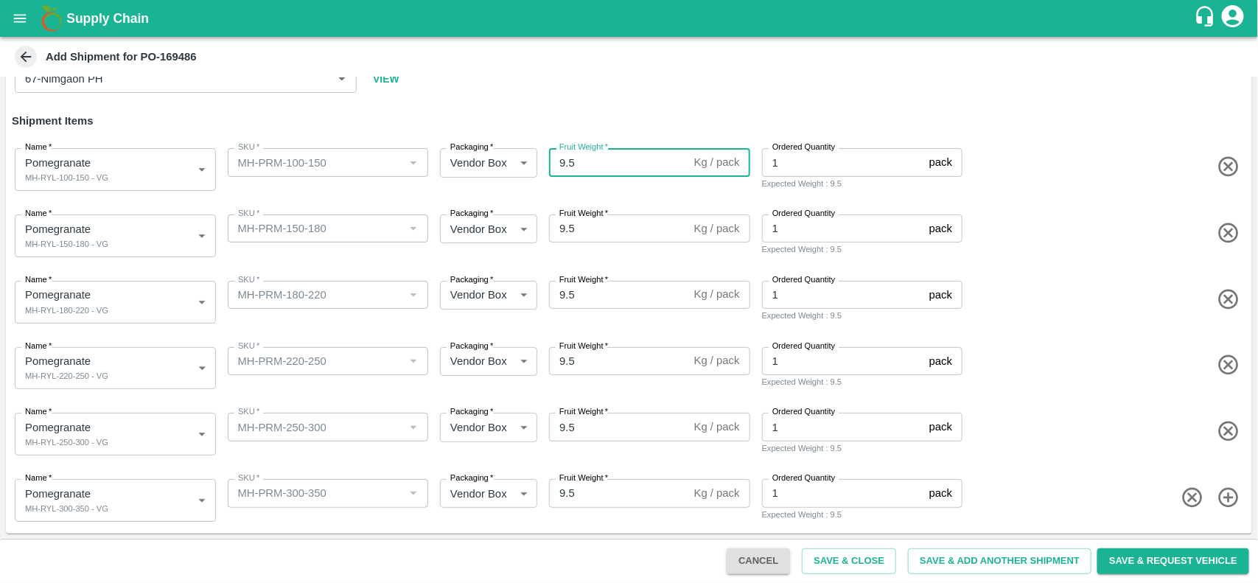
click at [595, 166] on input "9.5" at bounding box center [618, 162] width 139 height 28
click at [595, 166] on input "10" at bounding box center [618, 162] width 139 height 28
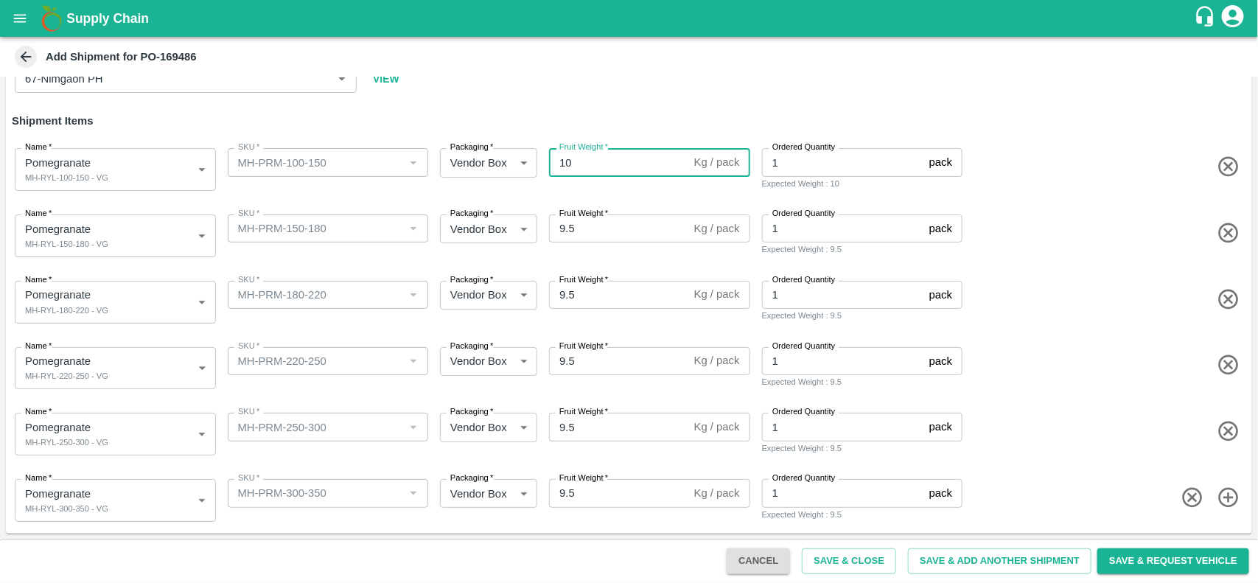
click at [595, 166] on input "10" at bounding box center [618, 162] width 139 height 28
type input "10"
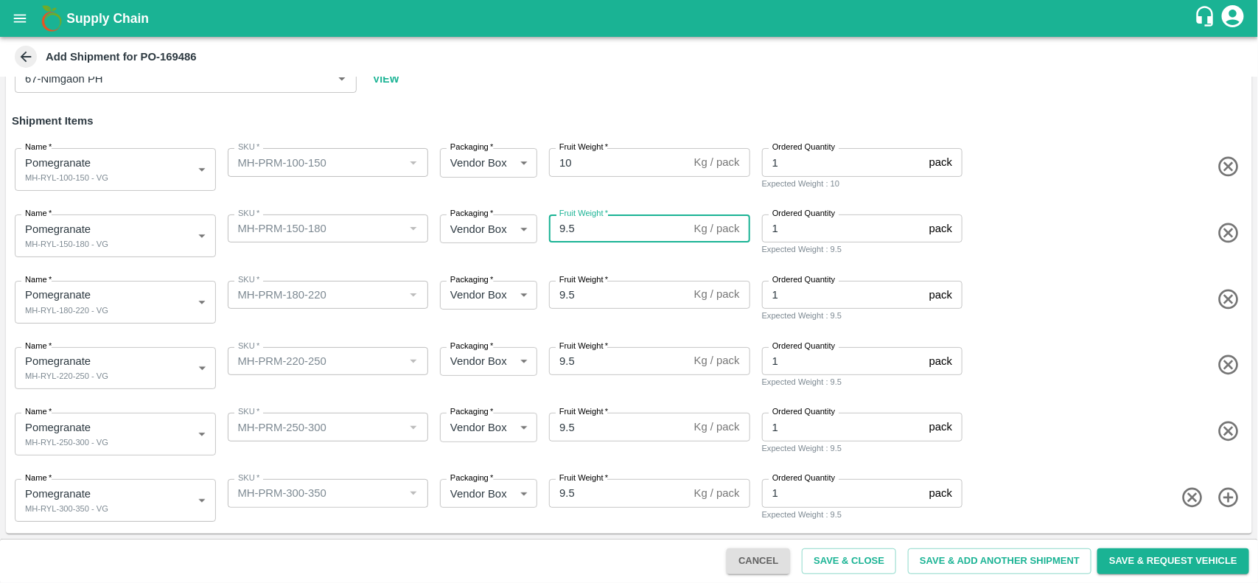
click at [580, 232] on input "9.5" at bounding box center [618, 228] width 139 height 28
paste input "10"
type input "9"
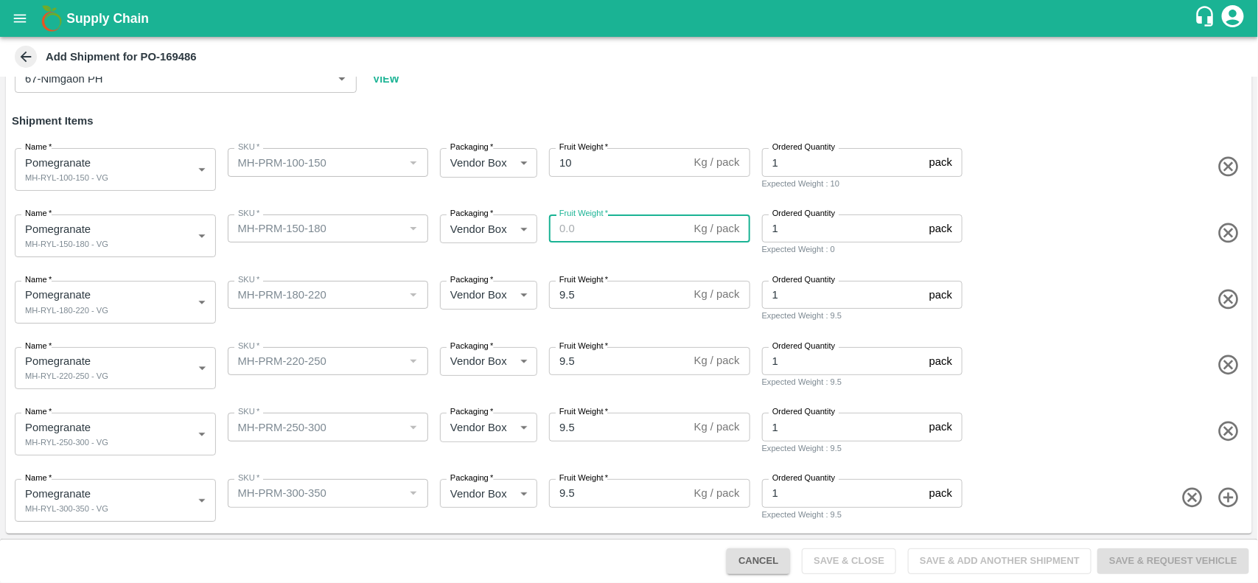
paste input "10"
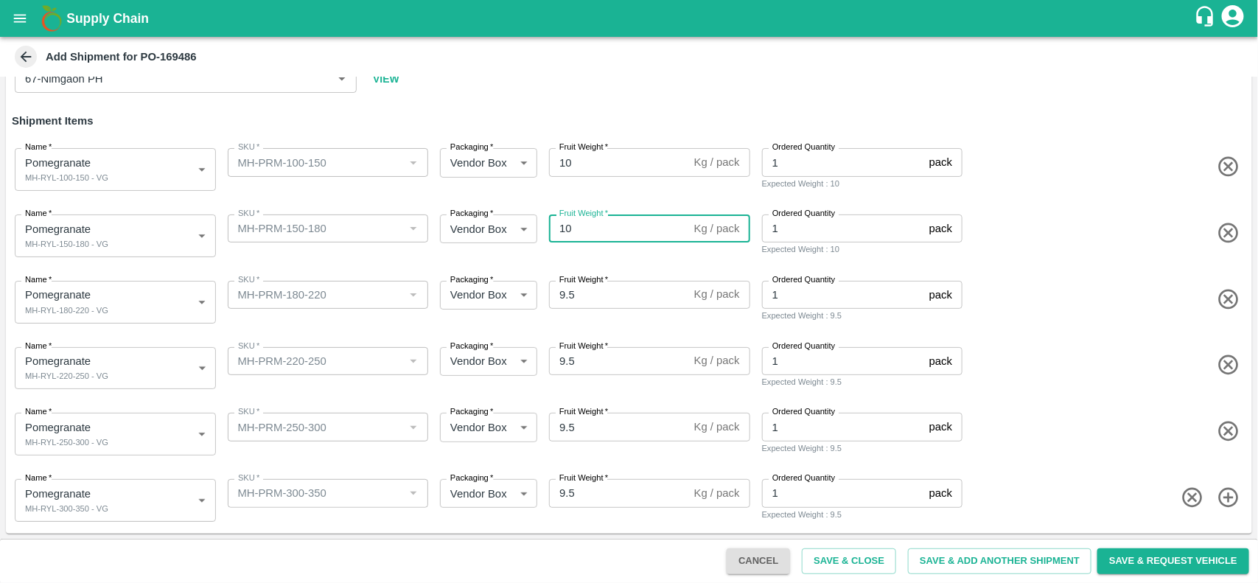
type input "10"
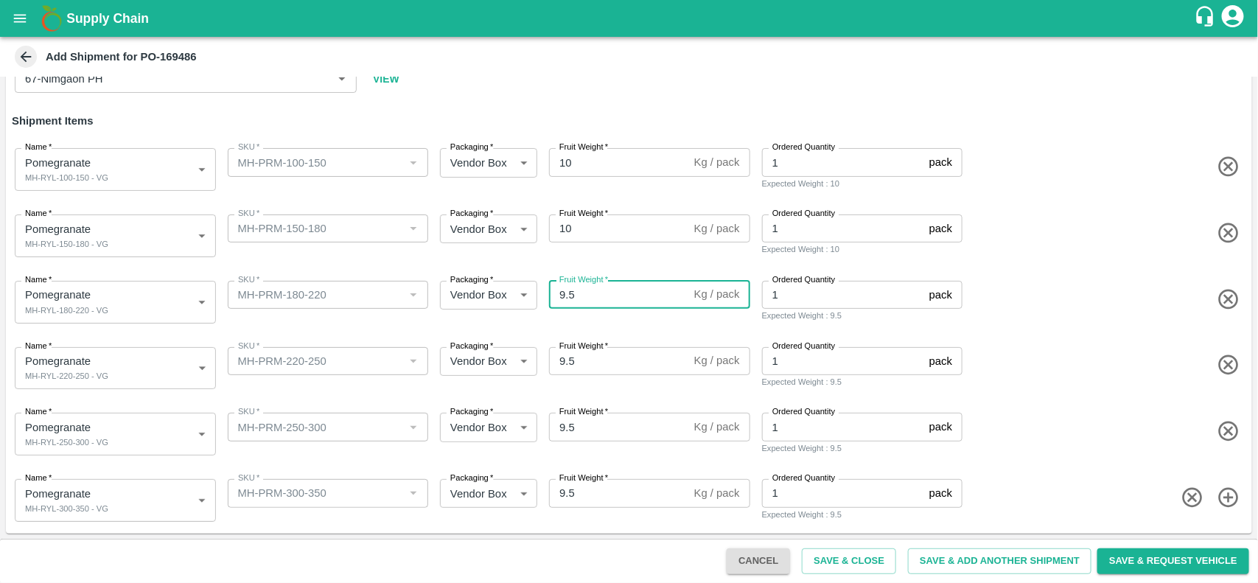
click at [581, 295] on input "9.5" at bounding box center [618, 295] width 139 height 28
type input "9"
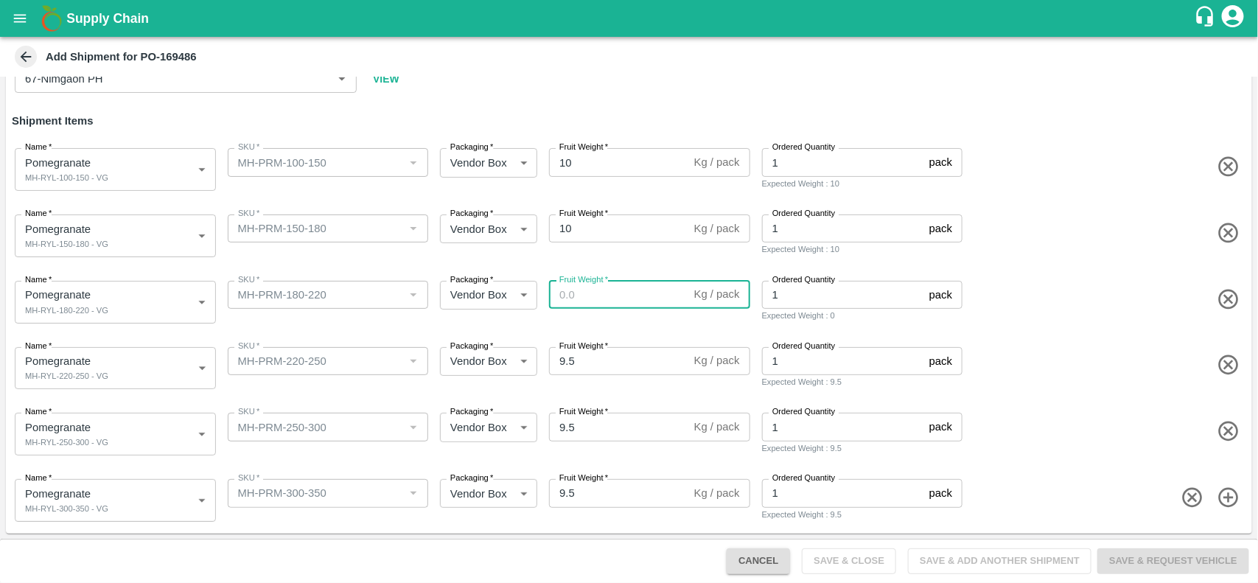
paste input "10"
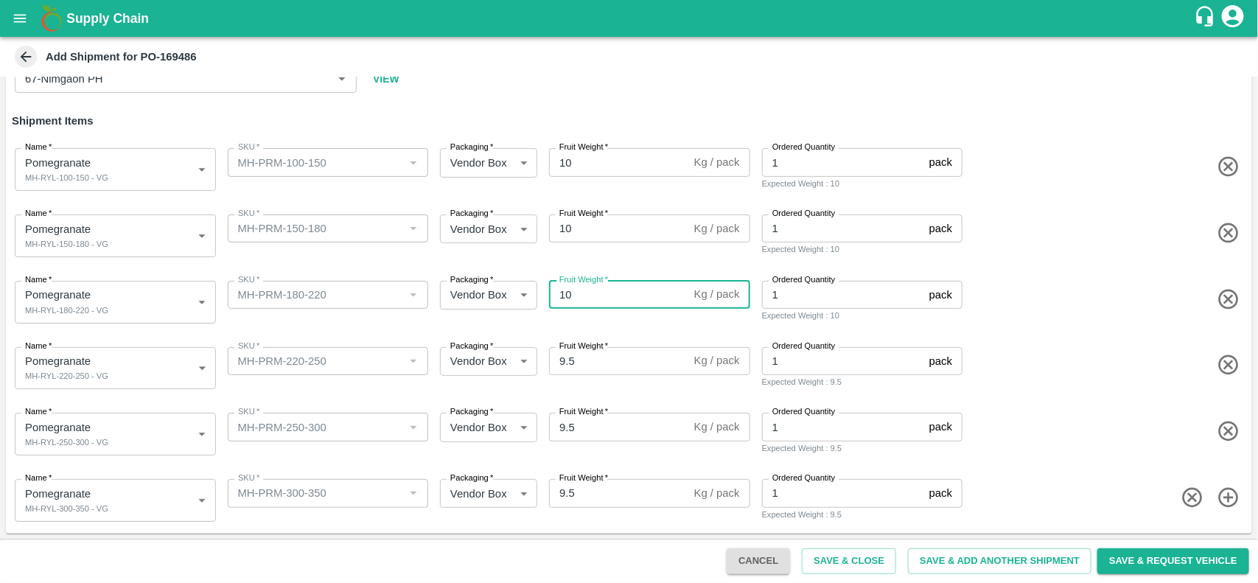
type input "10"
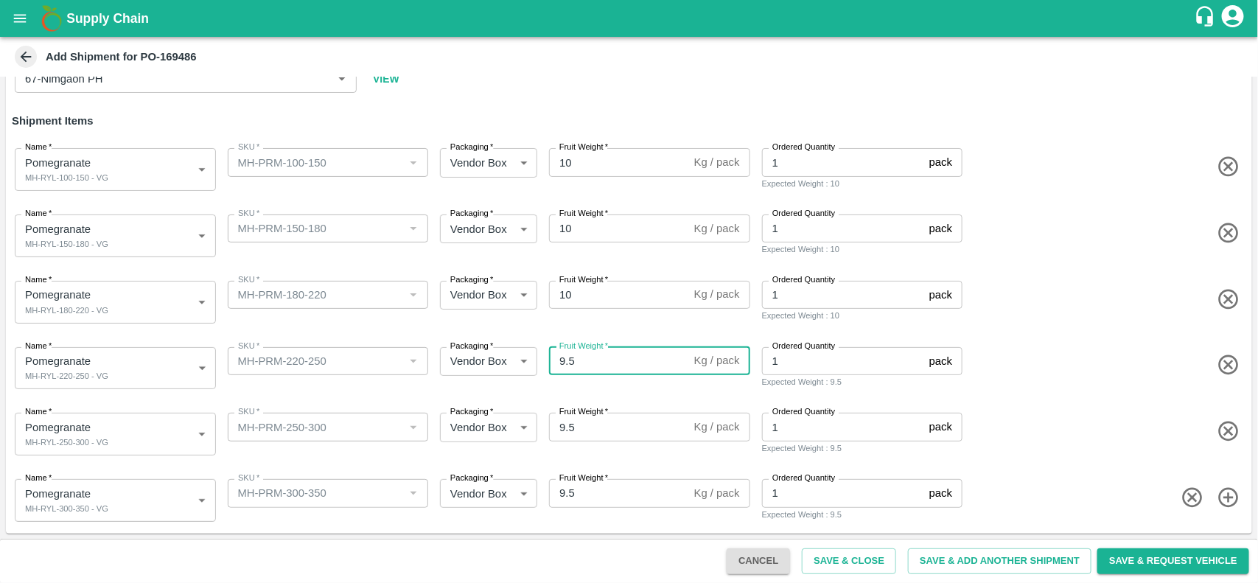
click at [581, 361] on input "9.5" at bounding box center [618, 361] width 139 height 28
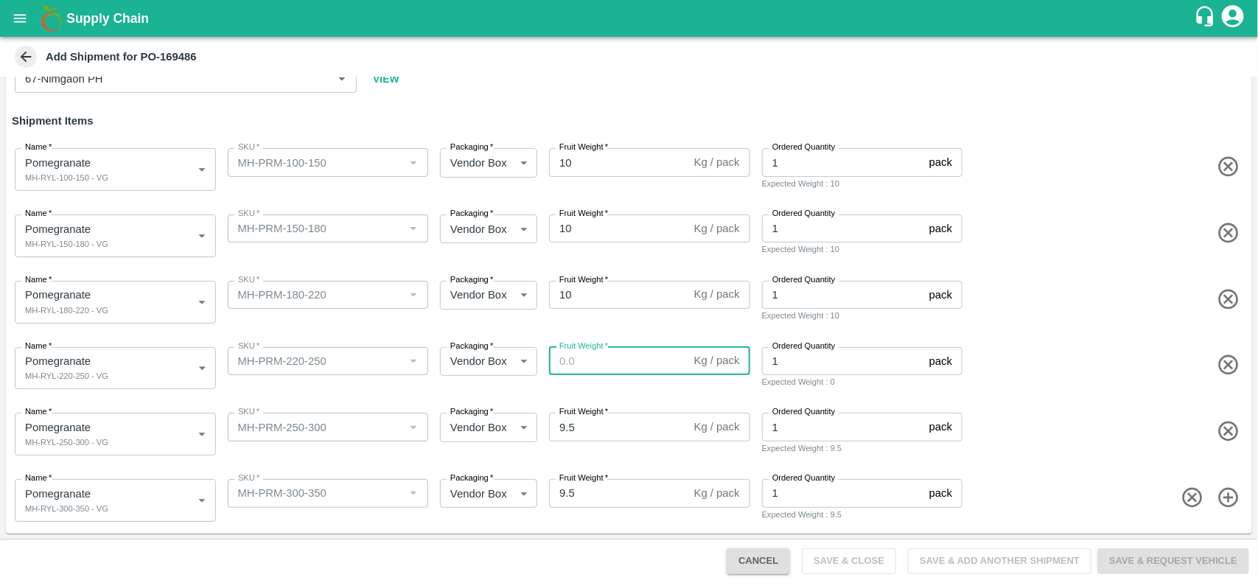
paste input "10"
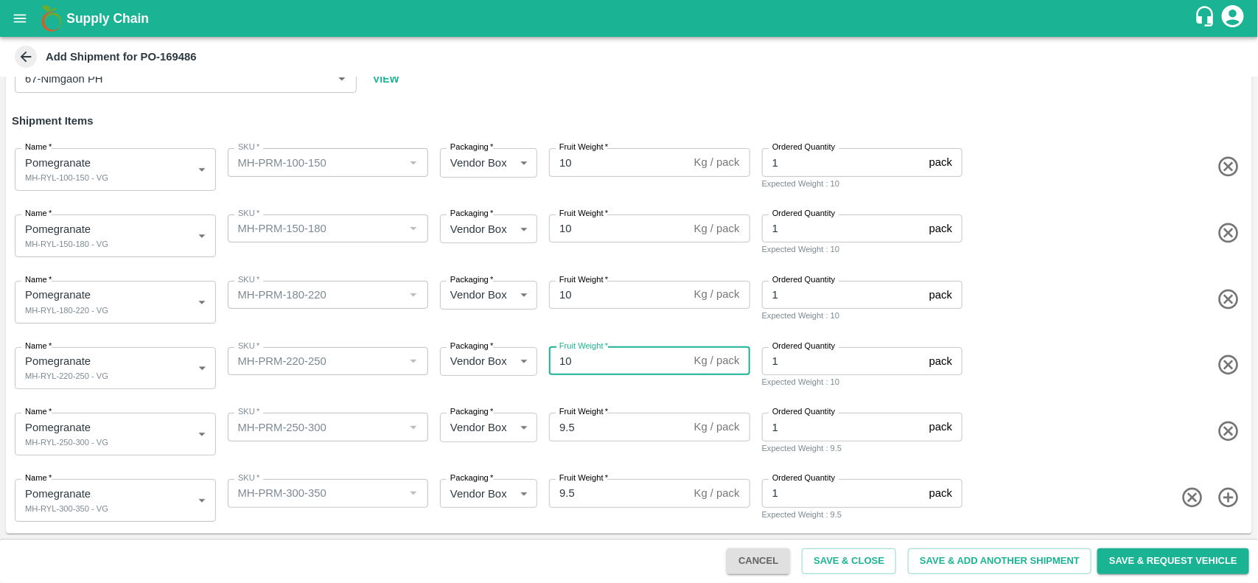
type input "10"
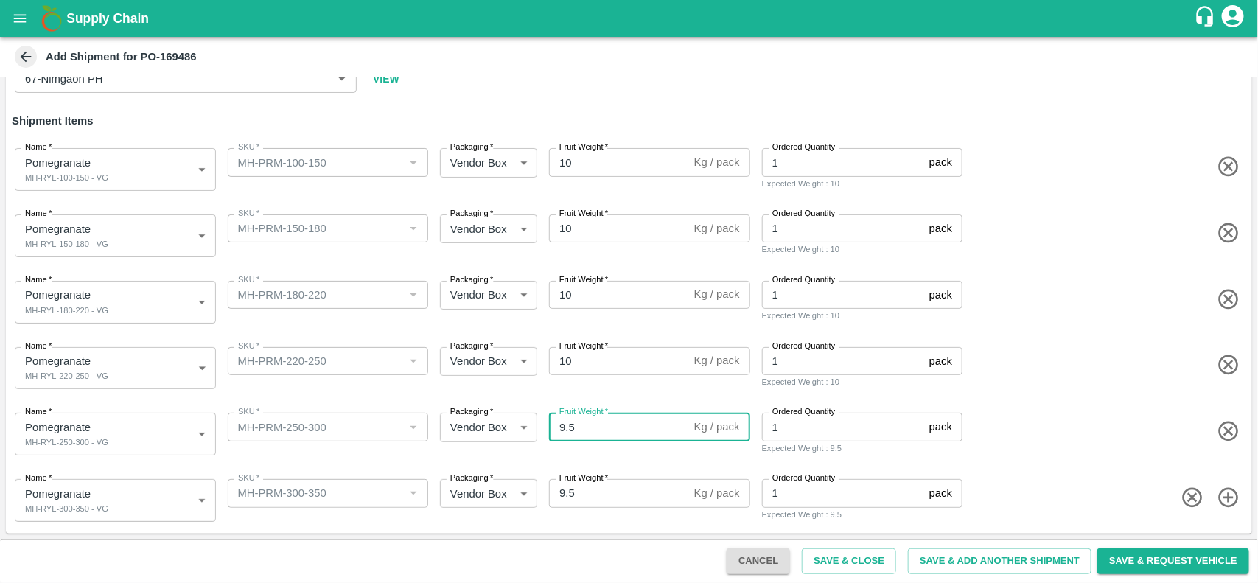
click at [590, 428] on input "9.5" at bounding box center [618, 427] width 139 height 28
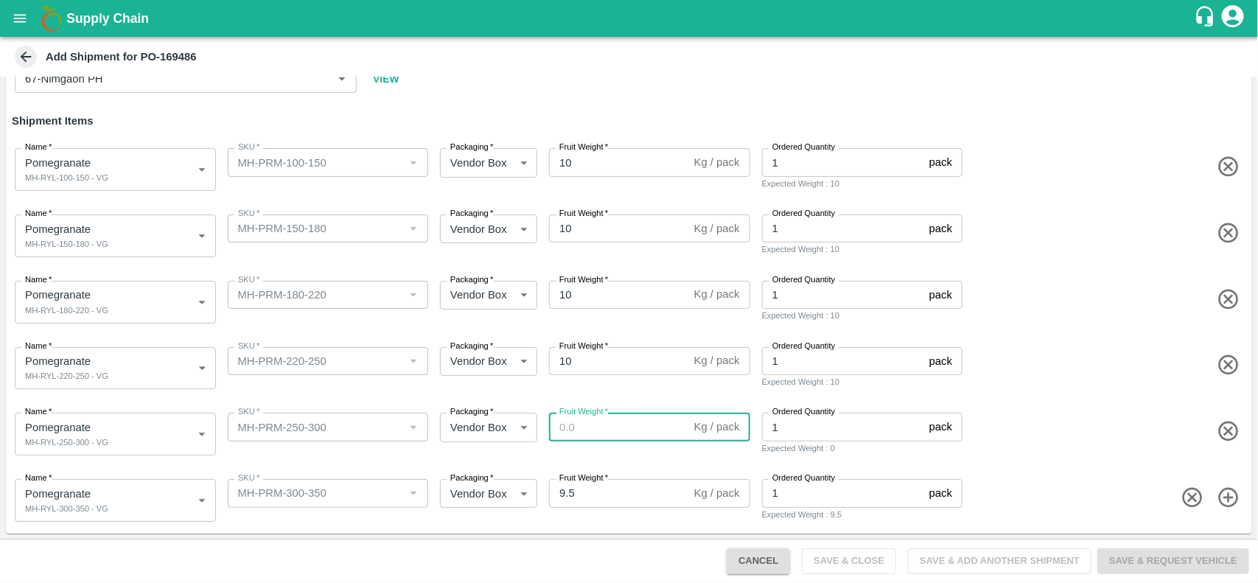
paste input "10"
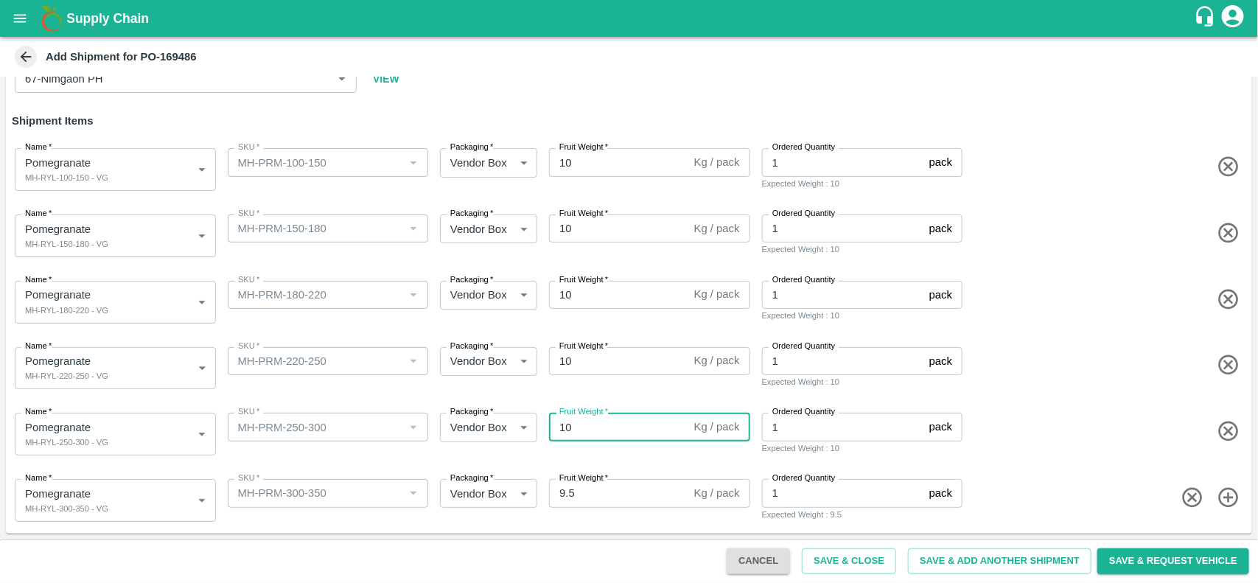
type input "10"
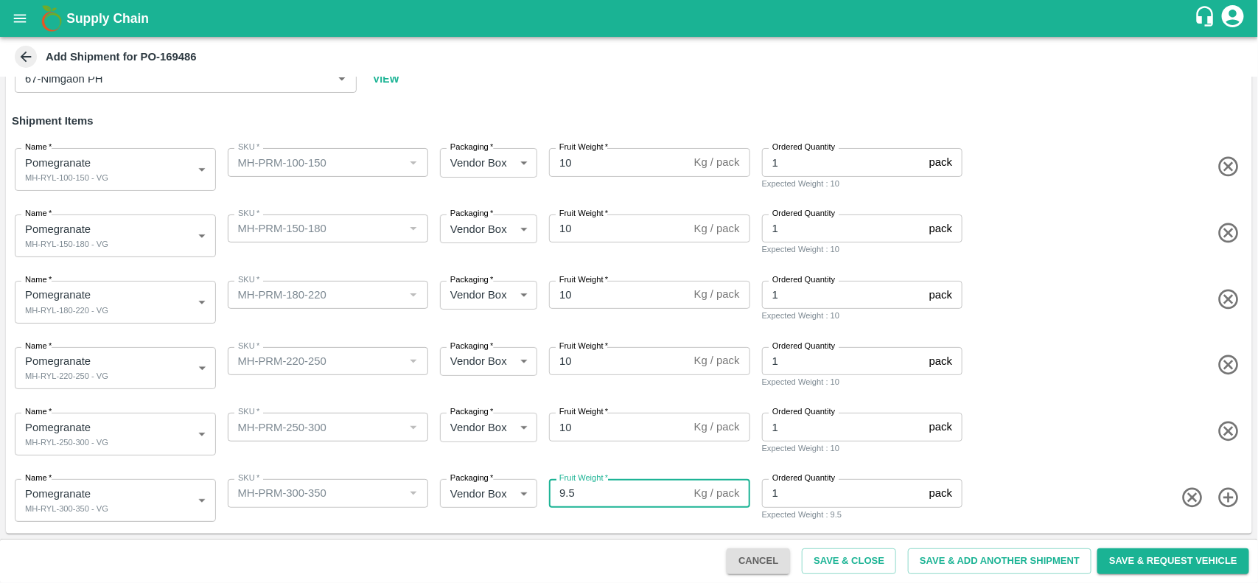
click at [589, 486] on input "9.5" at bounding box center [618, 493] width 139 height 28
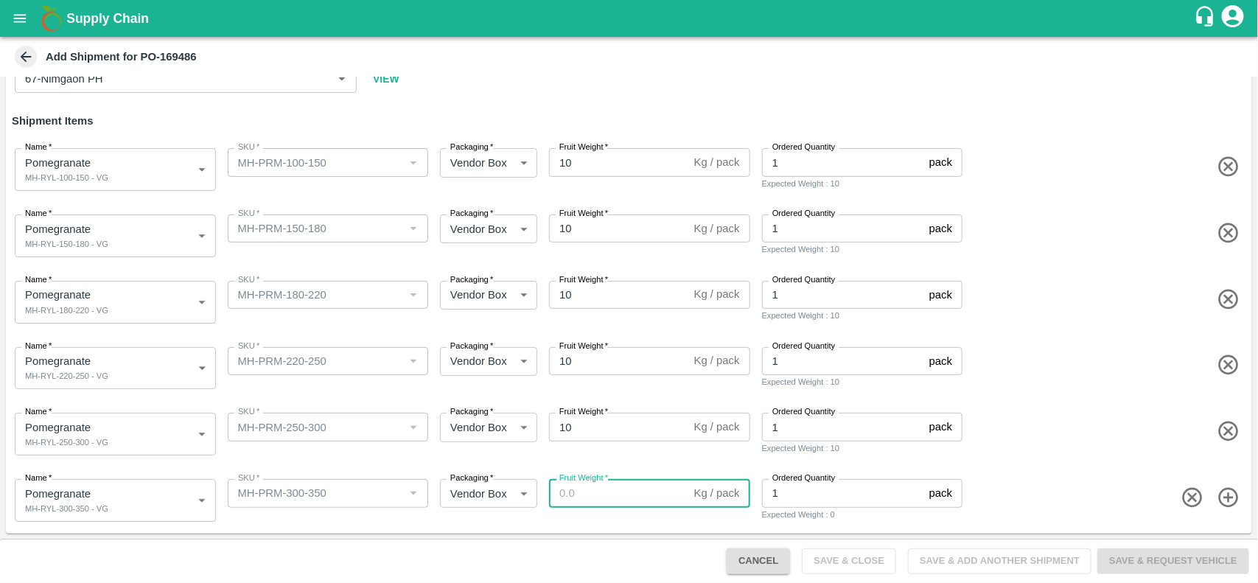
paste input "10"
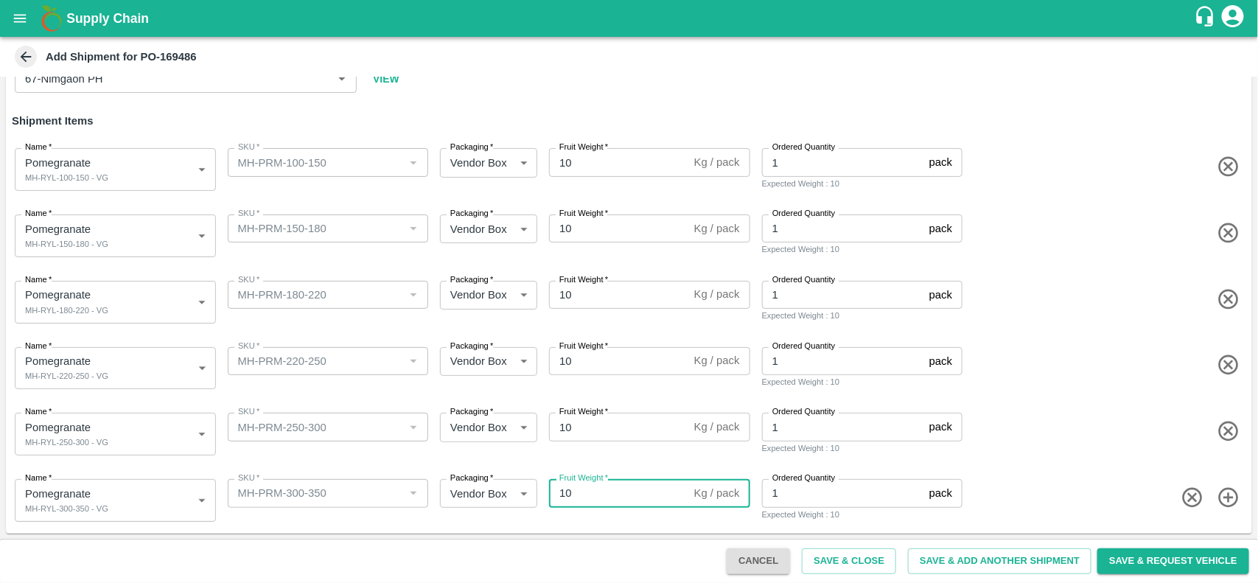
type input "10"
click at [1040, 337] on div "Name   * Pomegranate MH-RYL-220-250 - VG 1913739 Name SKU   * SKU   * Packaging…" at bounding box center [626, 365] width 1252 height 72
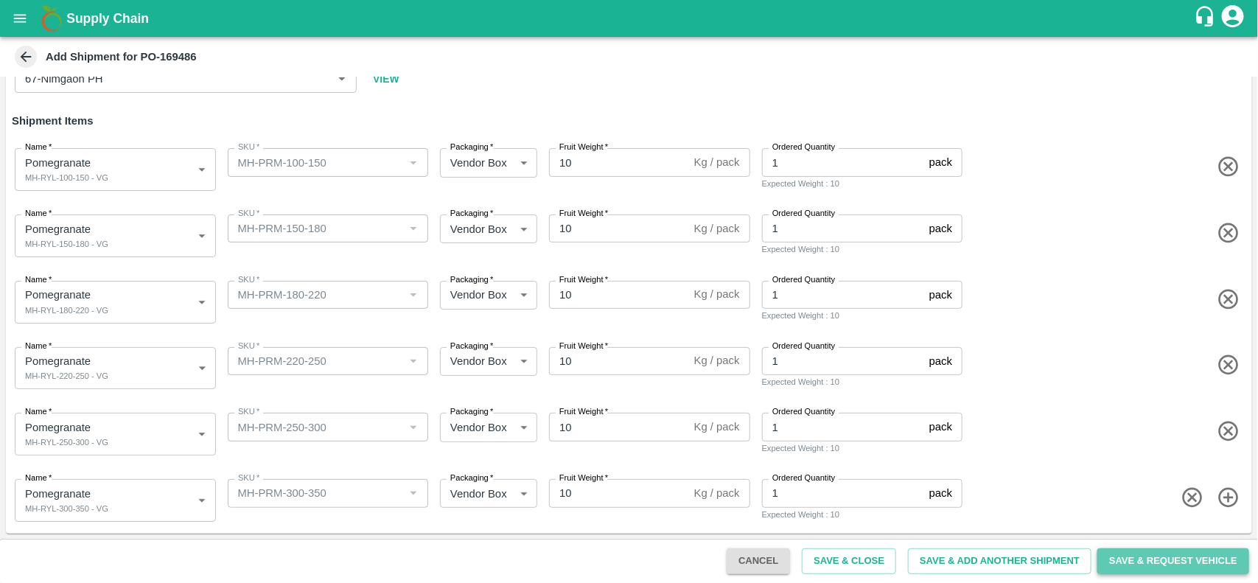
click at [1140, 561] on button "Save & Request Vehicle" at bounding box center [1173, 561] width 152 height 26
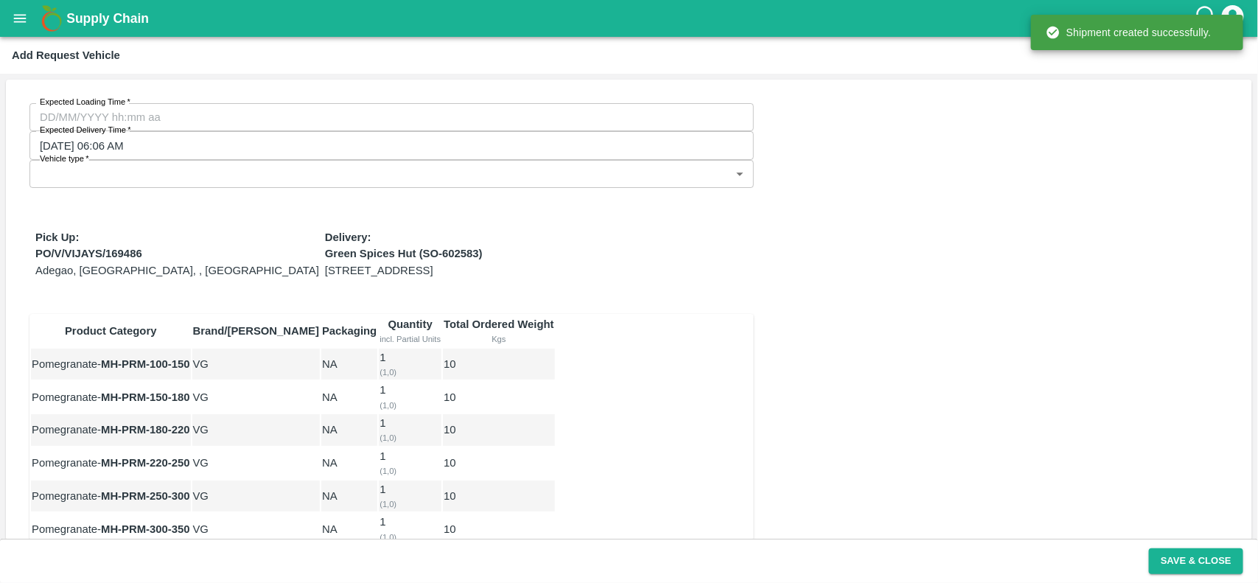
type input "[DATE] 06:06 AM"
type input "DD/MM/YYYY hh:mm aa"
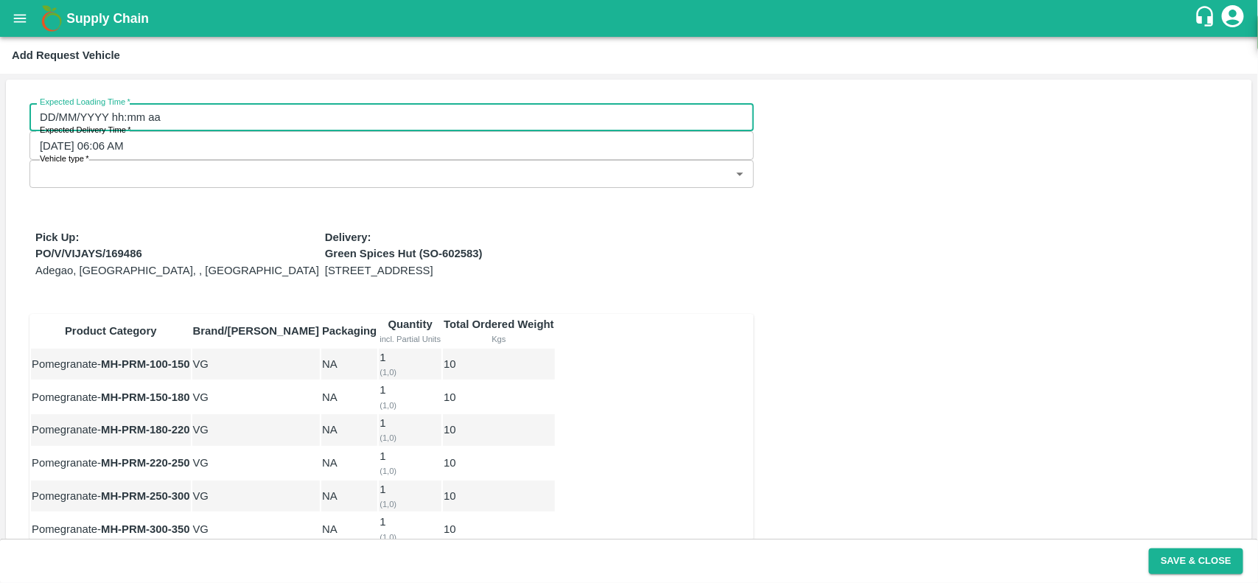
click at [180, 123] on input "DD/MM/YYYY hh:mm aa" at bounding box center [386, 117] width 714 height 28
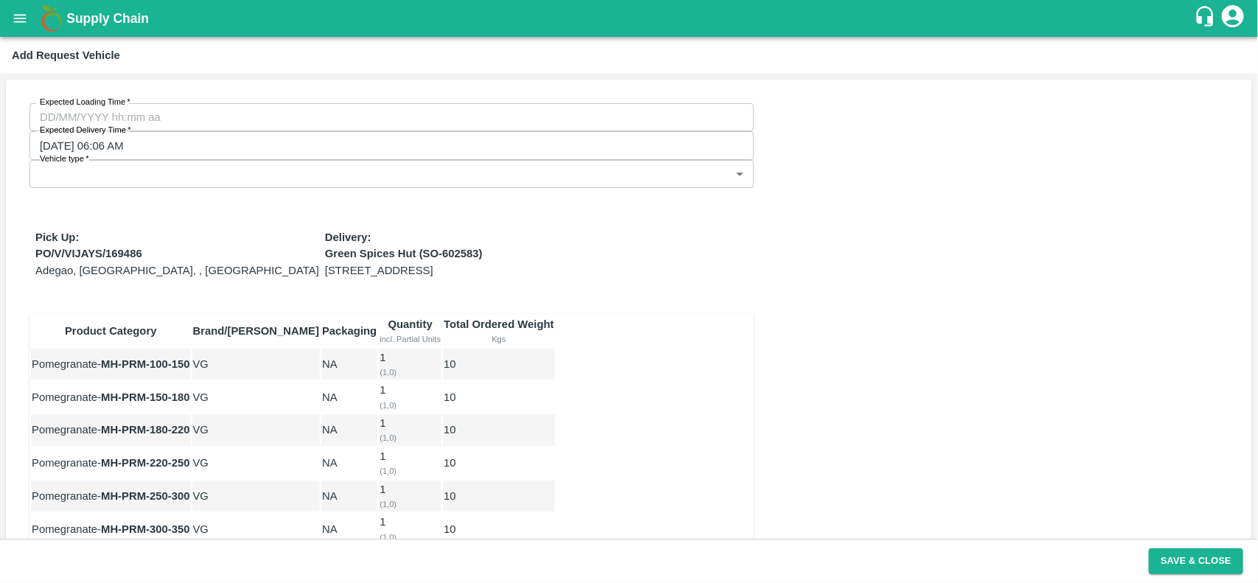
type input "[DATE] 12:00 AM"
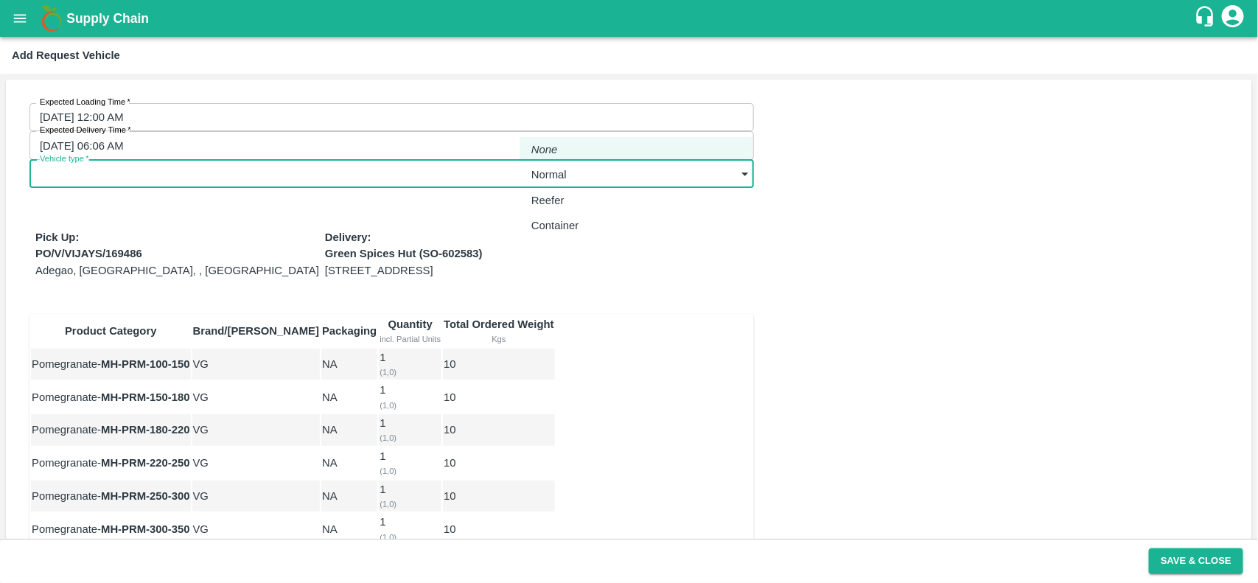
click at [638, 111] on body "Supply Chain Add Request Vehicle Expected Loading Time   * [DATE] 12:00 AM Expe…" at bounding box center [629, 291] width 1258 height 583
click at [573, 169] on div "Normal" at bounding box center [552, 175] width 43 height 16
type input "1"
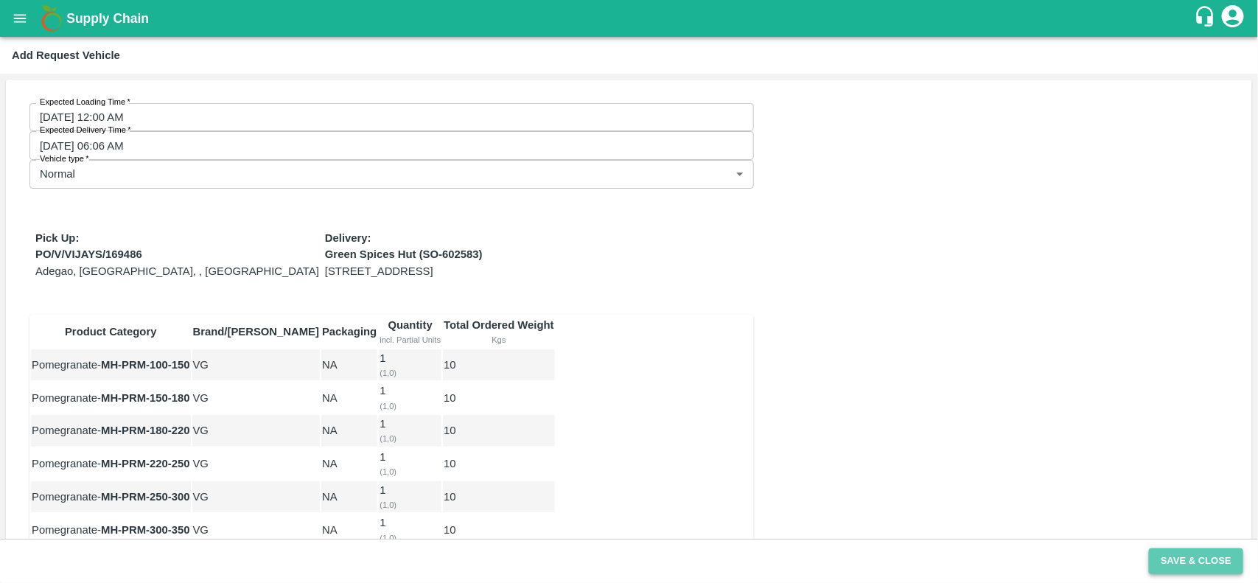
click at [1183, 562] on button "Save & Close" at bounding box center [1196, 561] width 94 height 26
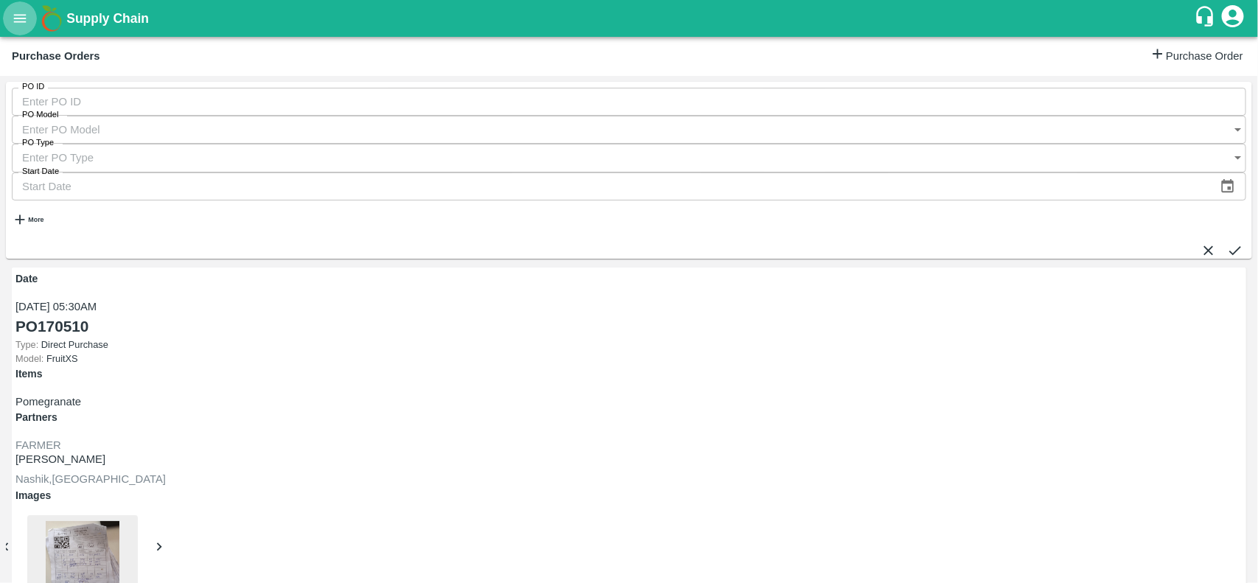
click at [12, 15] on icon "open drawer" at bounding box center [20, 18] width 16 height 16
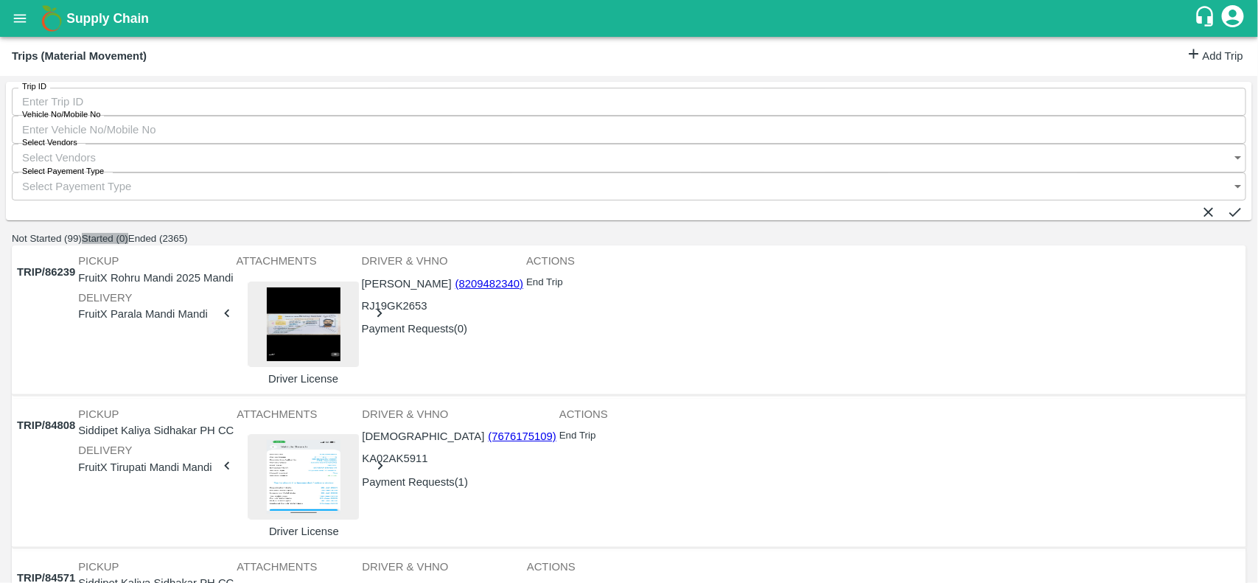
click at [128, 233] on button "Started (0)" at bounding box center [105, 238] width 46 height 11
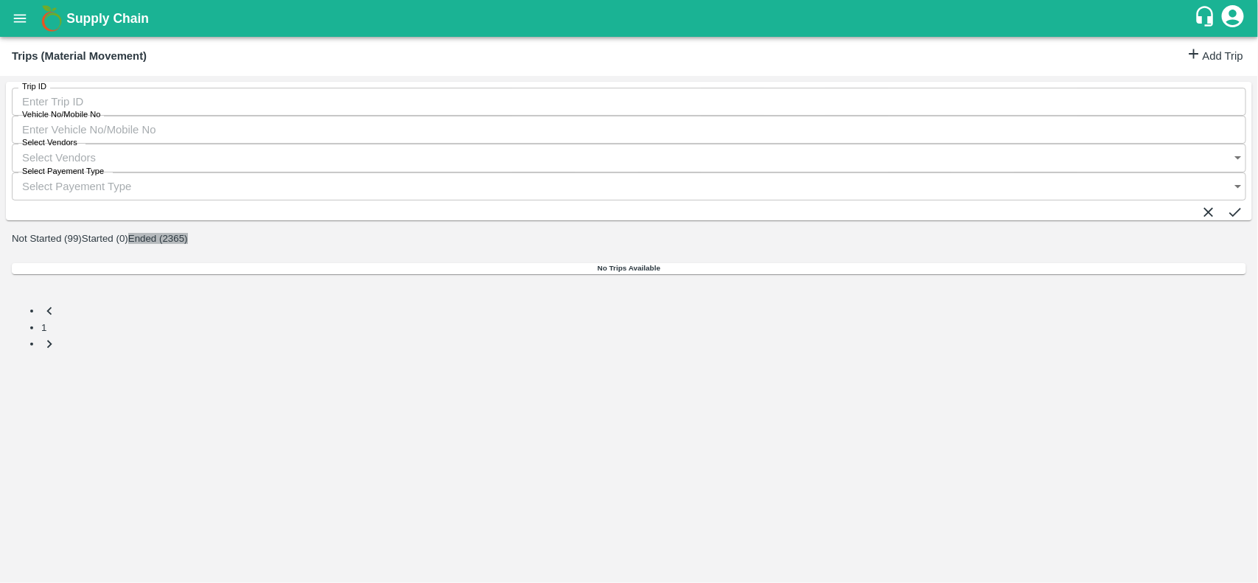
click at [188, 233] on button "Ended (2365)" at bounding box center [158, 238] width 60 height 11
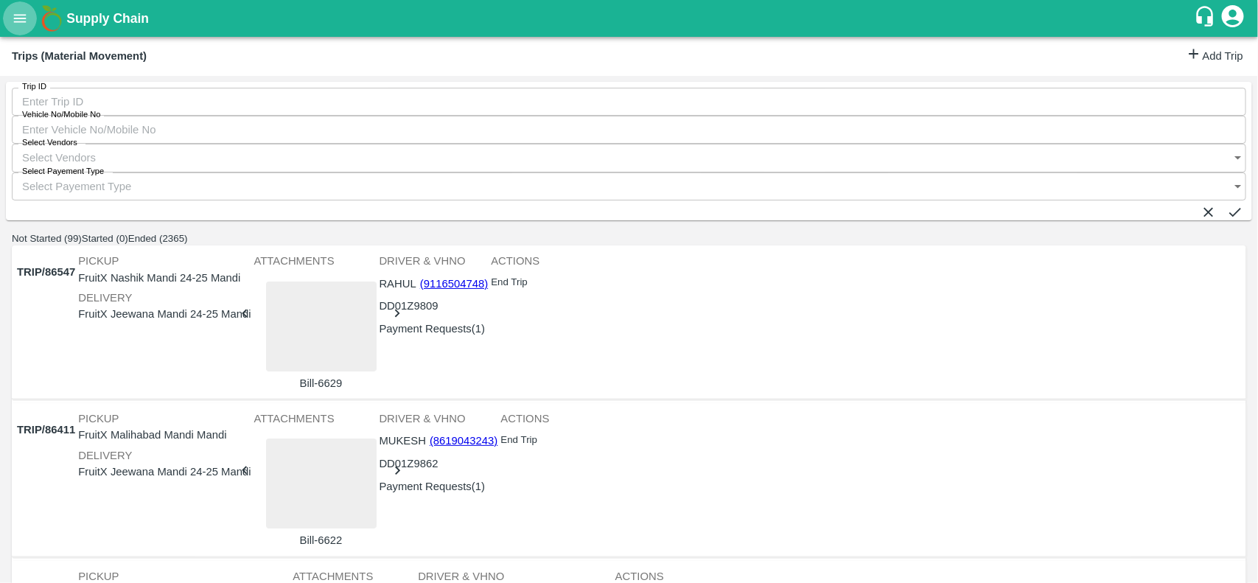
click at [20, 8] on button "open drawer" at bounding box center [20, 18] width 34 height 34
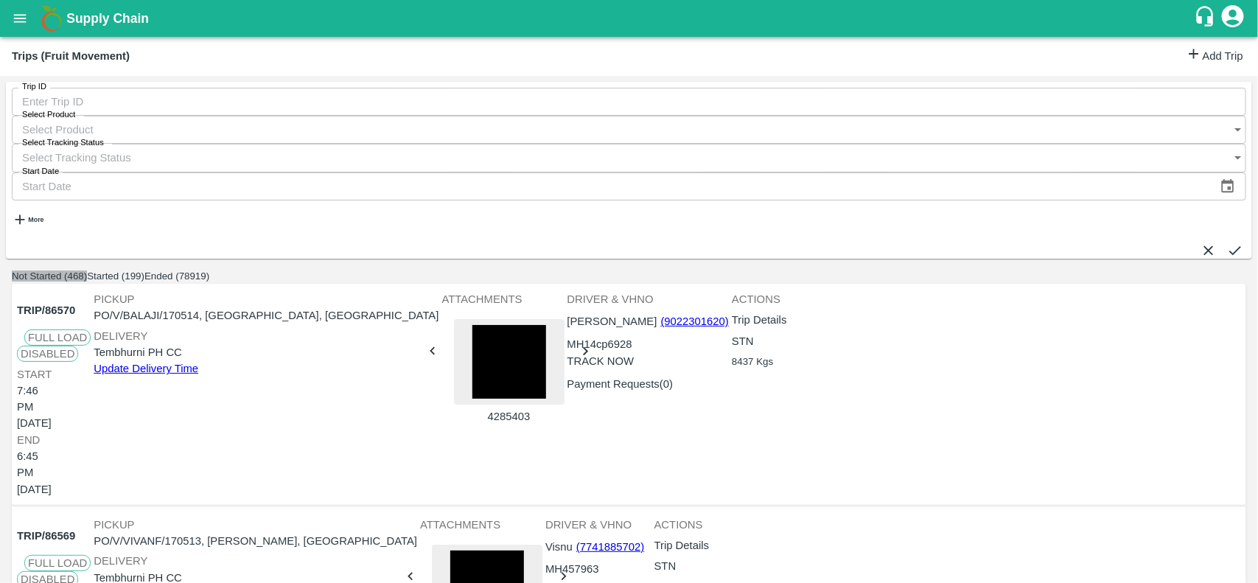
click at [87, 270] on button "Not Started (468)" at bounding box center [49, 275] width 75 height 11
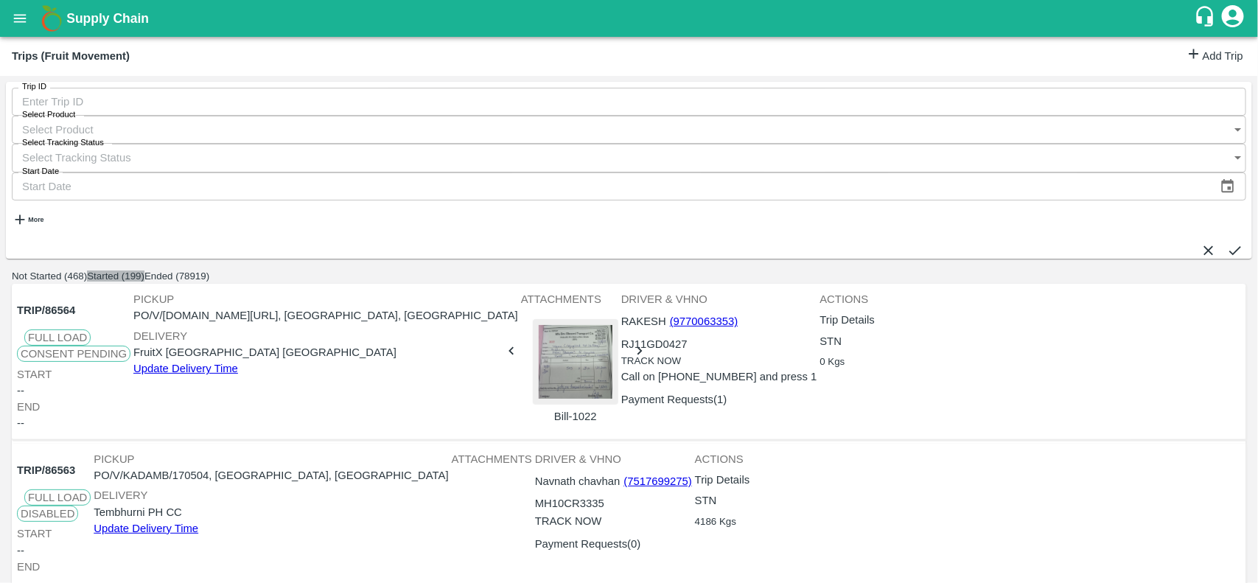
click at [144, 270] on button "Started (199)" at bounding box center [115, 275] width 57 height 11
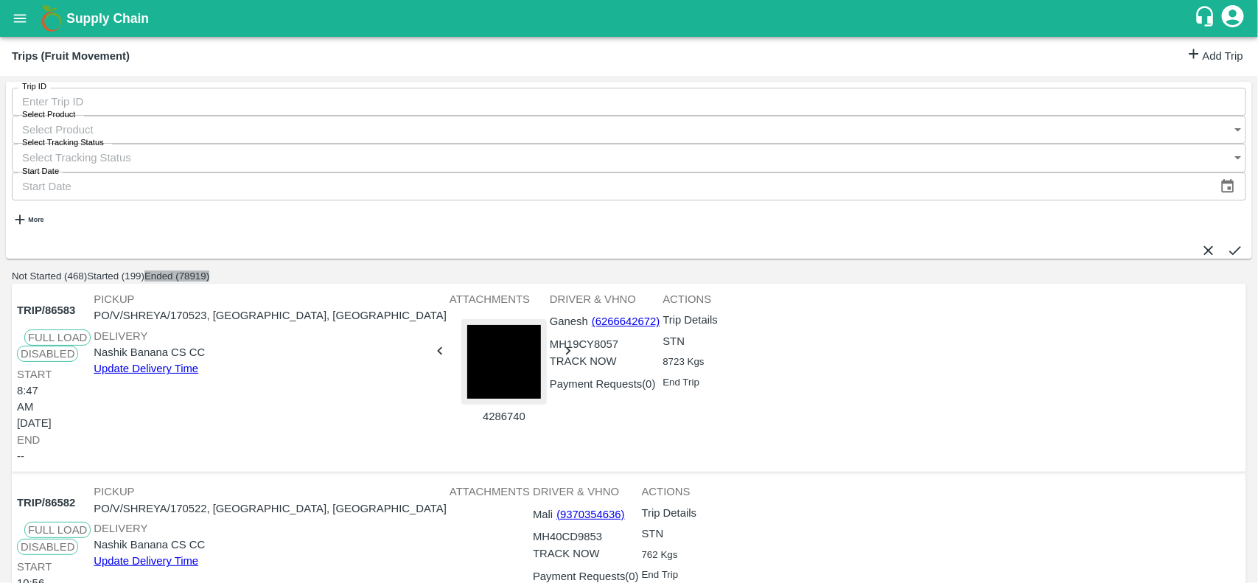
click at [209, 270] on button "Ended (78919)" at bounding box center [176, 275] width 65 height 11
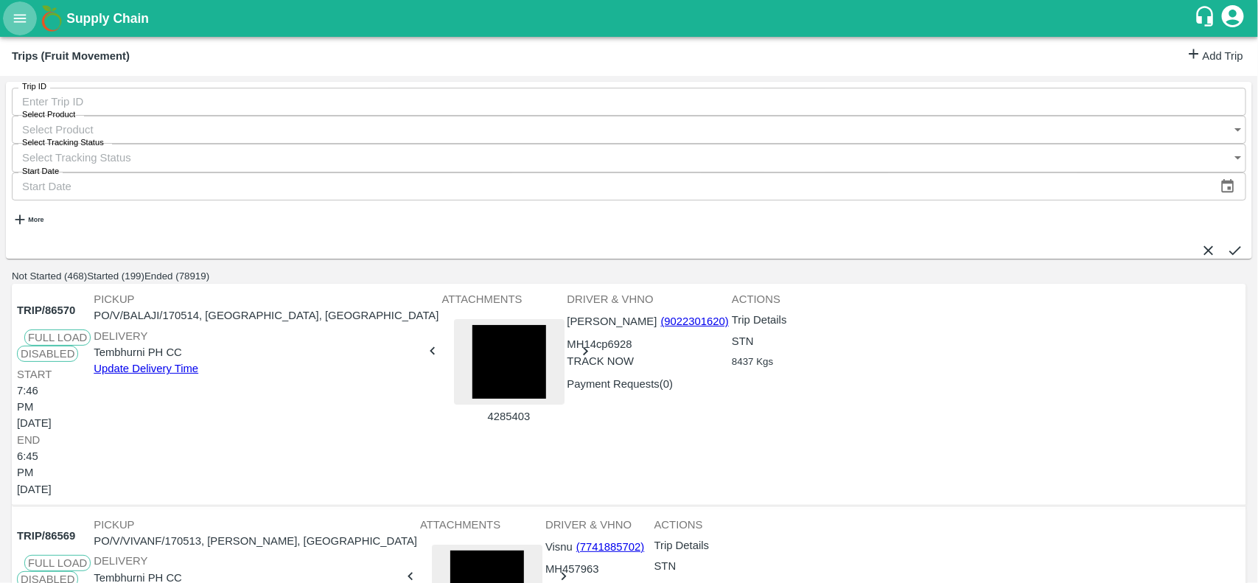
click at [19, 12] on icon "open drawer" at bounding box center [20, 18] width 16 height 16
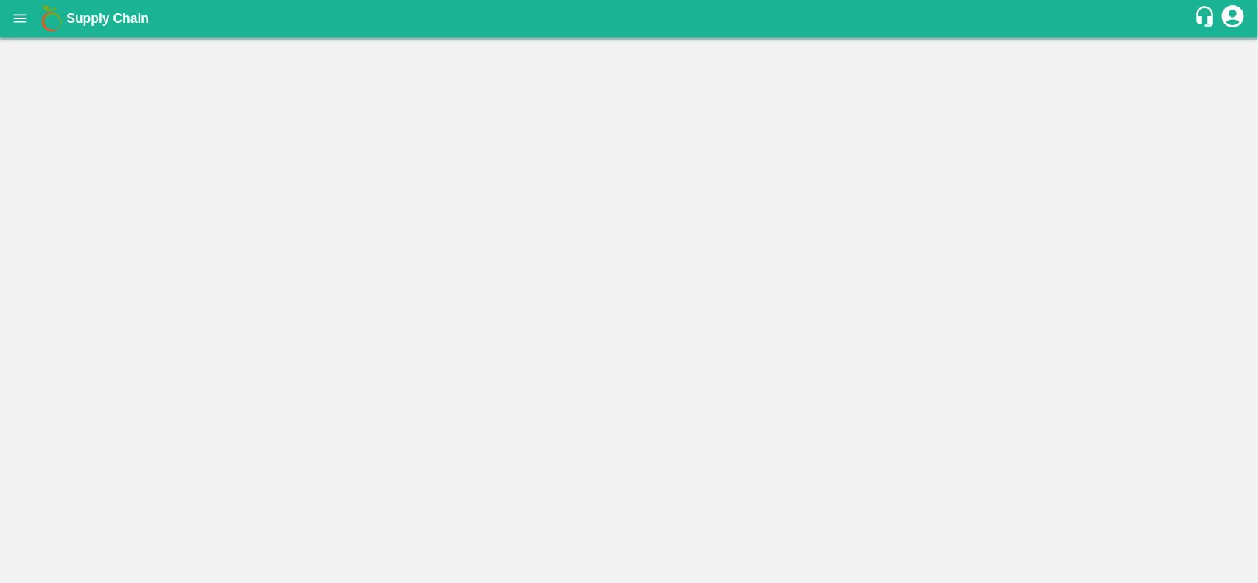
scroll to position [351, 0]
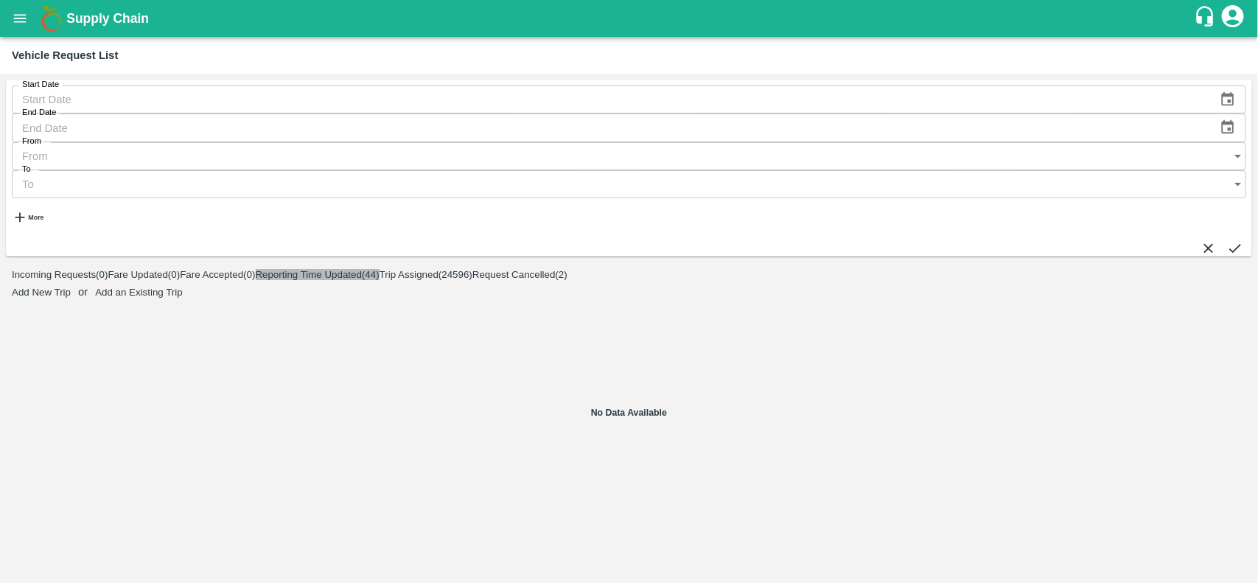
click at [379, 269] on span "Reporting Time Updated ( 44 )" at bounding box center [318, 274] width 124 height 11
click at [472, 269] on span "Trip Assigned ( 24596 )" at bounding box center [425, 274] width 93 height 11
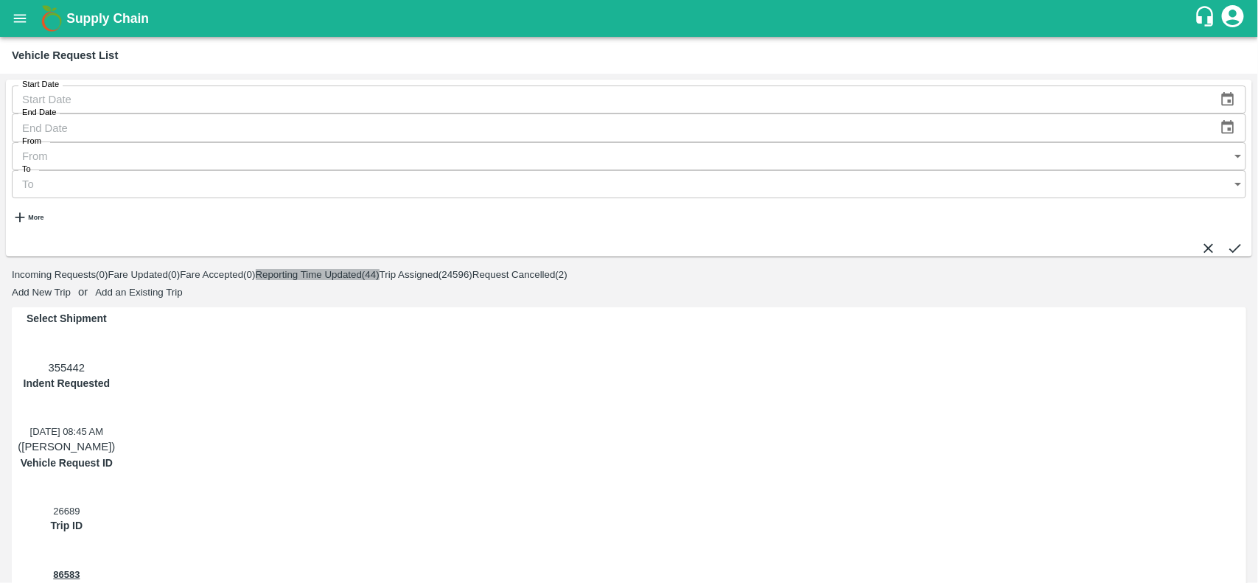
click at [379, 269] on span "Reporting Time Updated ( 44 )" at bounding box center [318, 274] width 124 height 11
